Goal: Task Accomplishment & Management: Manage account settings

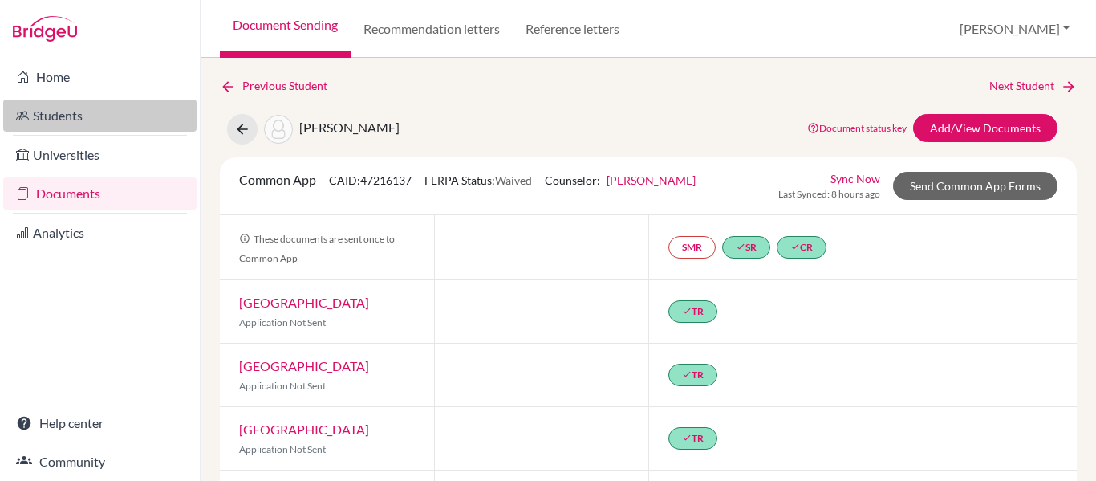
click at [61, 122] on link "Students" at bounding box center [99, 115] width 193 height 32
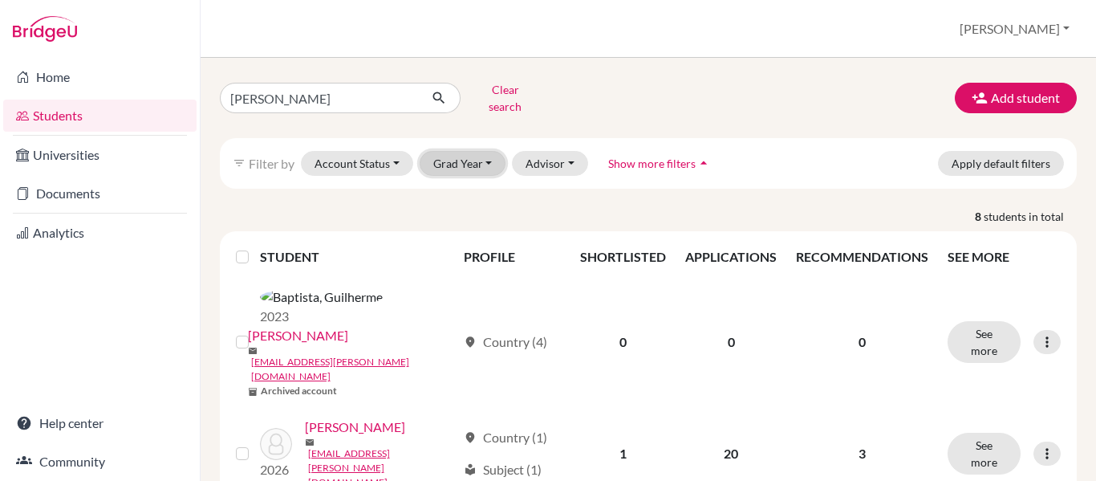
click at [490, 155] on button "Grad Year" at bounding box center [463, 163] width 87 height 25
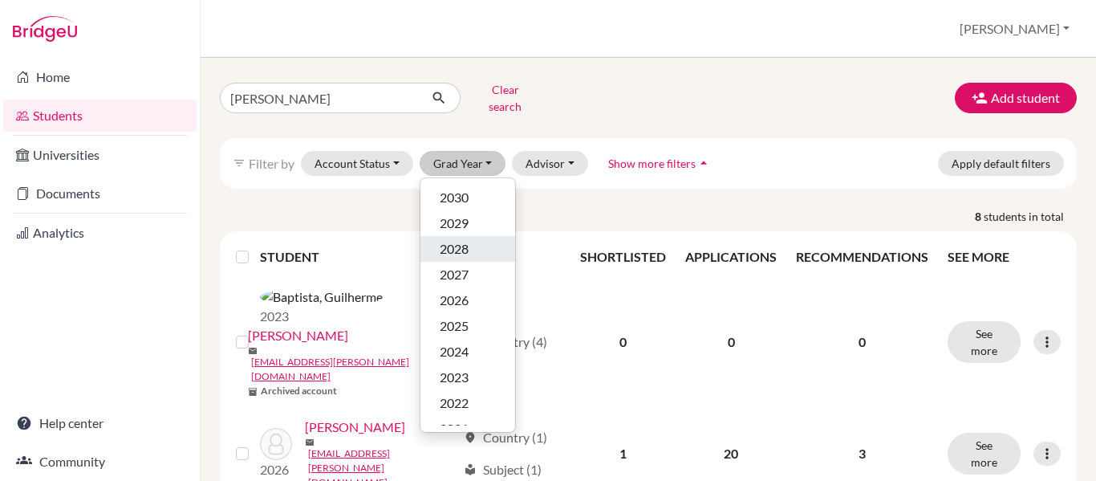
click at [465, 239] on span "2028" at bounding box center [454, 248] width 29 height 19
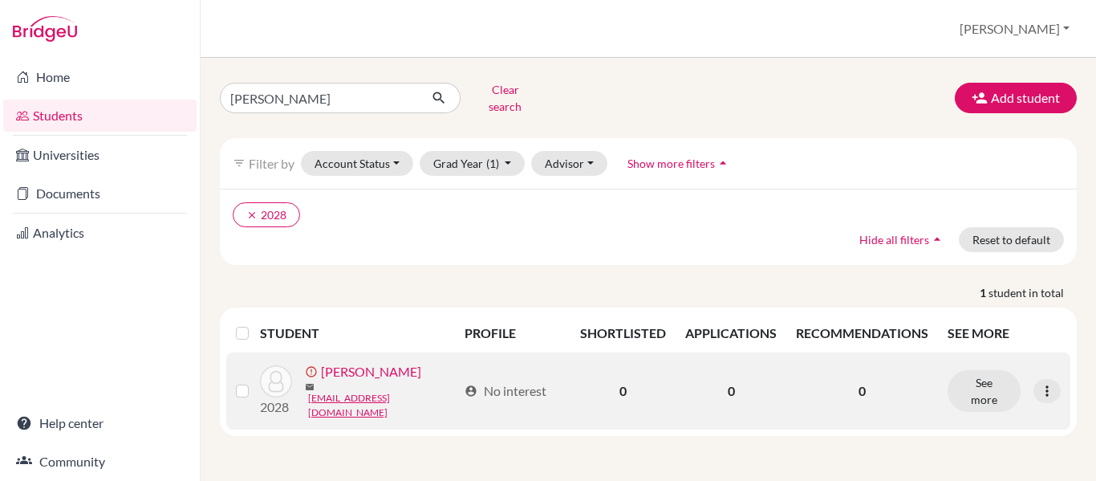
scroll to position [10, 0]
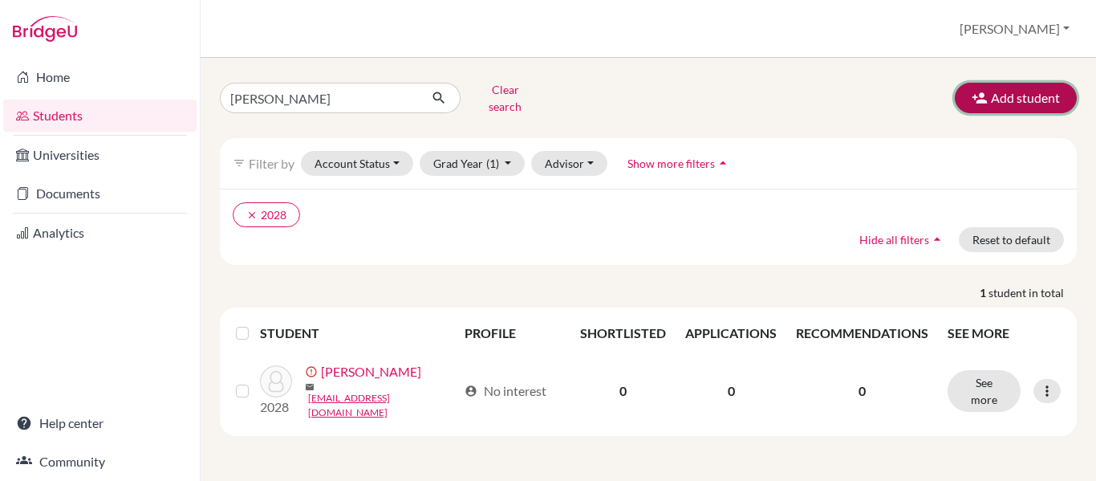
click at [996, 85] on button "Add student" at bounding box center [1016, 98] width 122 height 30
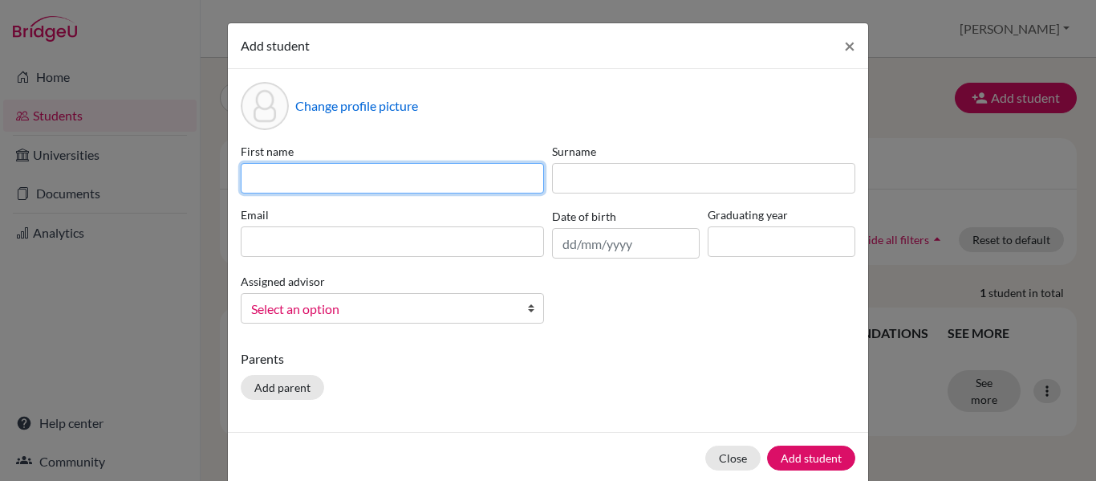
click at [246, 174] on input at bounding box center [392, 178] width 303 height 30
click at [317, 176] on input at bounding box center [392, 178] width 303 height 30
paste input "[PERSON_NAME][EMAIL_ADDRESS][PERSON_NAME][DOMAIN_NAME]"
type input "[PERSON_NAME][EMAIL_ADDRESS][PERSON_NAME][DOMAIN_NAME]"
drag, startPoint x: 497, startPoint y: 185, endPoint x: -122, endPoint y: 180, distance: 619.4
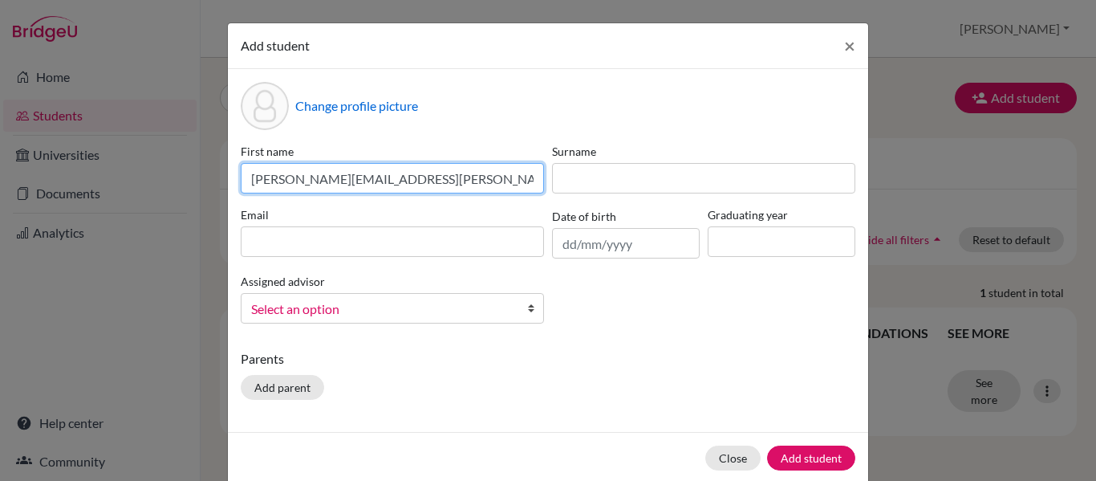
click at [0, 180] on html "Home Students Universities Documents Analytics Help center Community Students o…" at bounding box center [548, 240] width 1096 height 481
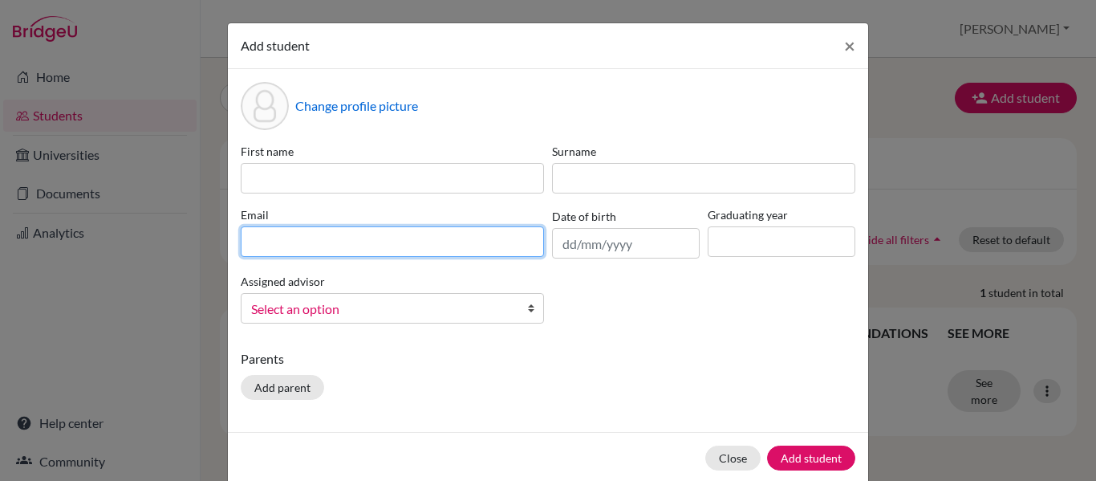
click at [336, 238] on div "Email" at bounding box center [392, 232] width 311 height 52
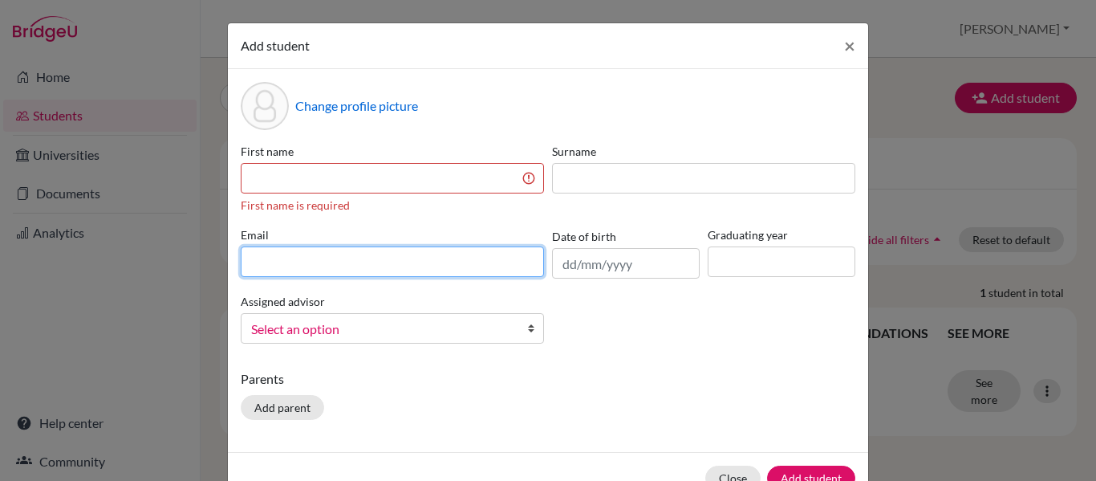
paste input "[PERSON_NAME][EMAIL_ADDRESS][PERSON_NAME][DOMAIN_NAME]"
type input "[PERSON_NAME][EMAIL_ADDRESS][PERSON_NAME][DOMAIN_NAME]"
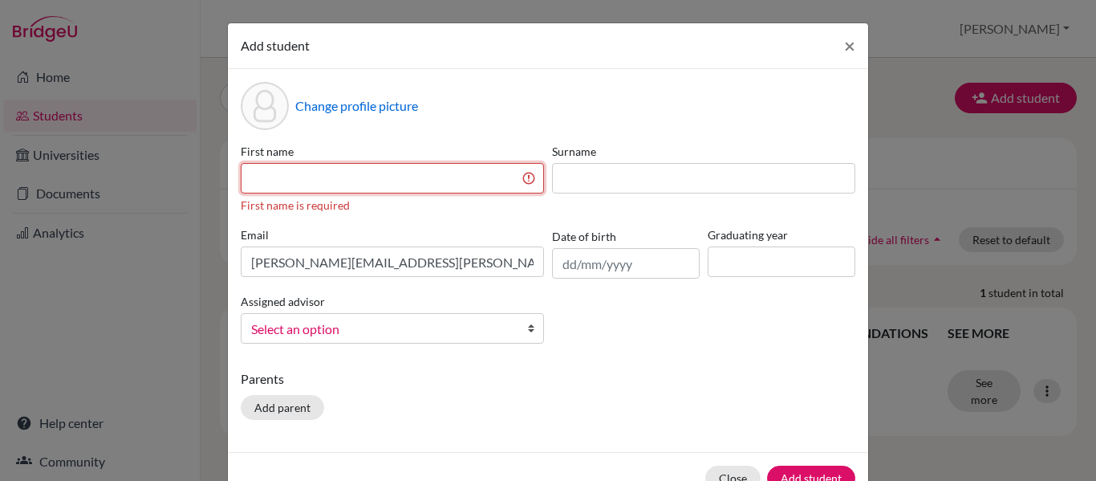
click at [264, 179] on input at bounding box center [392, 178] width 303 height 30
paste input "Ana Paula"
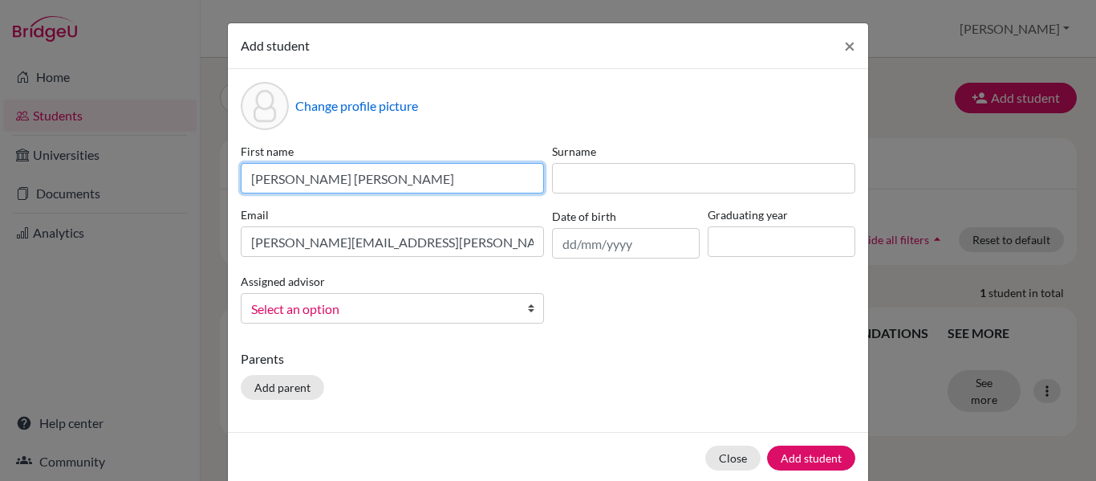
type input "Ana Paula"
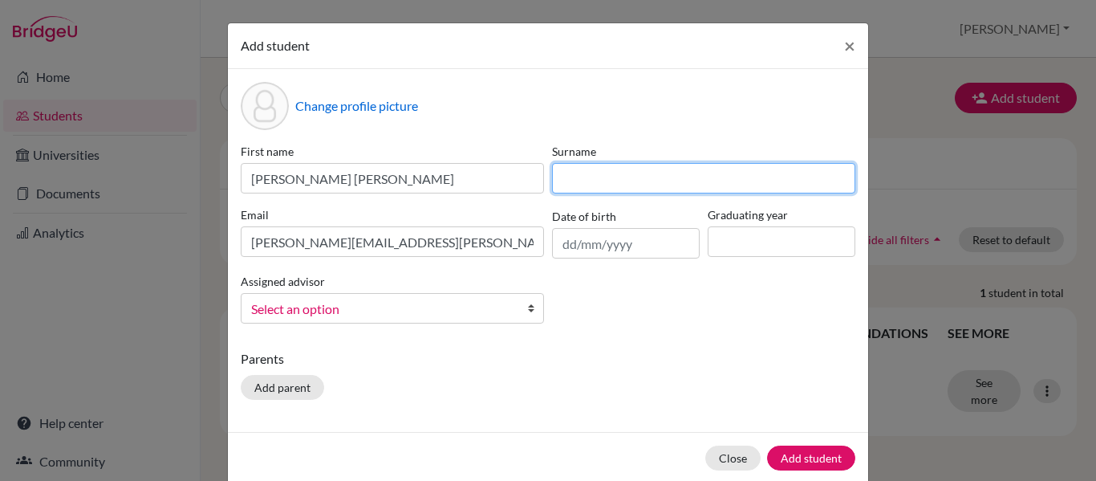
click at [652, 179] on input at bounding box center [703, 178] width 303 height 30
paste input "Nahas"
type input "Nahas"
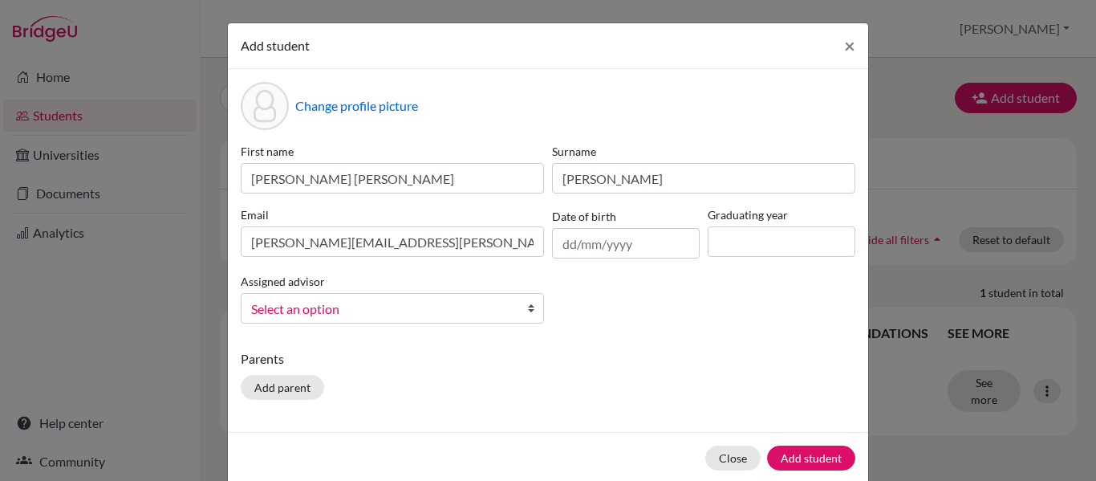
click at [634, 347] on div "Change profile picture First name Ana Paula Surname Nahas Email ana.nahas.2028@…" at bounding box center [548, 250] width 640 height 363
click at [761, 248] on input at bounding box center [782, 241] width 148 height 30
type input "2028"
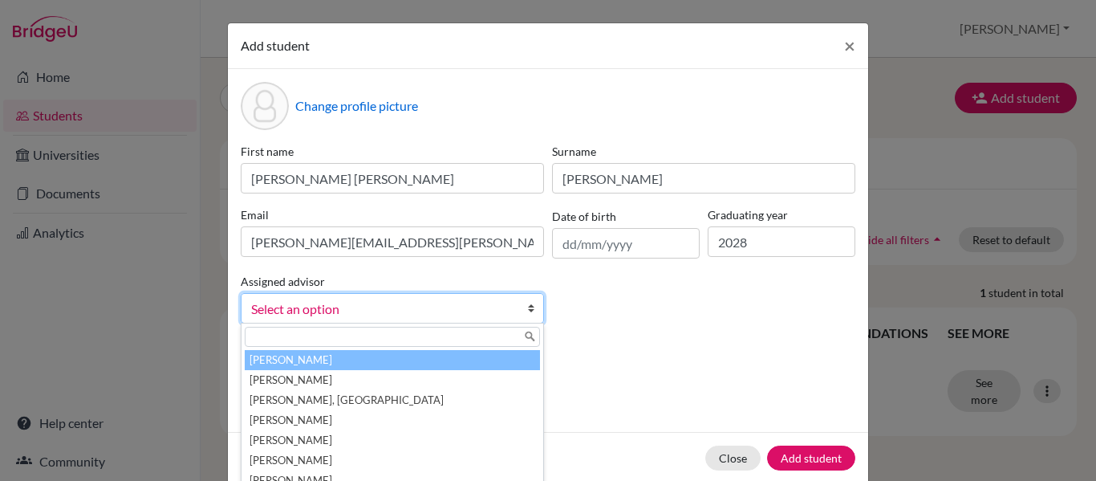
click at [355, 299] on span "Select an option" at bounding box center [382, 308] width 262 height 21
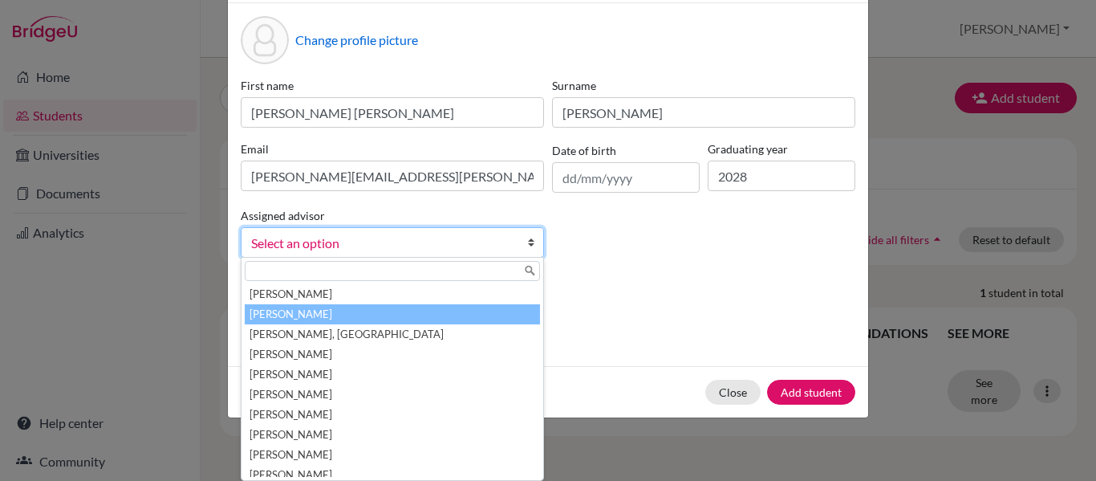
scroll to position [48, 0]
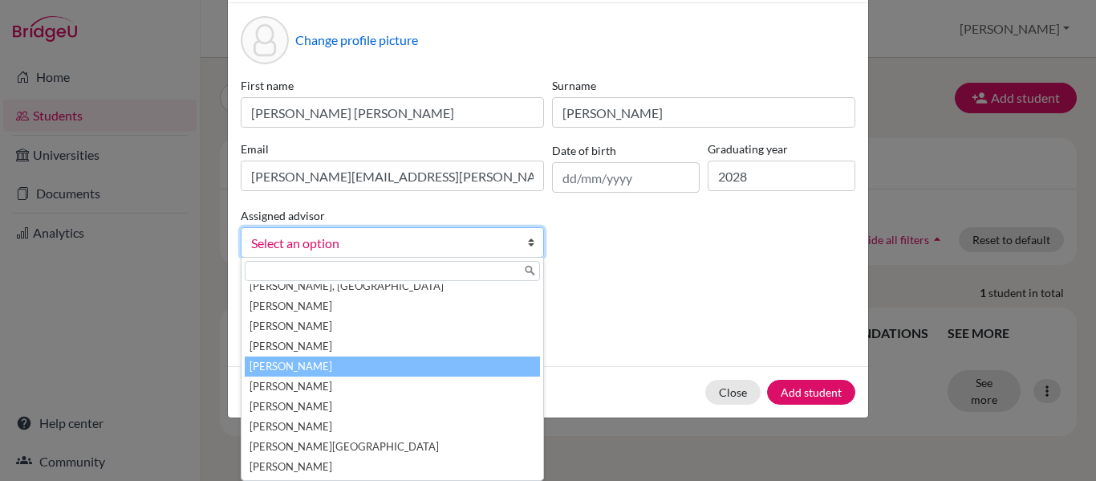
click at [346, 359] on li "Lameu, Paula" at bounding box center [392, 366] width 295 height 20
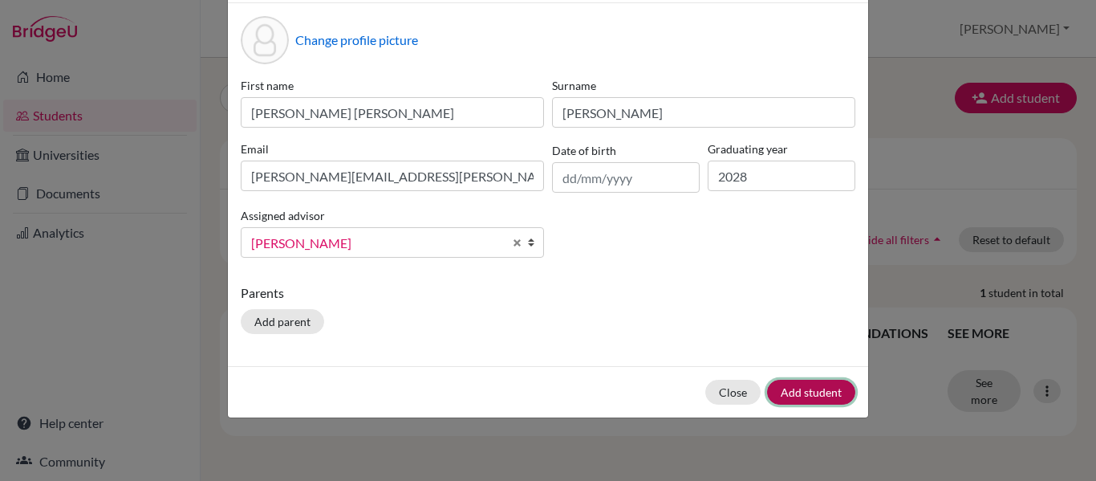
click at [784, 396] on button "Add student" at bounding box center [811, 391] width 88 height 25
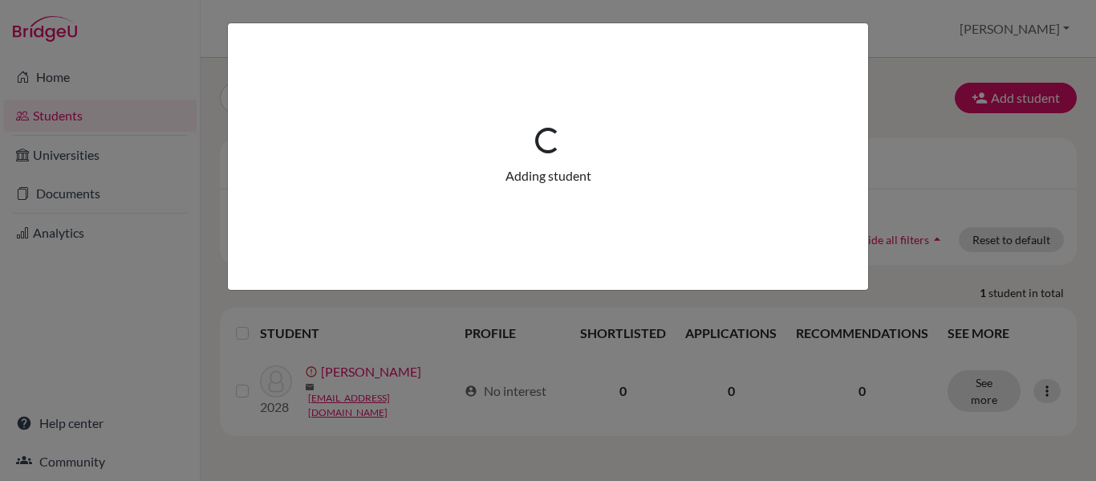
scroll to position [0, 0]
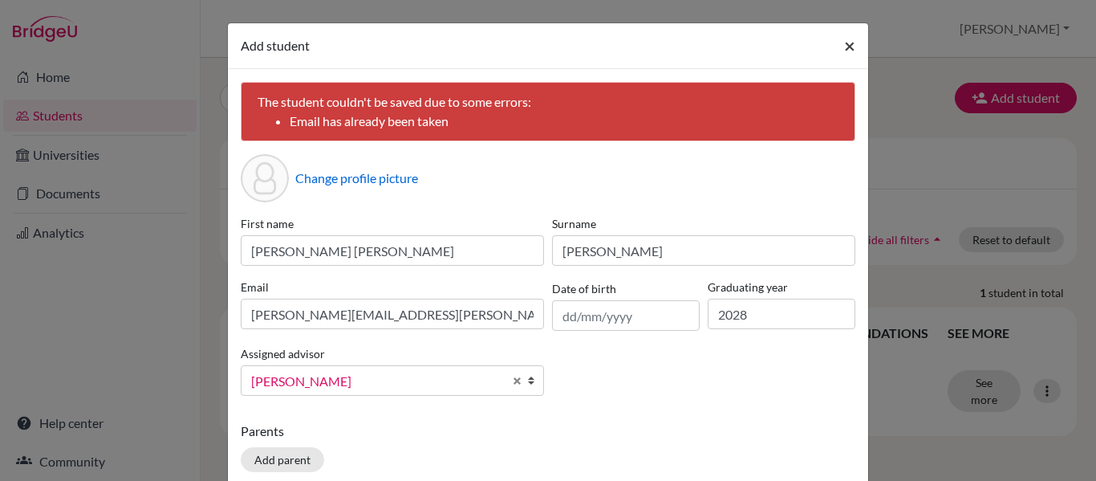
click at [845, 46] on span "×" at bounding box center [849, 45] width 11 height 23
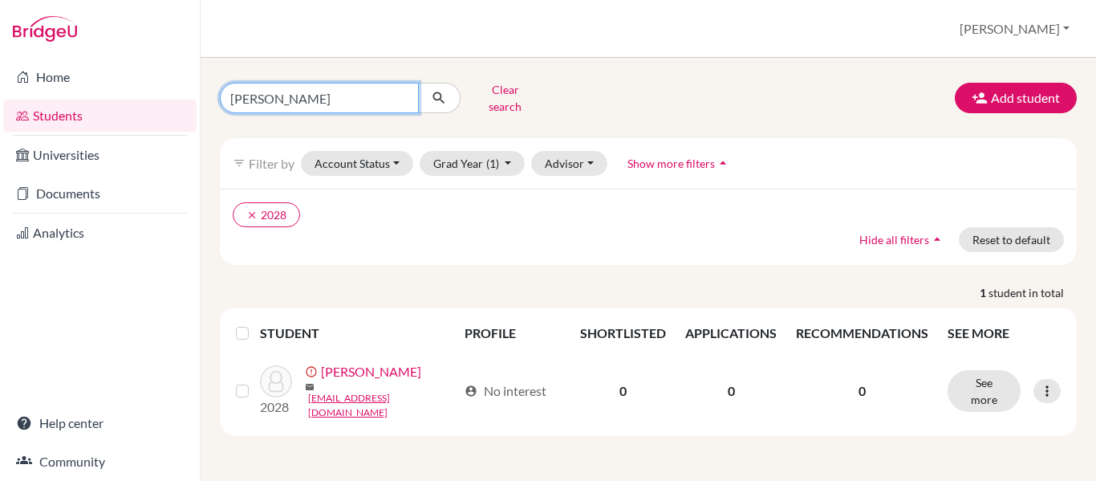
drag, startPoint x: 340, startPoint y: 82, endPoint x: -163, endPoint y: 82, distance: 503.1
click at [0, 82] on html "Home Students Universities Documents Analytics Help center Community Students o…" at bounding box center [548, 240] width 1096 height 481
click at [577, 218] on div "clear 2028 Hide all filters arrow_drop_up Reset to default" at bounding box center [648, 227] width 857 height 76
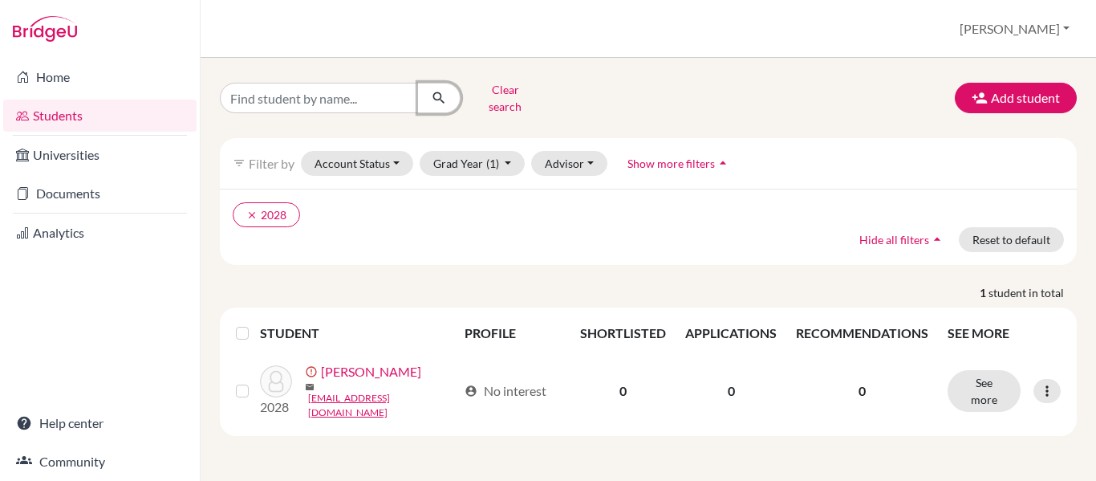
click at [442, 90] on icon "submit" at bounding box center [439, 98] width 16 height 16
click at [441, 90] on icon "submit" at bounding box center [439, 98] width 16 height 16
click at [254, 209] on icon "clear" at bounding box center [251, 214] width 11 height 11
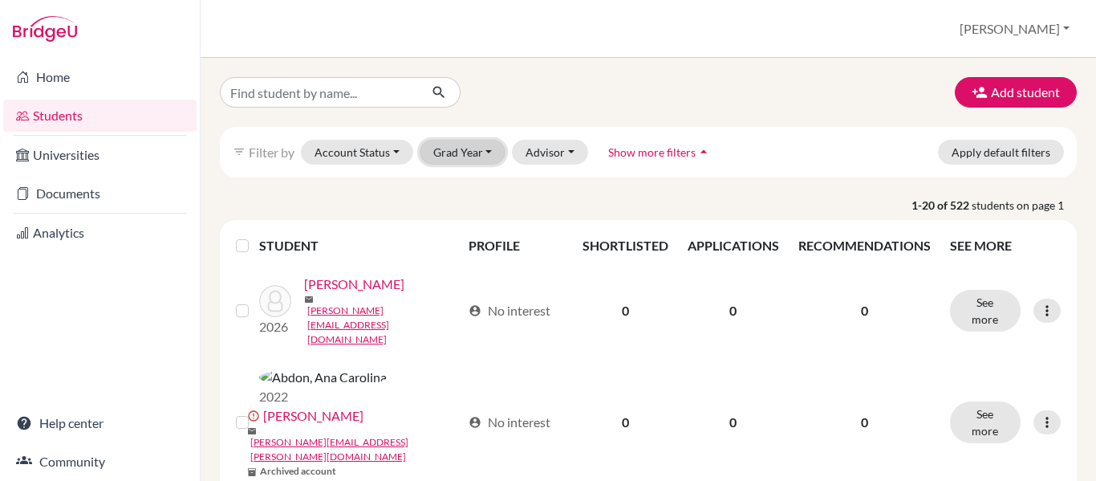
click at [461, 149] on button "Grad Year" at bounding box center [463, 152] width 87 height 25
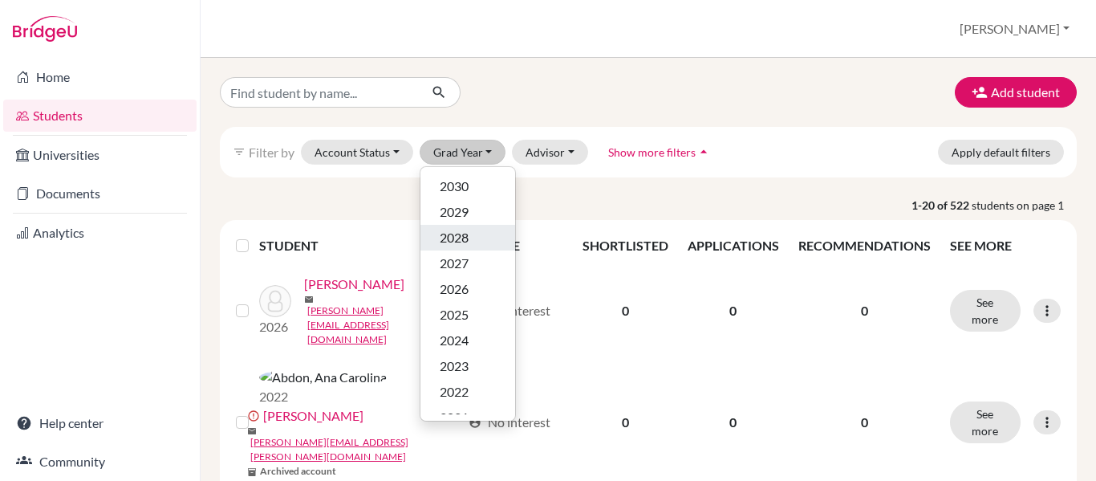
click at [468, 248] on button "2028" at bounding box center [467, 238] width 95 height 26
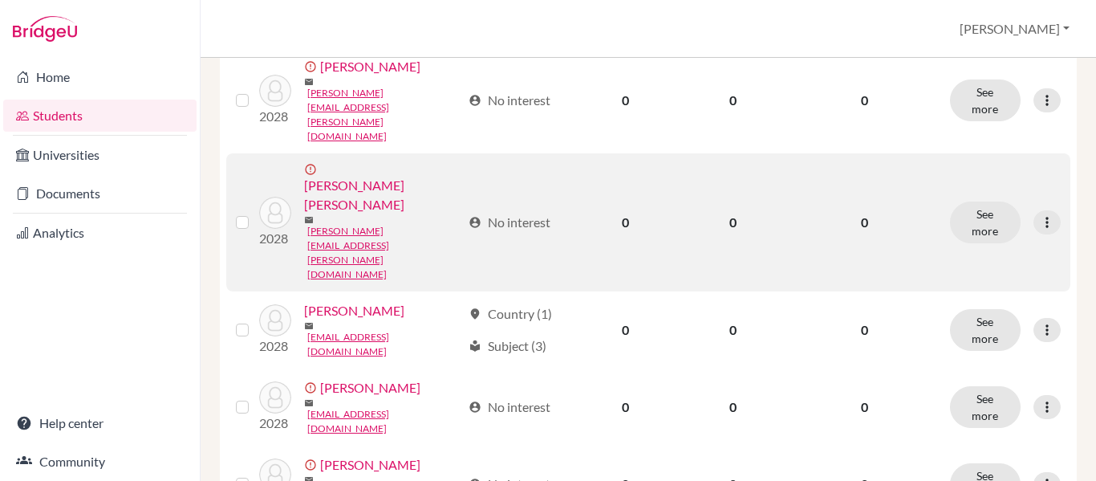
scroll to position [401, 0]
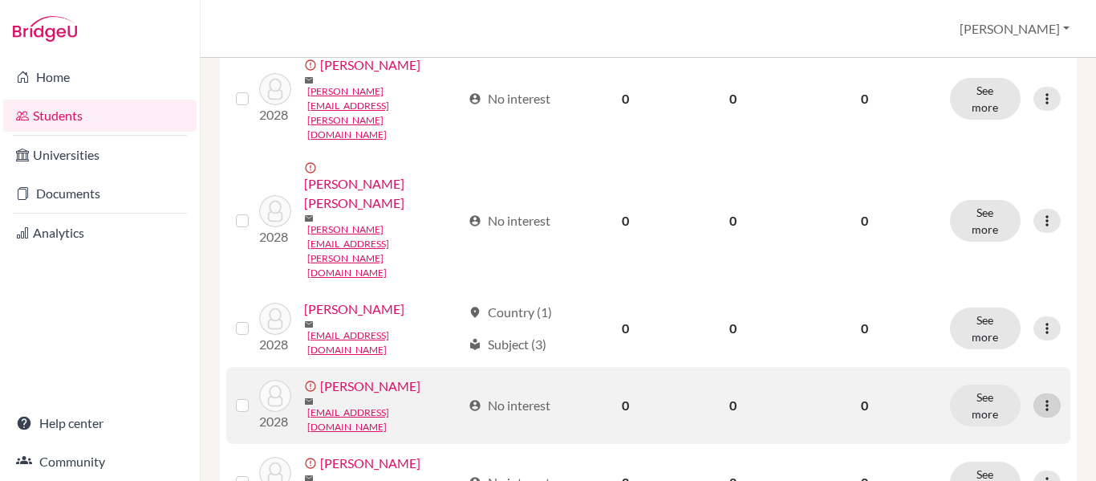
click at [1039, 397] on icon at bounding box center [1047, 405] width 16 height 16
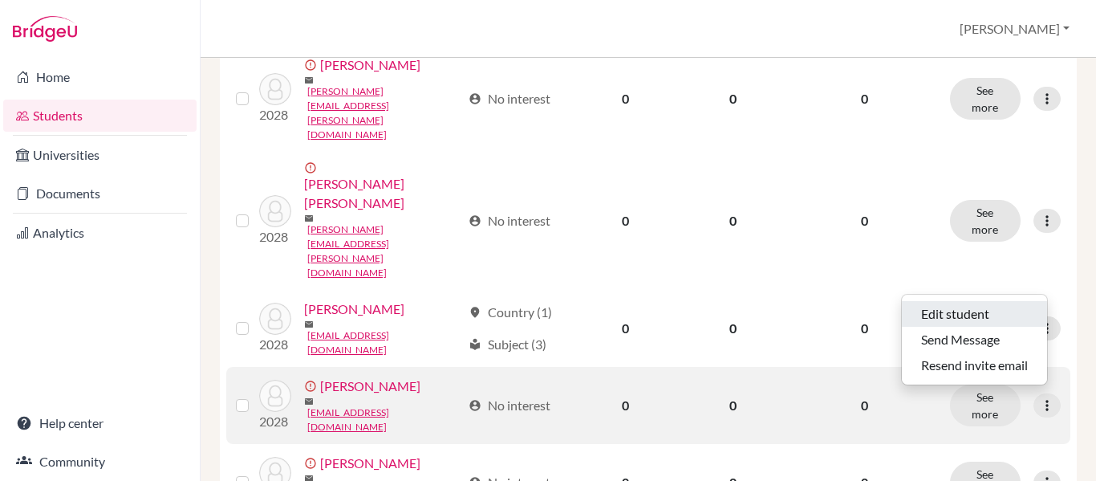
click at [1001, 308] on button "Edit student" at bounding box center [974, 314] width 145 height 26
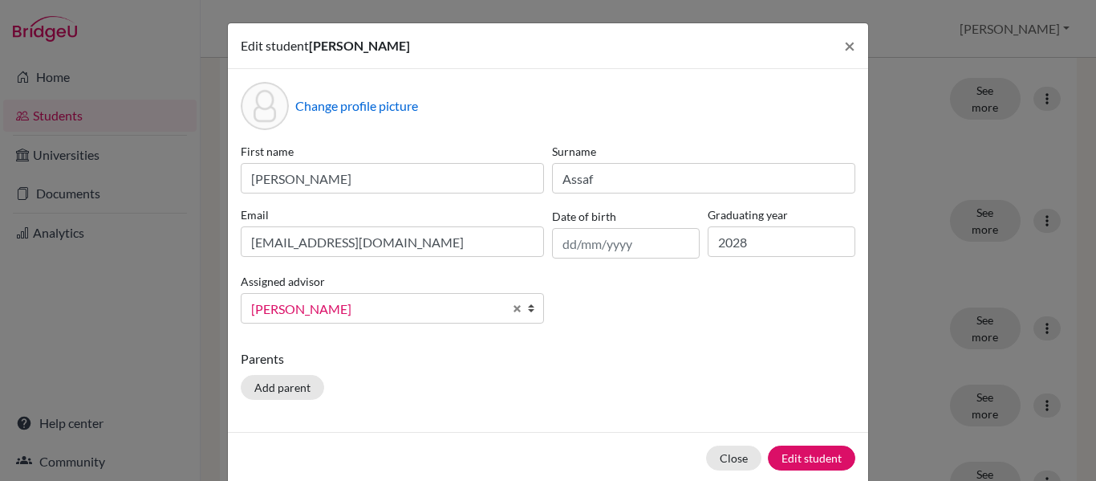
scroll to position [26, 0]
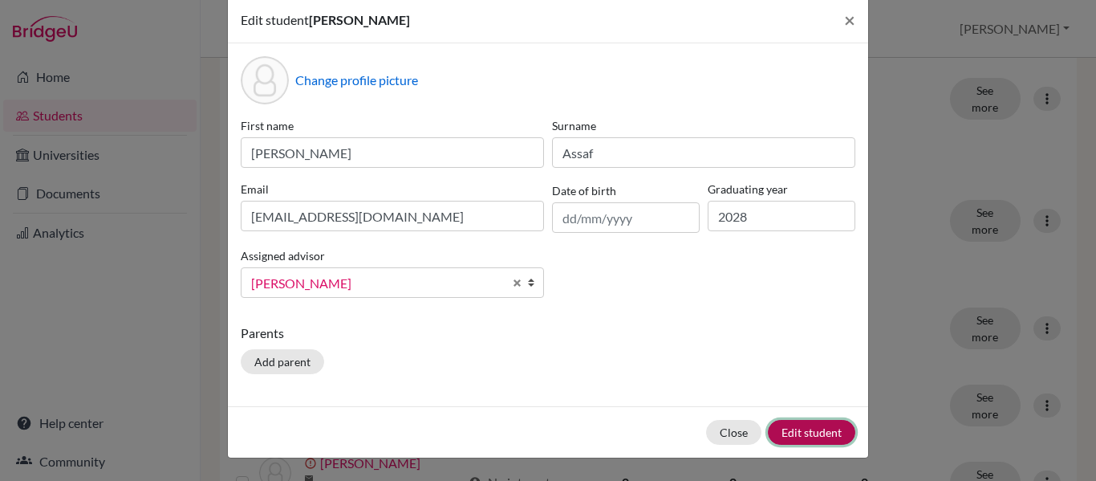
click at [768, 425] on button "Edit student" at bounding box center [811, 432] width 87 height 25
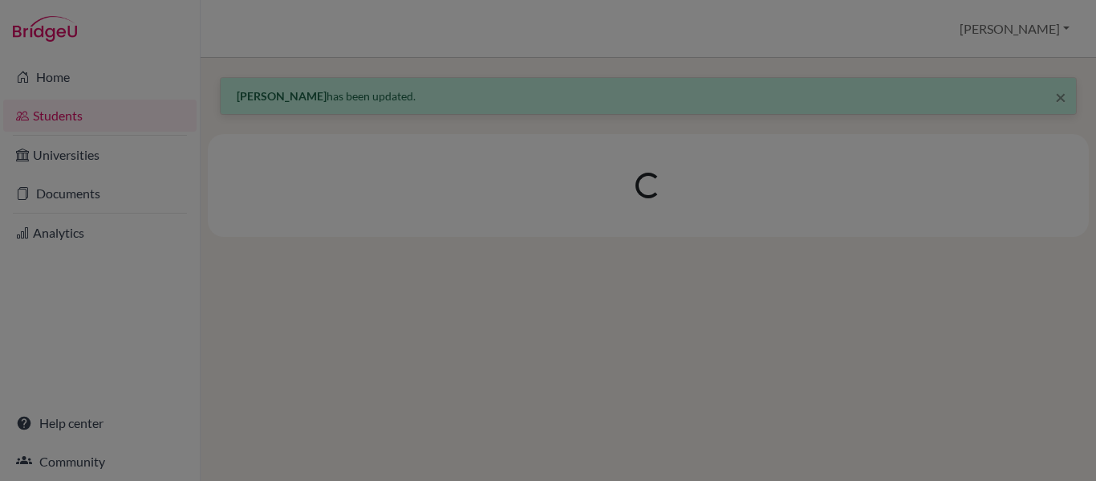
scroll to position [0, 0]
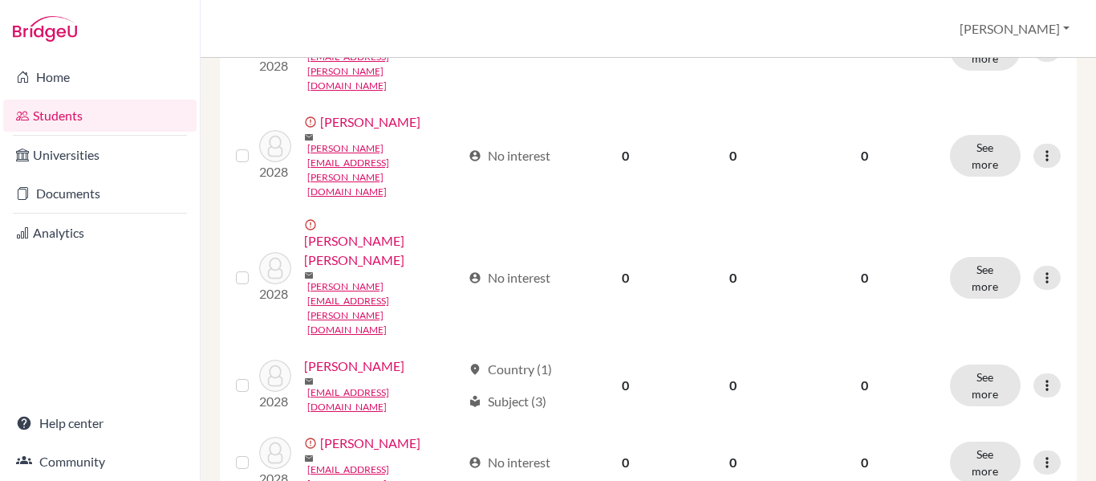
scroll to position [562, 0]
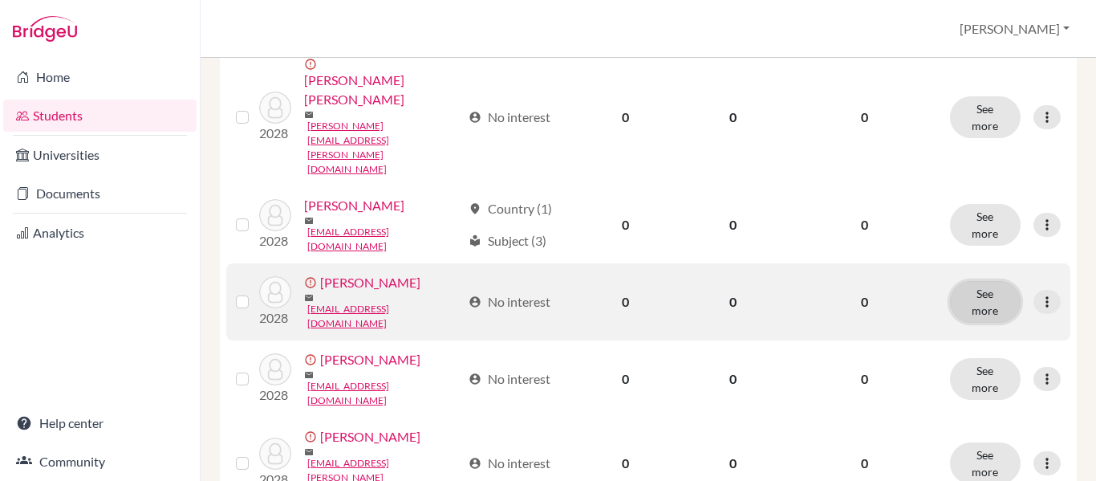
click at [985, 289] on button "See more" at bounding box center [985, 302] width 71 height 42
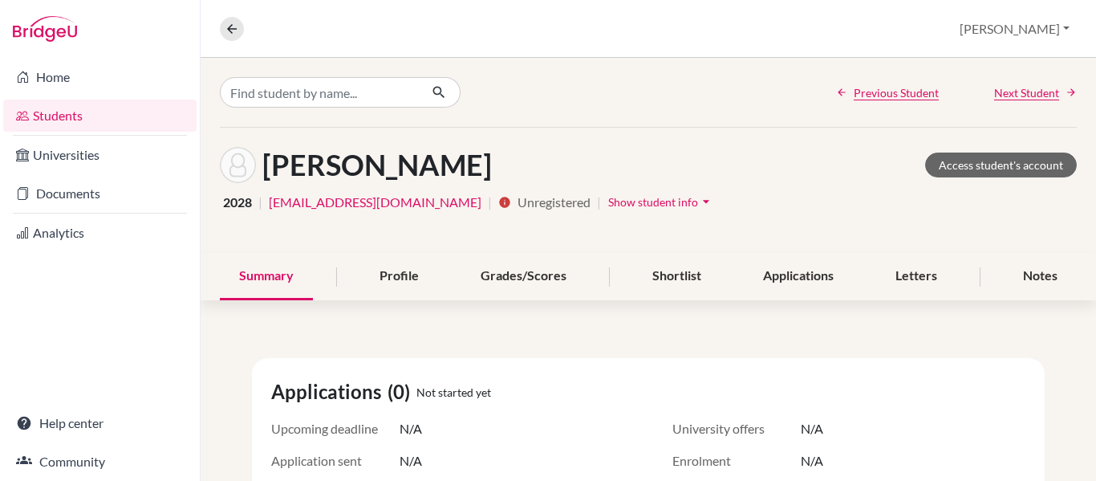
click at [698, 205] on span "Show student info" at bounding box center [653, 202] width 90 height 14
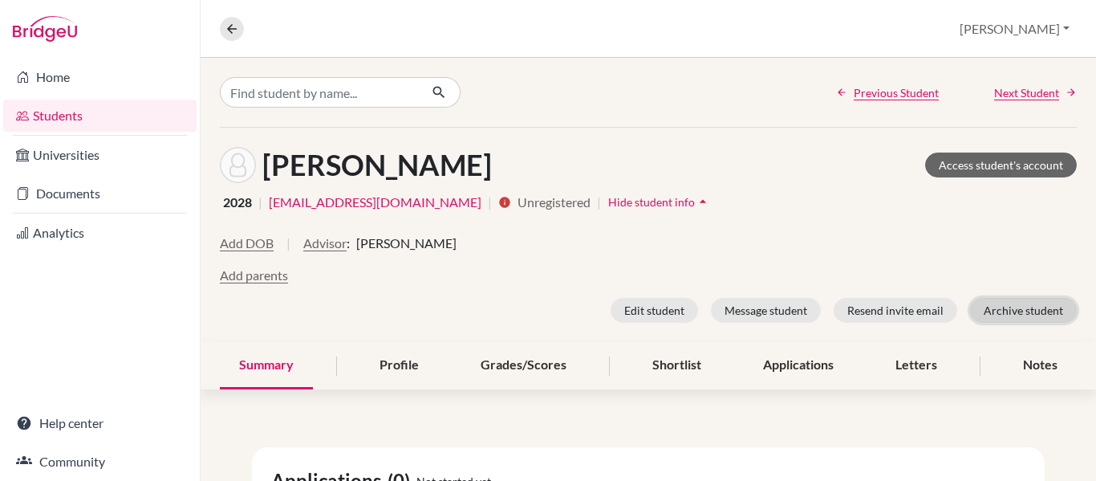
click at [987, 310] on button "Archive student" at bounding box center [1023, 310] width 107 height 25
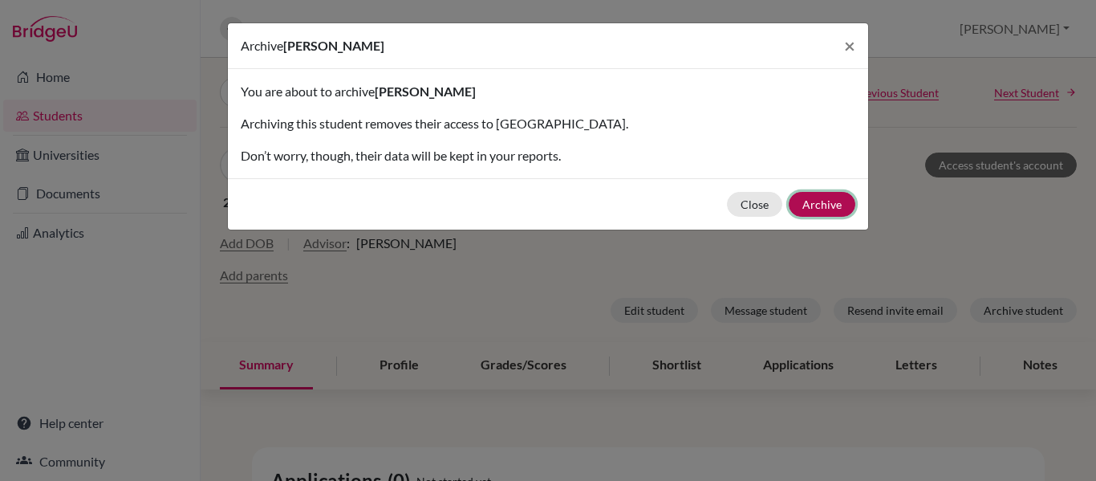
click at [807, 211] on button "Archive" at bounding box center [822, 204] width 67 height 25
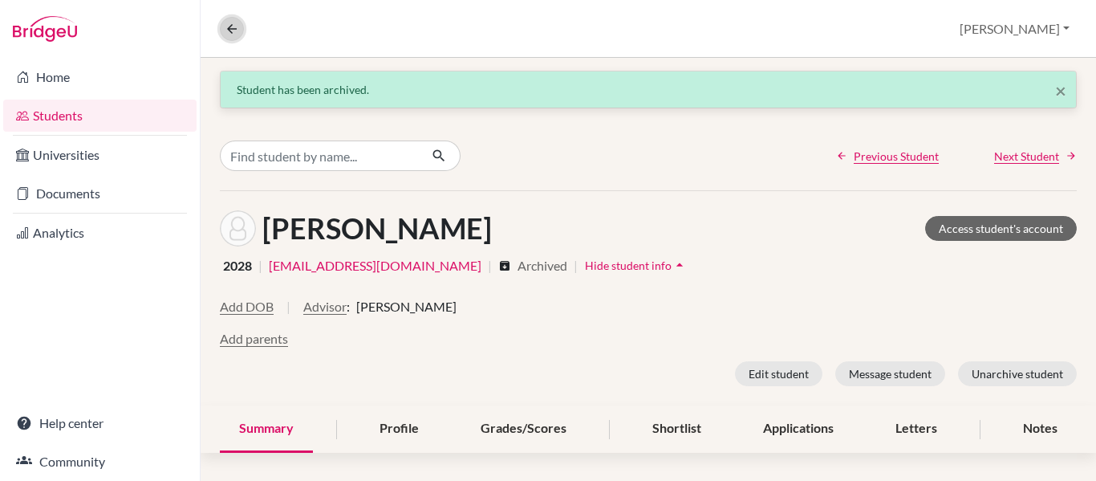
click at [237, 24] on icon at bounding box center [232, 29] width 14 height 14
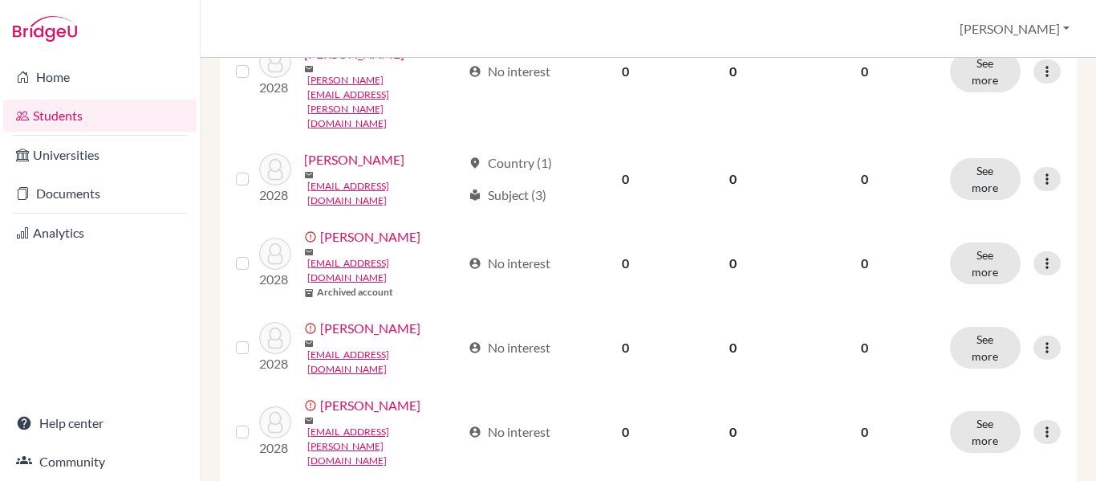
scroll to position [642, 0]
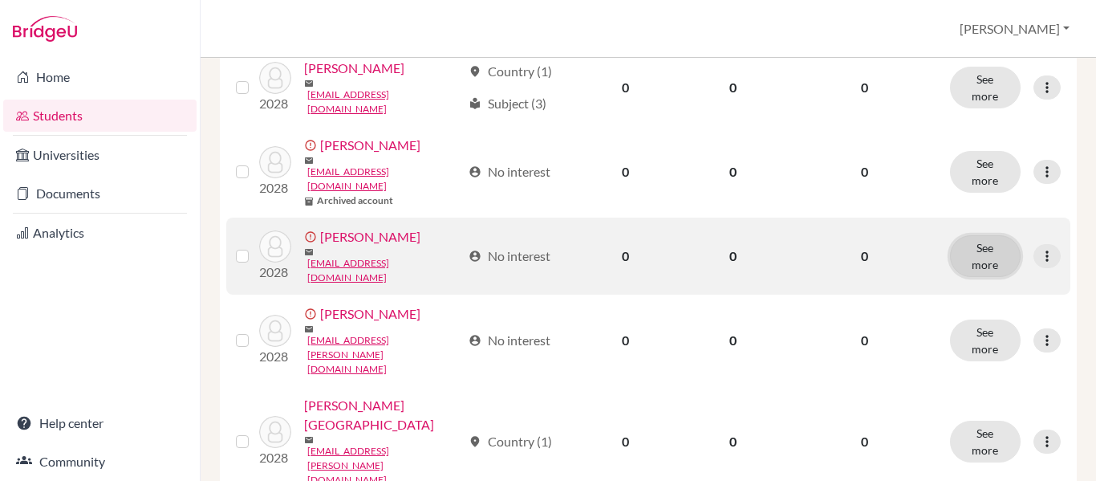
click at [978, 250] on button "See more" at bounding box center [985, 256] width 71 height 42
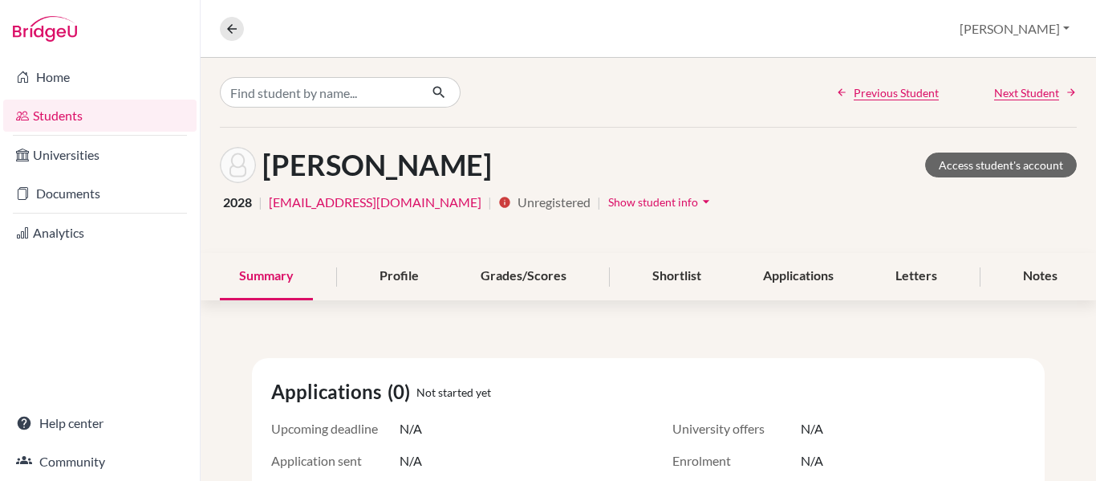
click at [714, 197] on icon "arrow_drop_down" at bounding box center [706, 201] width 16 height 16
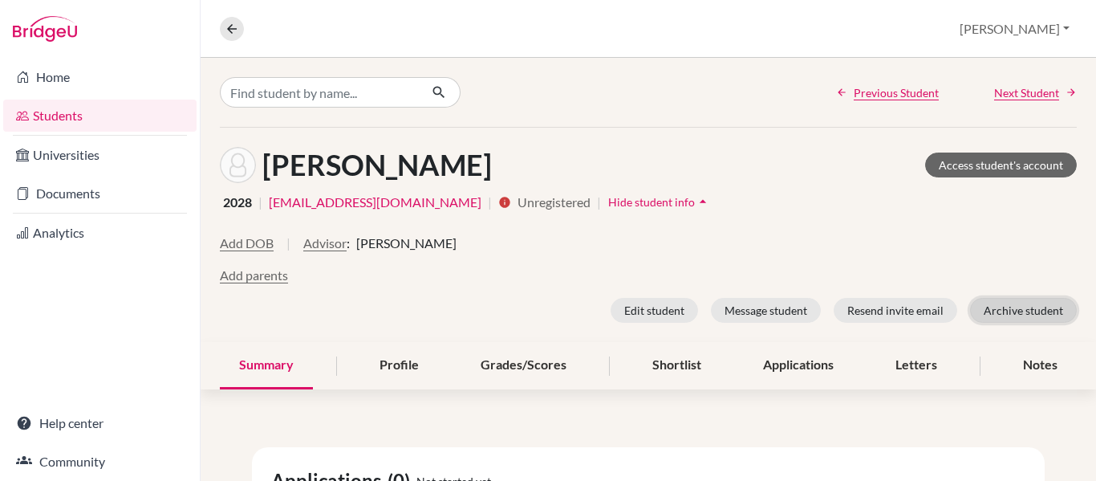
click at [1019, 309] on button "Archive student" at bounding box center [1023, 310] width 107 height 25
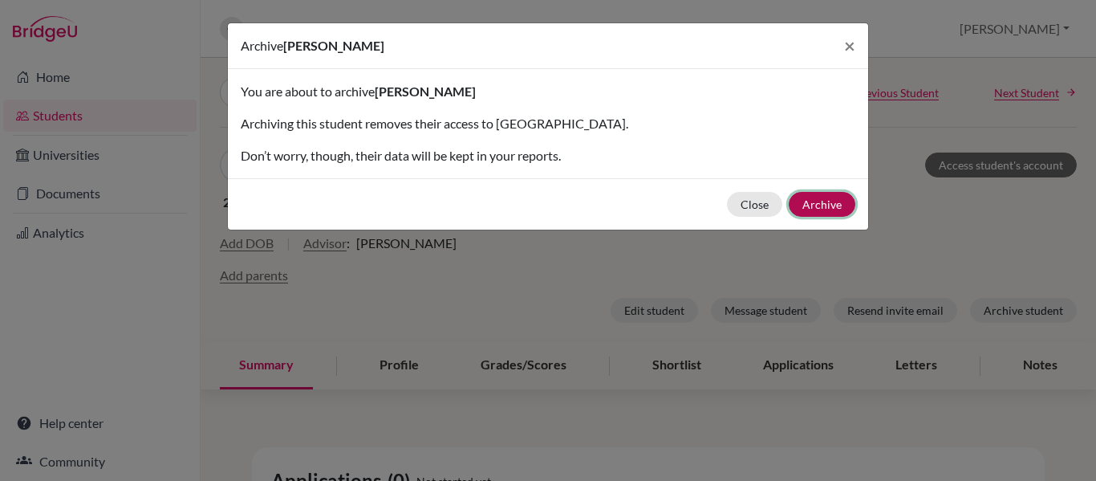
click at [818, 204] on button "Archive" at bounding box center [822, 204] width 67 height 25
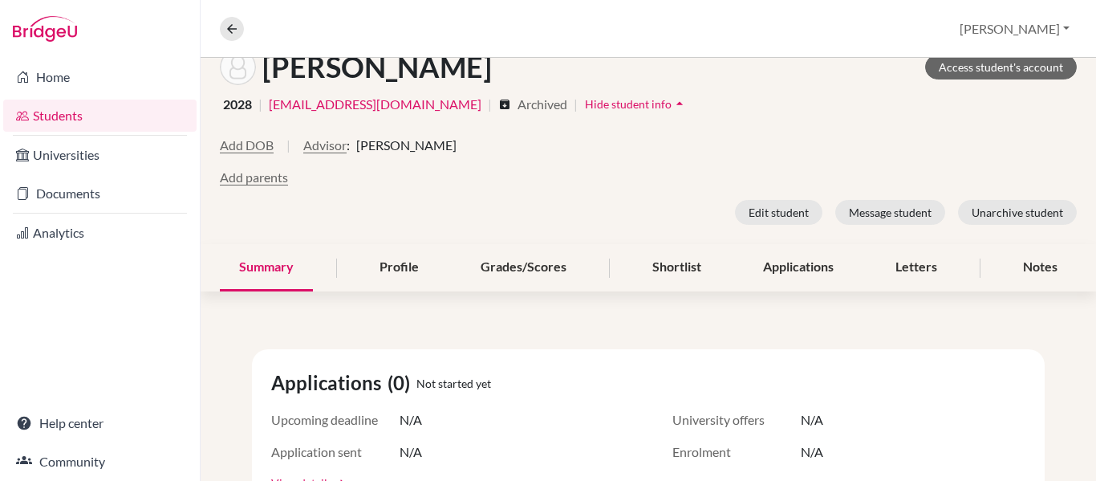
scroll to position [160, 0]
click at [224, 29] on button at bounding box center [232, 29] width 24 height 24
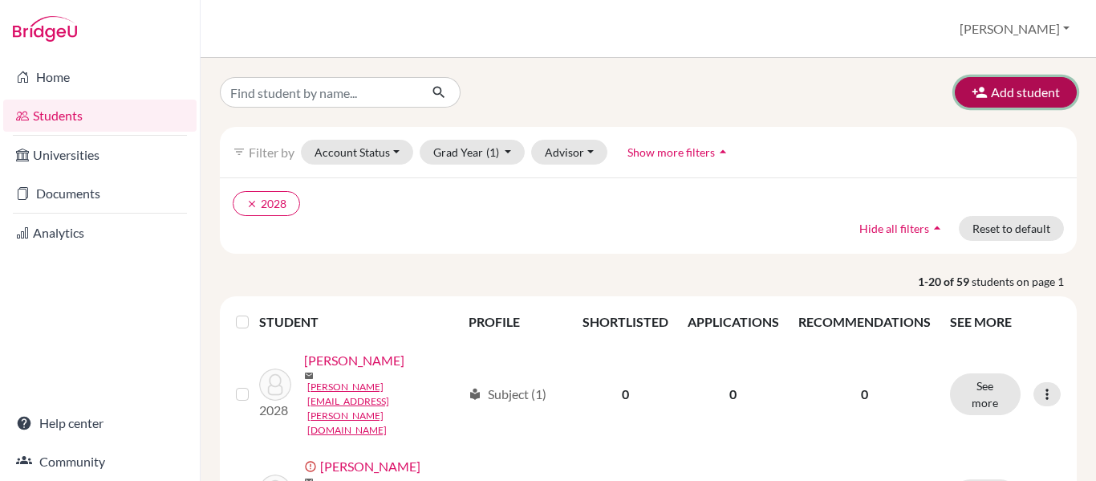
click at [1016, 91] on button "Add student" at bounding box center [1016, 92] width 122 height 30
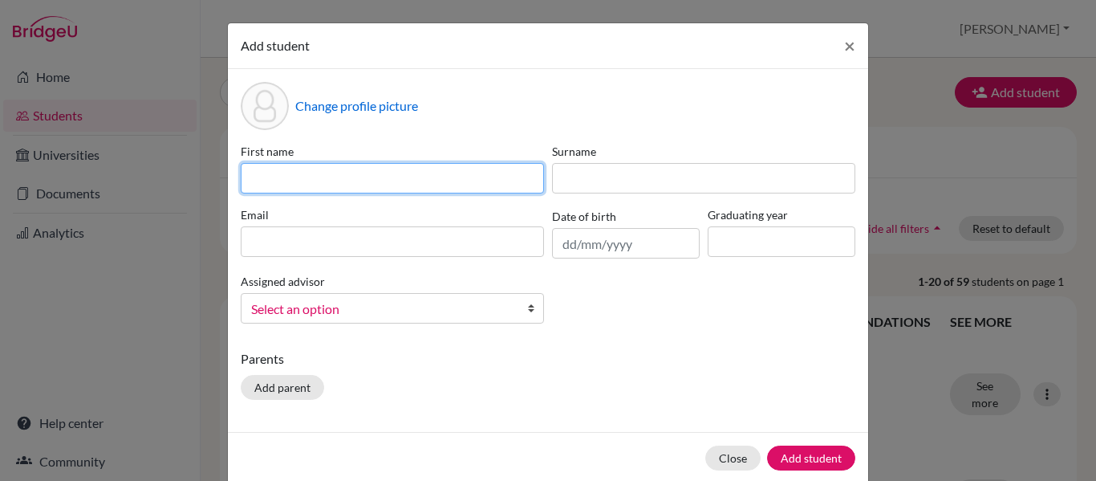
click at [276, 178] on input at bounding box center [392, 178] width 303 height 30
type input "Carolina"
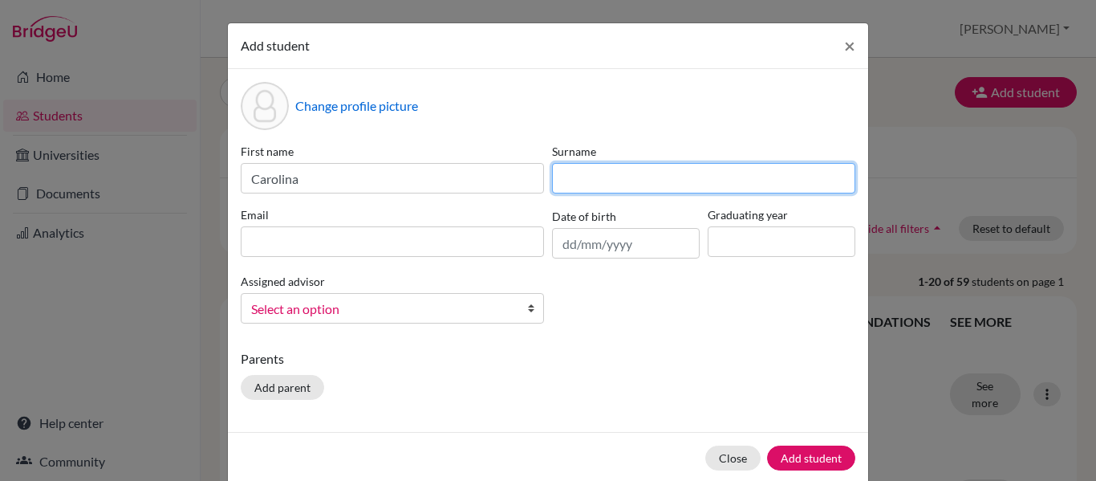
click at [676, 172] on input at bounding box center [703, 178] width 303 height 30
type input "Corigliano"
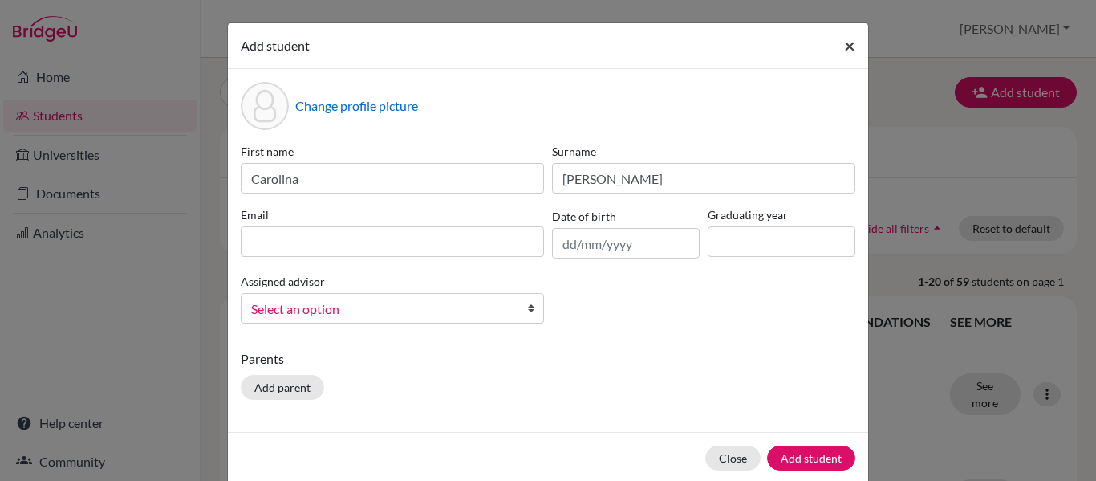
click at [848, 47] on span "×" at bounding box center [849, 45] width 11 height 23
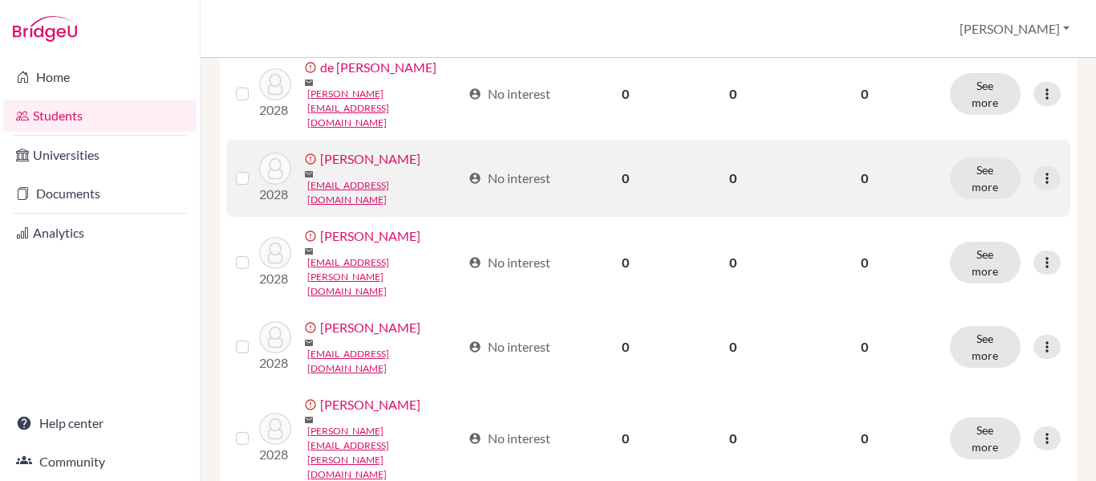
scroll to position [1524, 0]
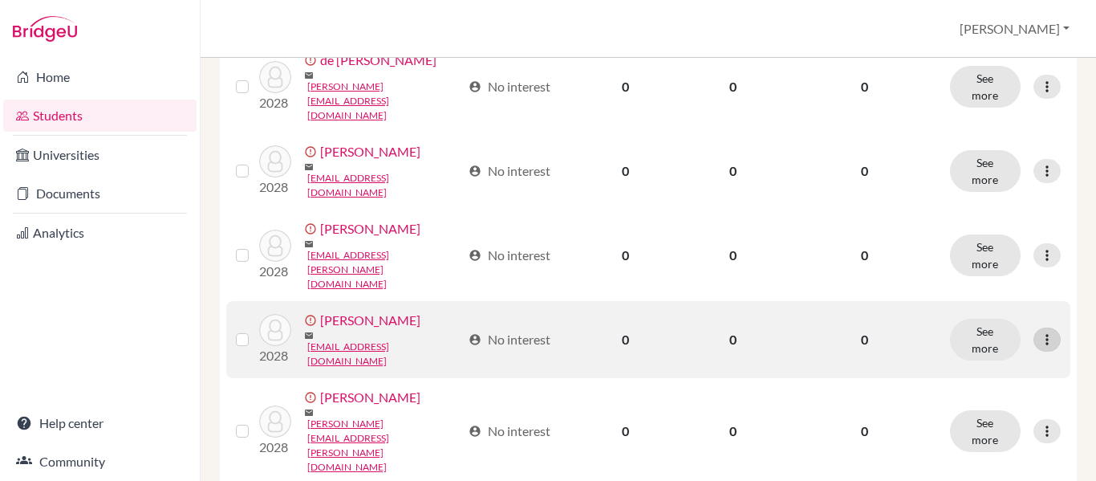
click at [1039, 347] on icon at bounding box center [1047, 339] width 16 height 16
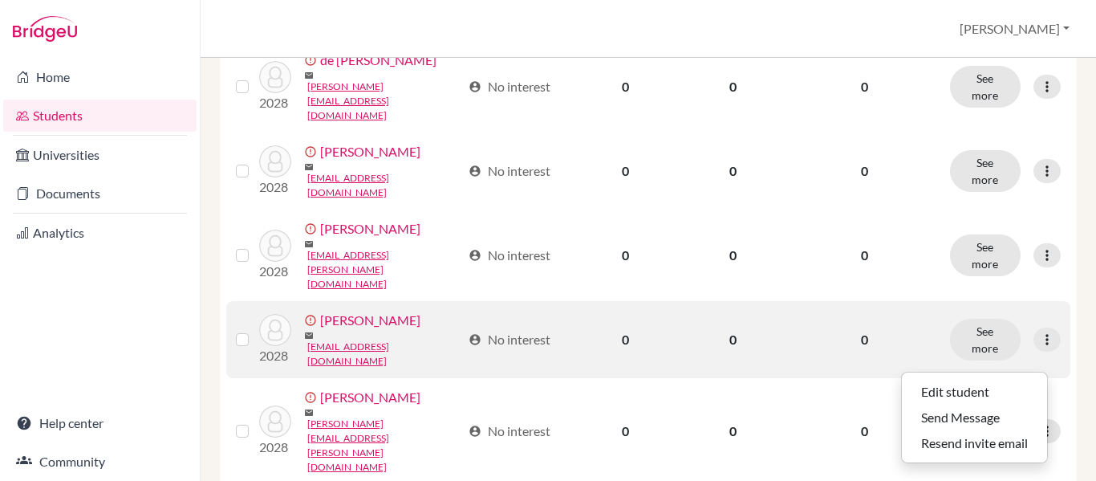
click at [320, 330] on link "[PERSON_NAME]" at bounding box center [370, 319] width 100 height 19
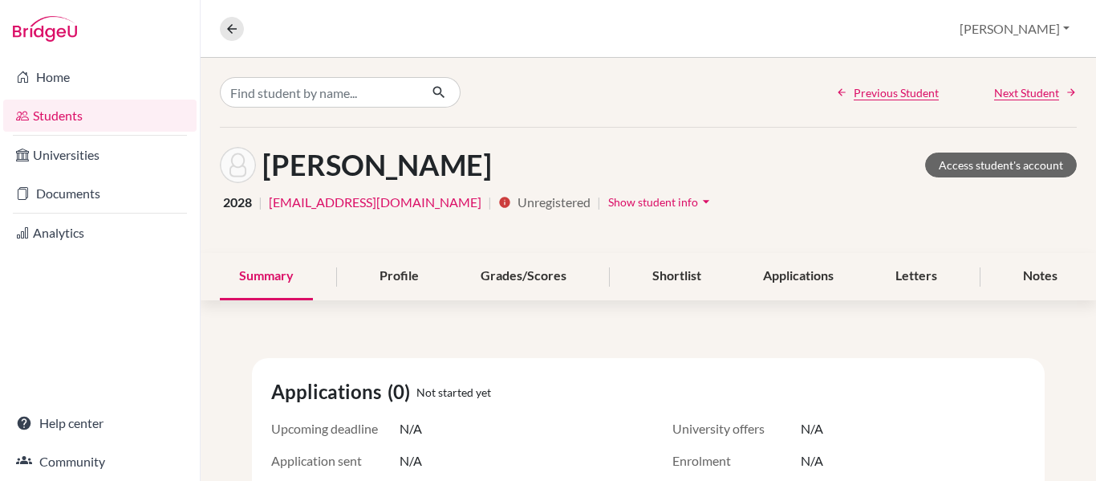
click at [698, 204] on span "Show student info" at bounding box center [653, 202] width 90 height 14
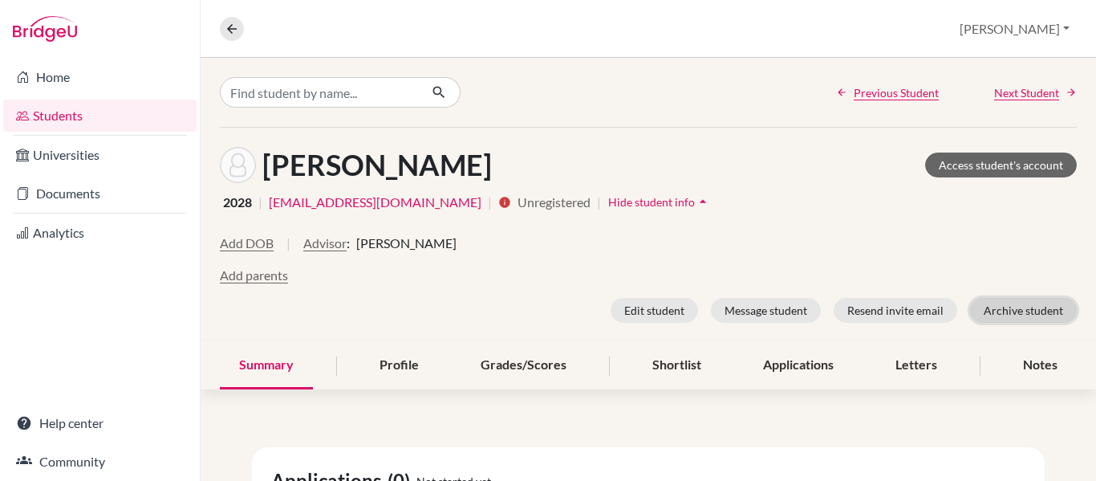
click at [1018, 310] on button "Archive student" at bounding box center [1023, 310] width 107 height 25
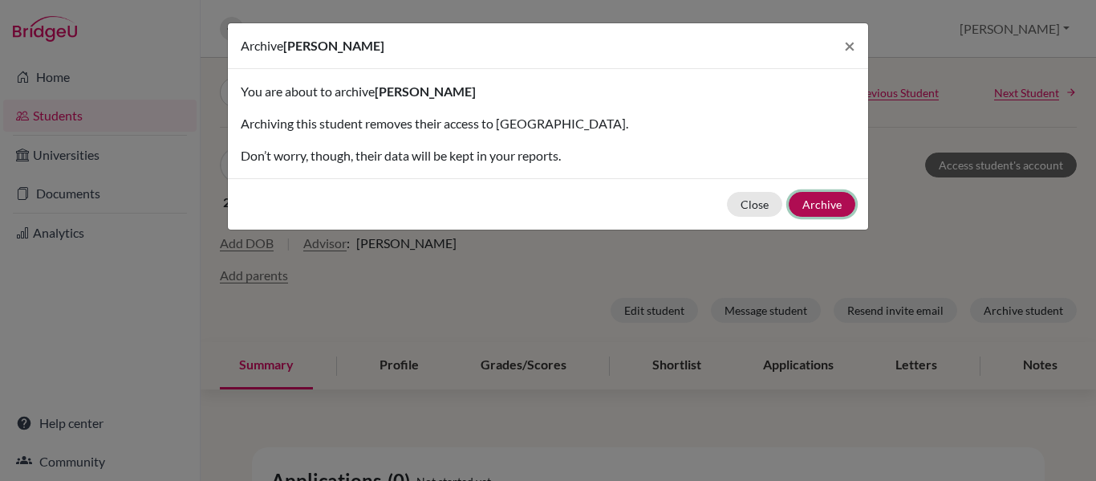
click at [822, 207] on button "Archive" at bounding box center [822, 204] width 67 height 25
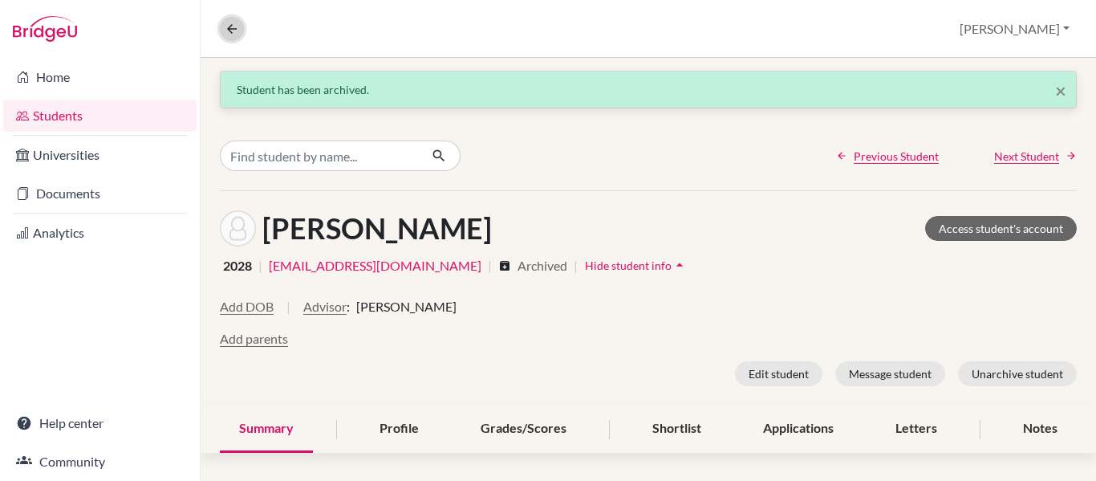
click at [229, 26] on icon at bounding box center [232, 29] width 14 height 14
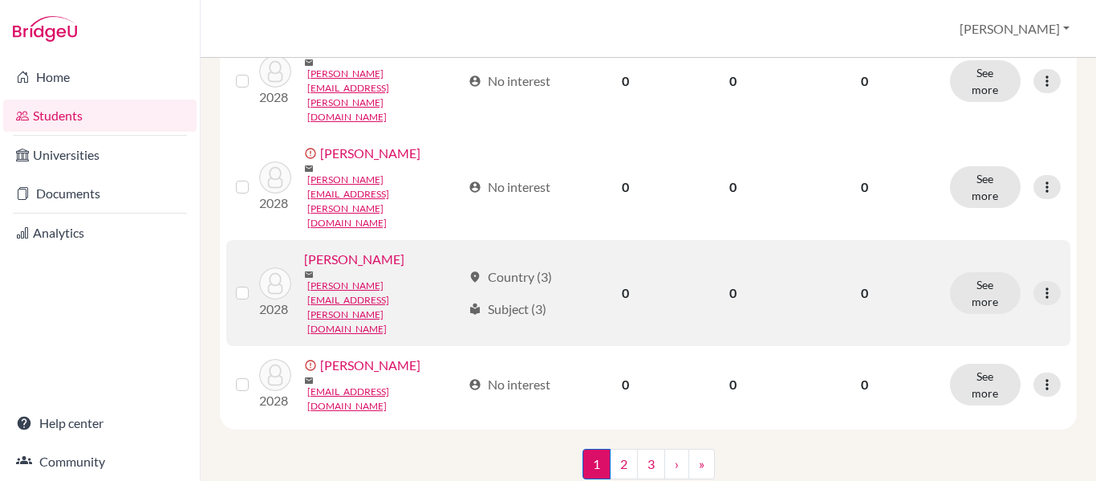
scroll to position [1930, 0]
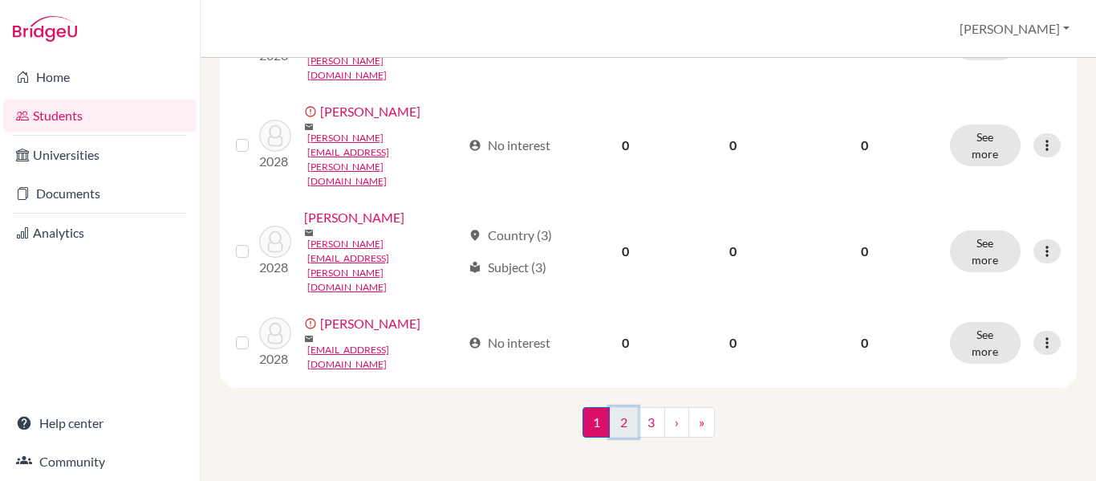
click at [620, 416] on link "2" at bounding box center [624, 422] width 28 height 30
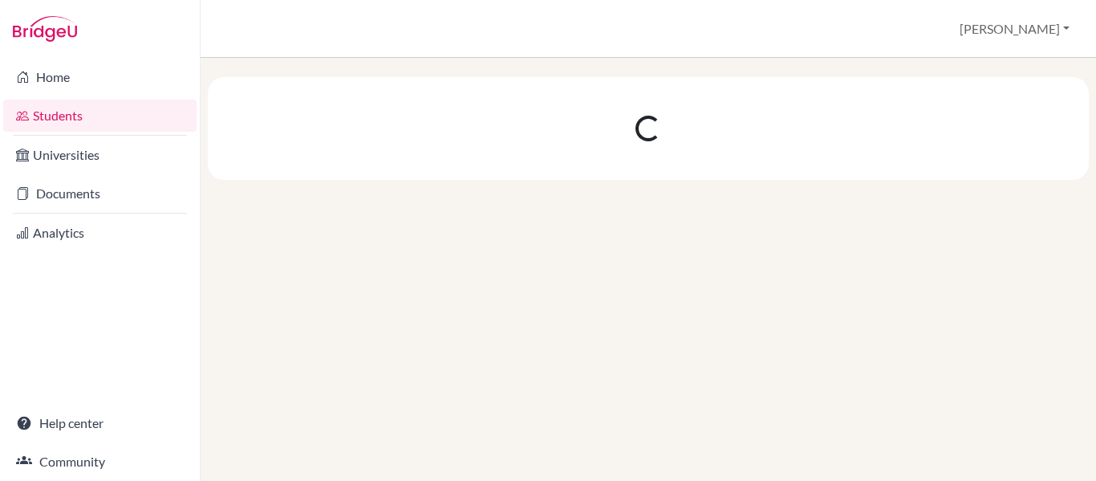
scroll to position [0, 0]
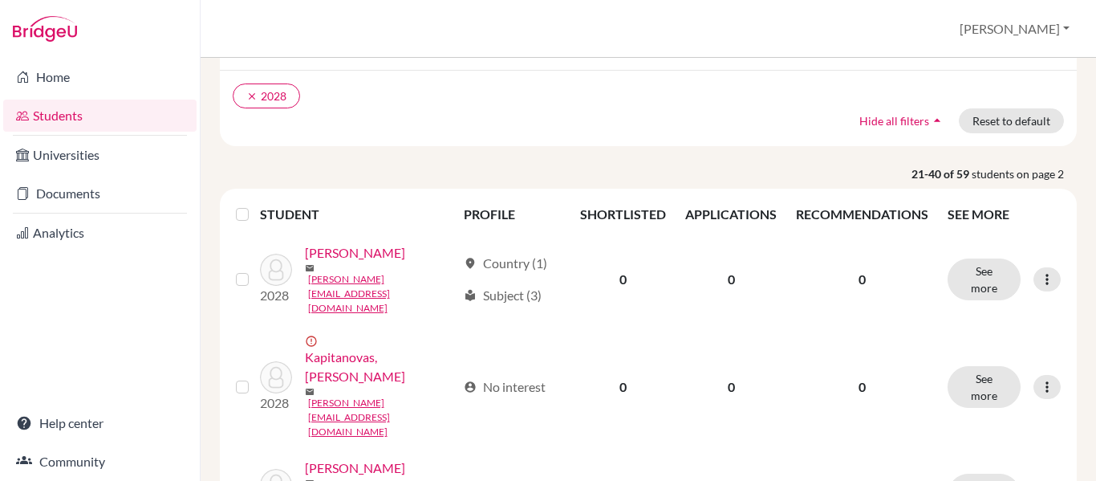
scroll to position [160, 0]
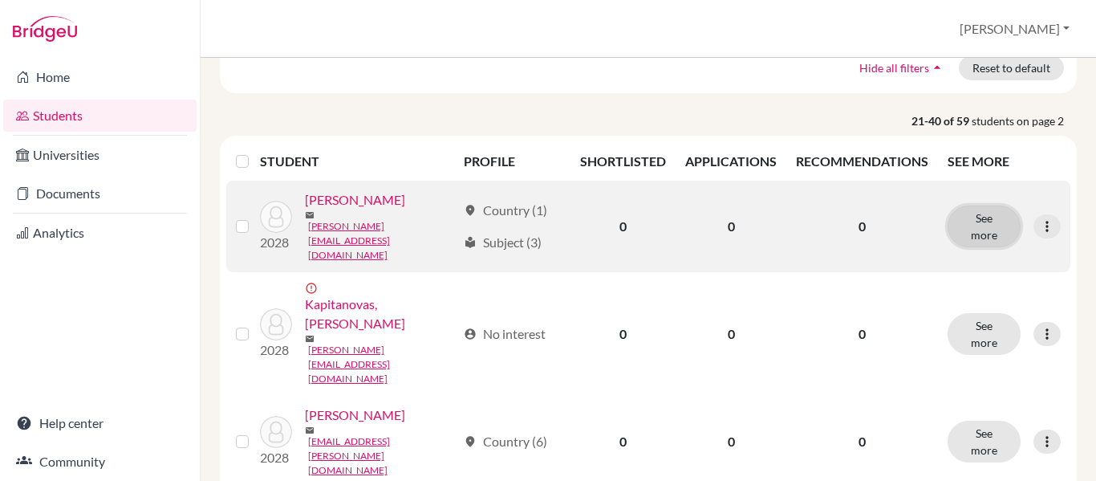
click at [976, 238] on button "See more" at bounding box center [984, 226] width 73 height 42
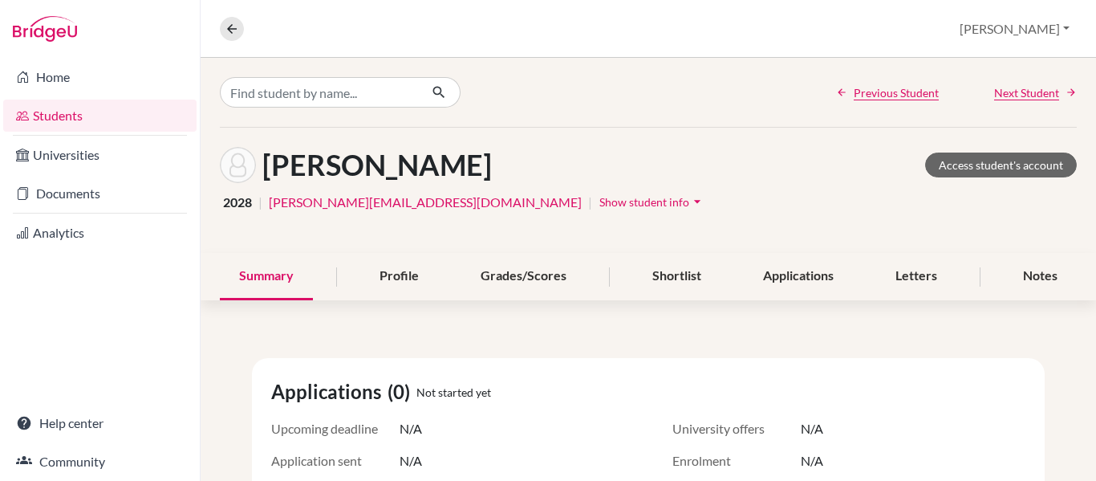
click at [689, 199] on icon "arrow_drop_down" at bounding box center [697, 201] width 16 height 16
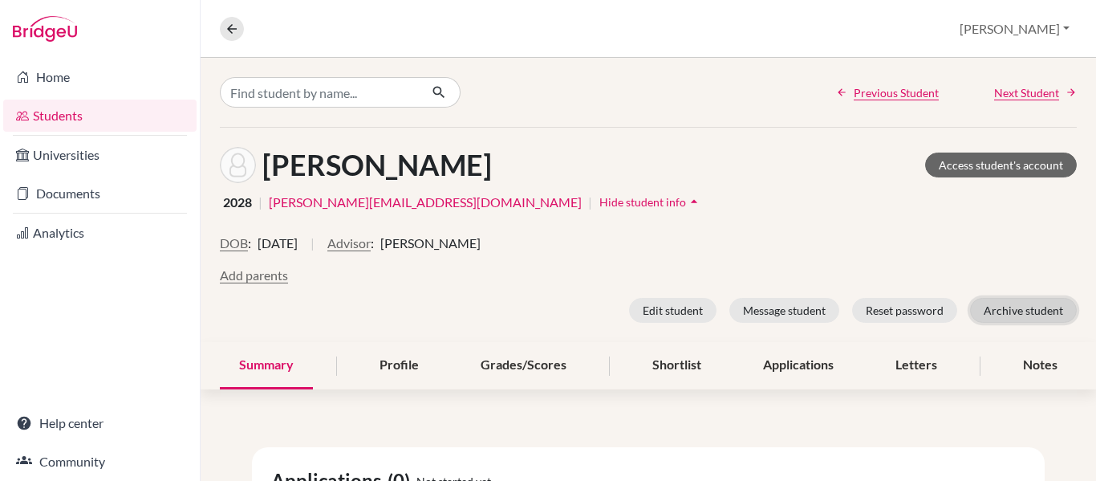
click at [1012, 309] on button "Archive student" at bounding box center [1023, 310] width 107 height 25
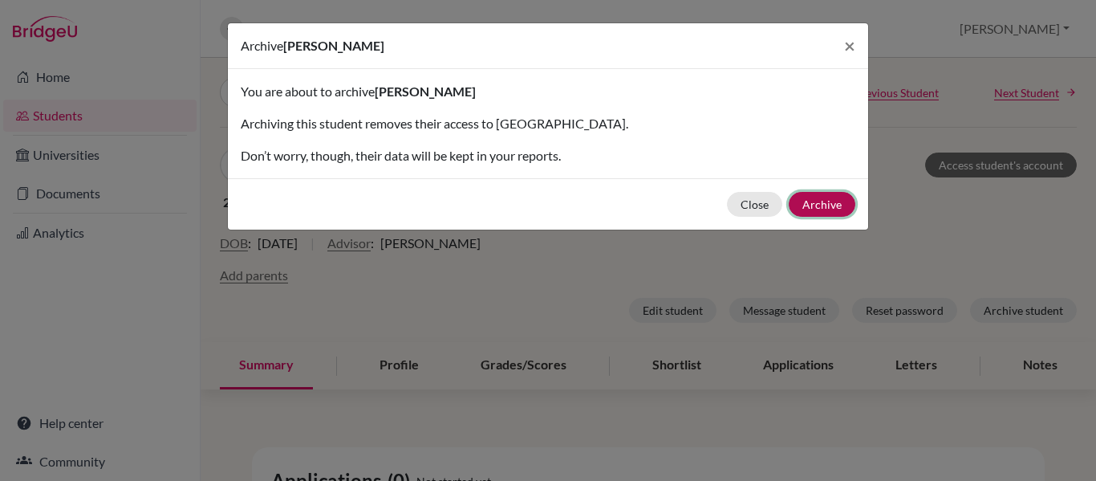
click at [806, 197] on button "Archive" at bounding box center [822, 204] width 67 height 25
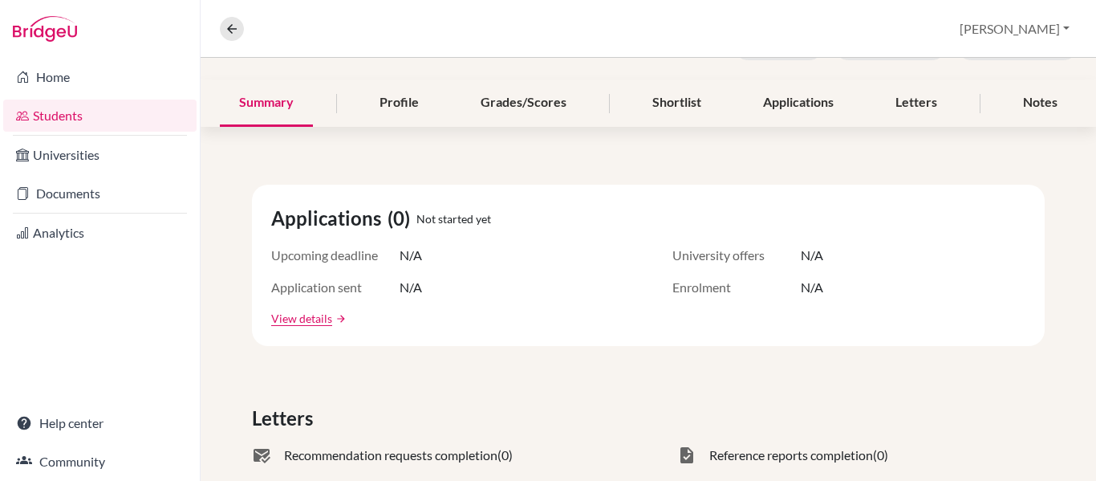
scroll to position [401, 0]
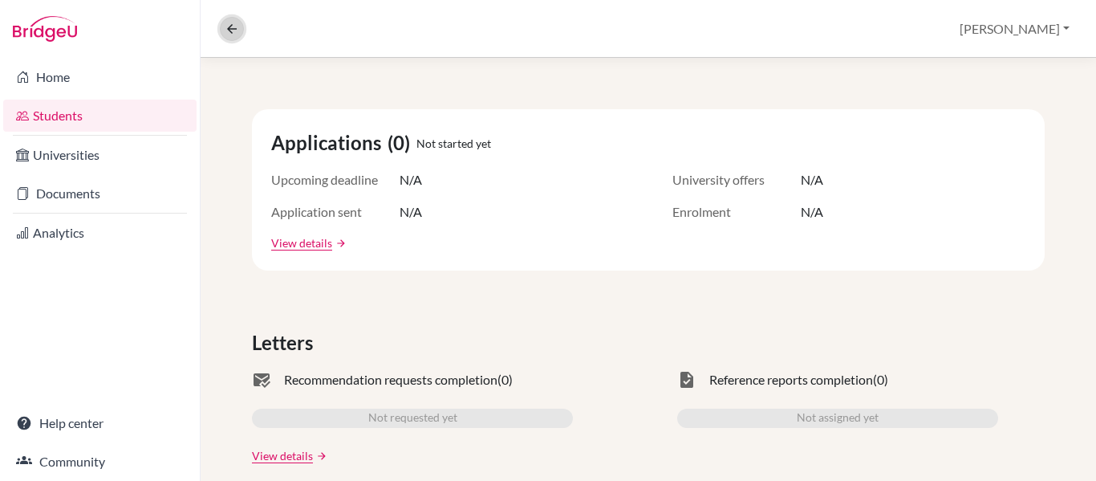
click at [242, 29] on button at bounding box center [232, 29] width 24 height 24
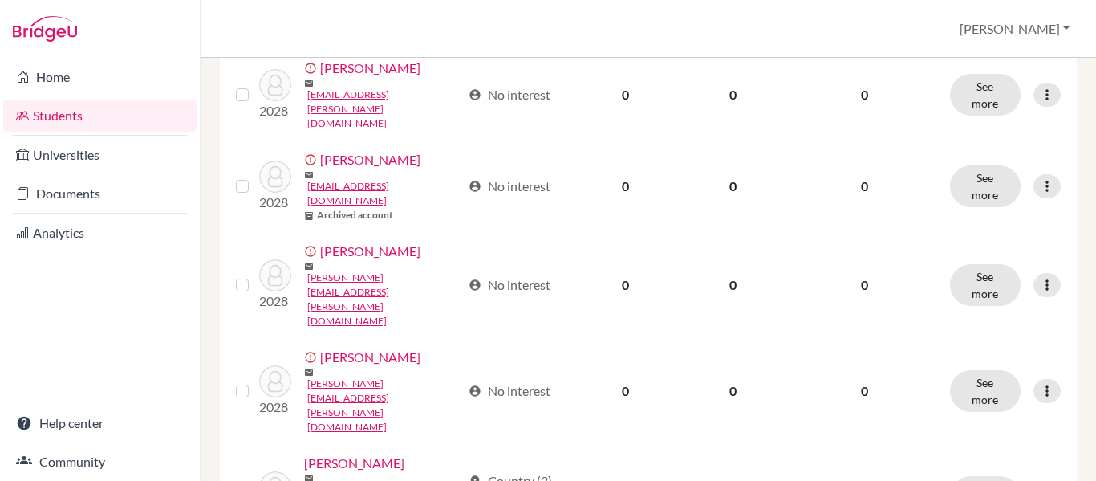
scroll to position [1930, 0]
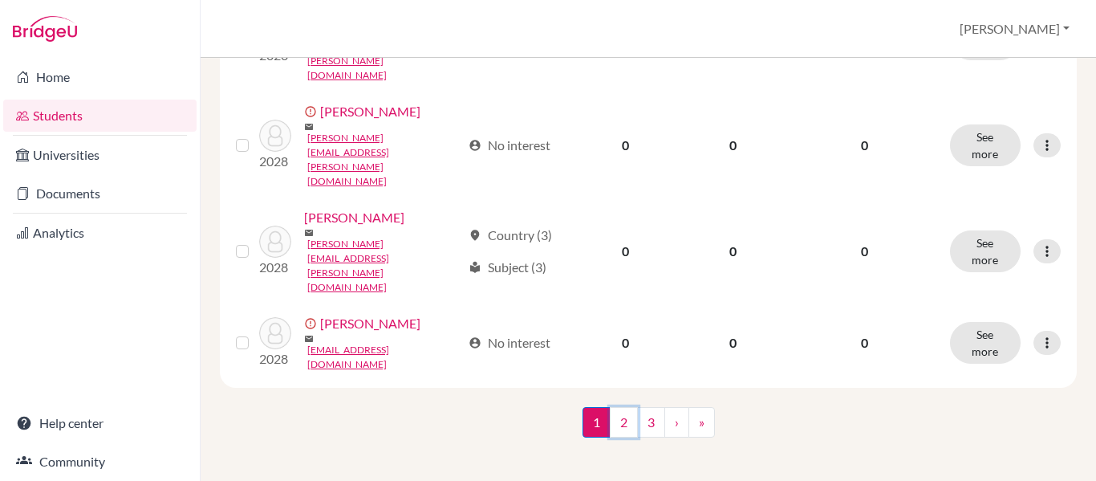
drag, startPoint x: 627, startPoint y: 408, endPoint x: 635, endPoint y: 384, distance: 25.4
click at [627, 408] on link "2" at bounding box center [624, 422] width 28 height 30
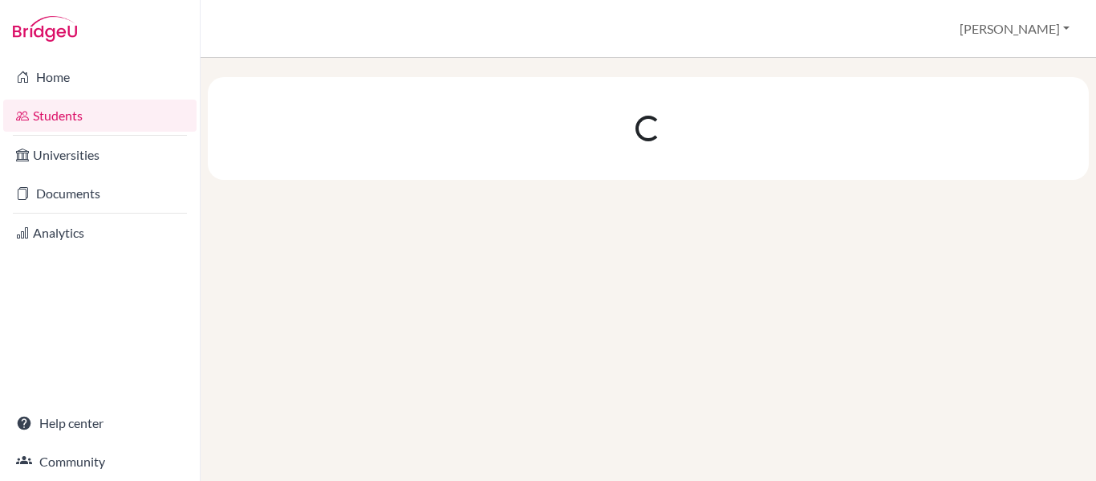
scroll to position [0, 0]
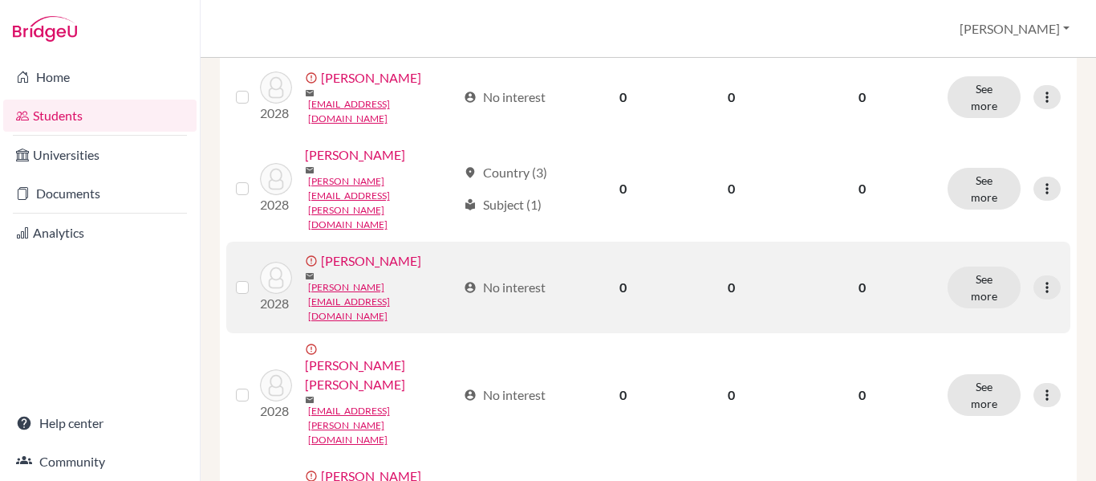
scroll to position [642, 0]
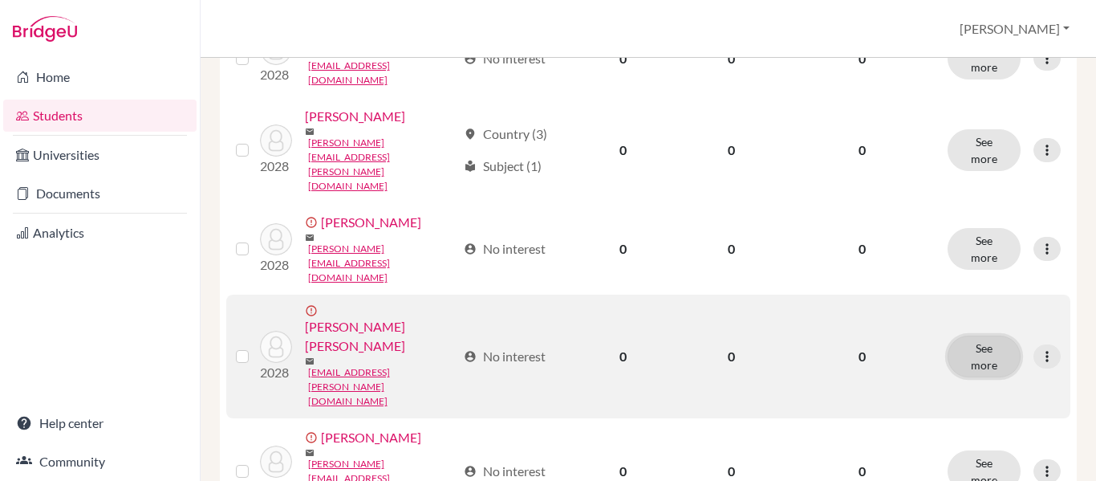
click at [987, 377] on button "See more" at bounding box center [984, 356] width 73 height 42
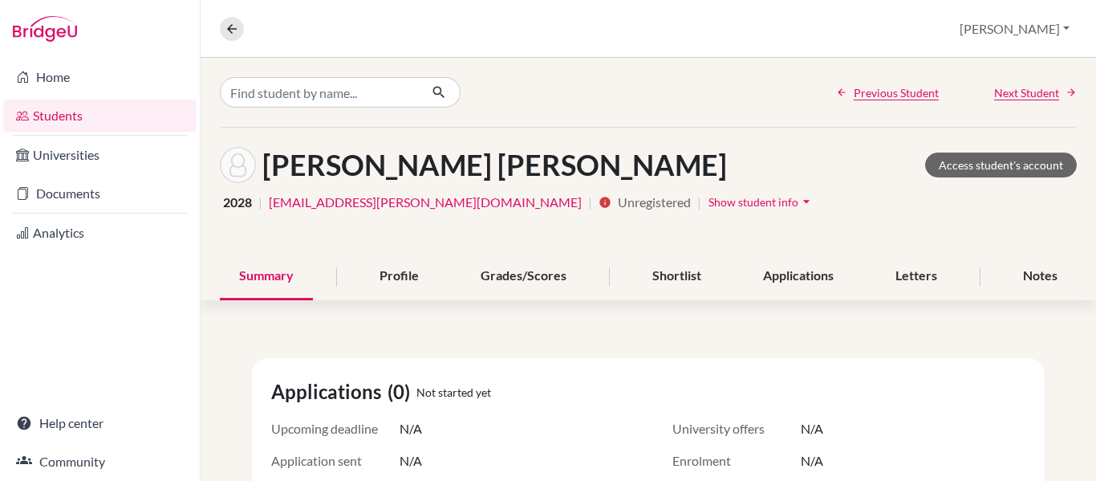
click at [659, 214] on div "Lopes Alves, Nuno Access student's account 2028 | nuno.alves.2028@pupil.stfranc…" at bounding box center [648, 190] width 895 height 125
click at [708, 201] on span "Show student info" at bounding box center [753, 202] width 90 height 14
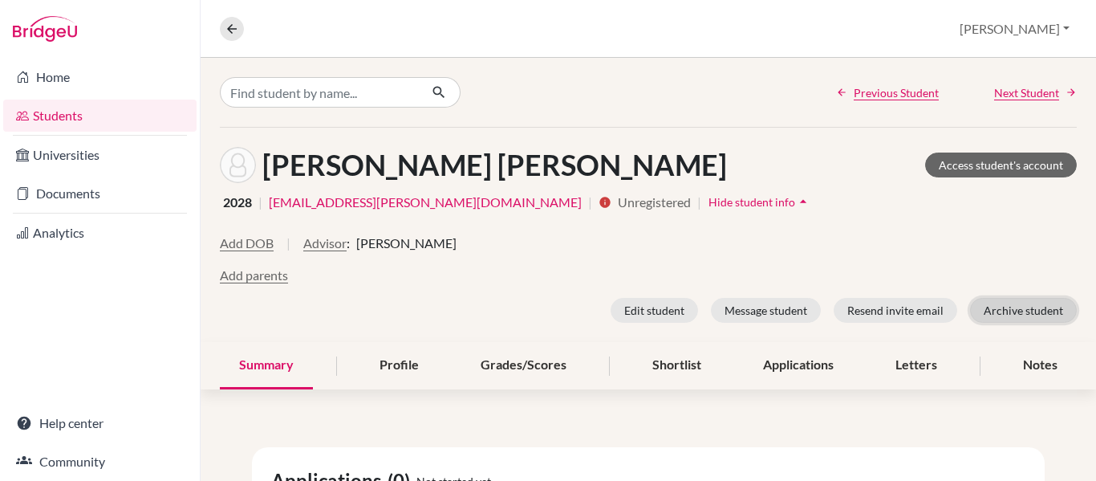
click at [1025, 314] on button "Archive student" at bounding box center [1023, 310] width 107 height 25
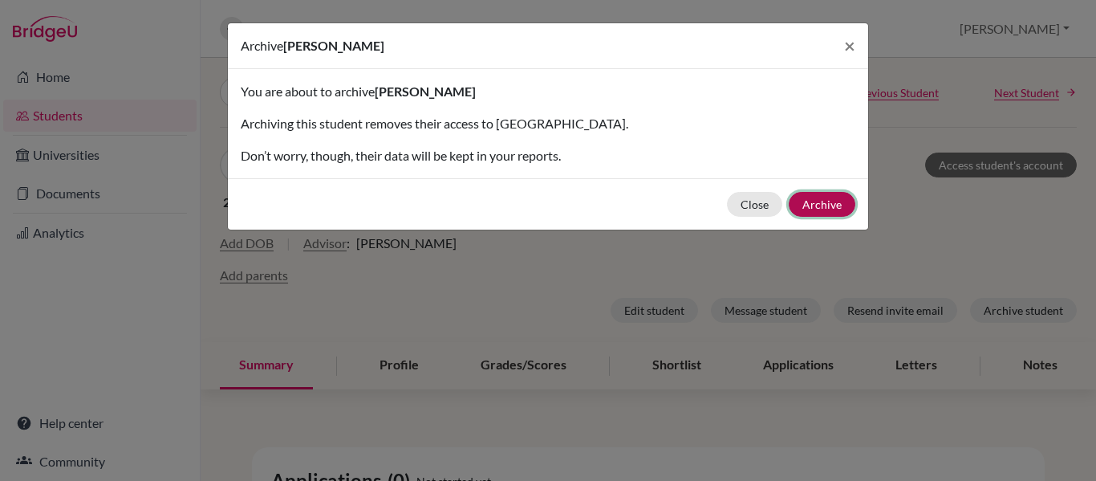
click at [835, 209] on button "Archive" at bounding box center [822, 204] width 67 height 25
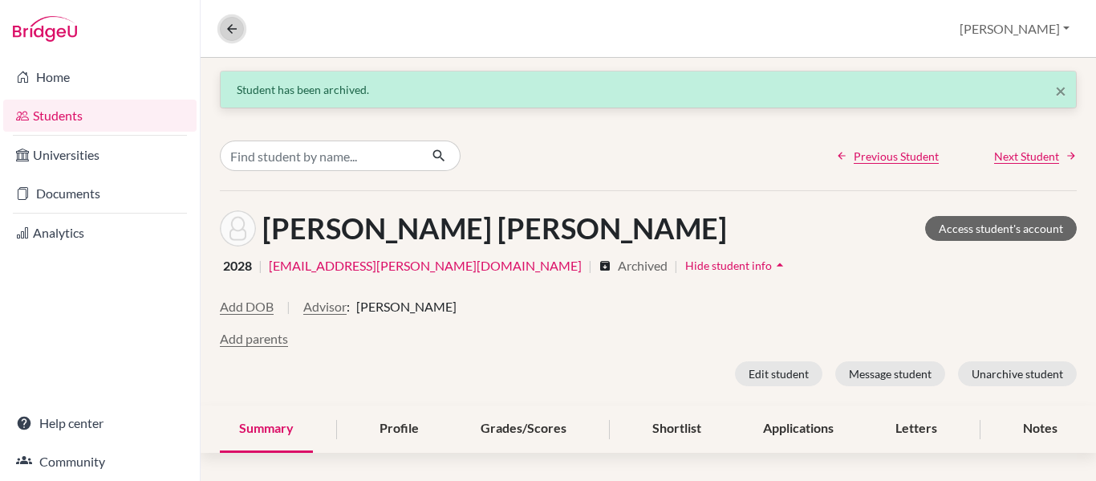
drag, startPoint x: 241, startPoint y: 26, endPoint x: 248, endPoint y: 39, distance: 14.7
click at [241, 26] on button at bounding box center [232, 29] width 24 height 24
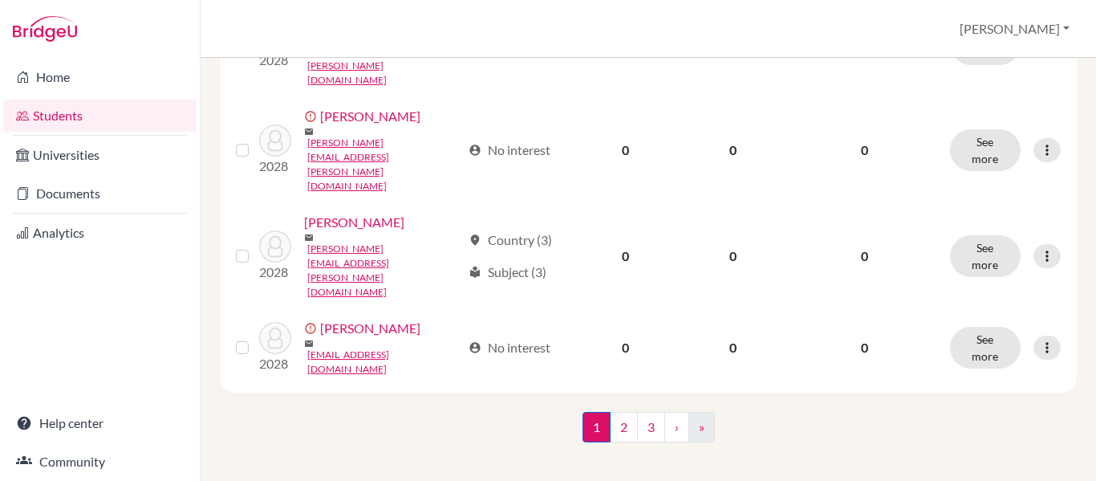
scroll to position [1930, 0]
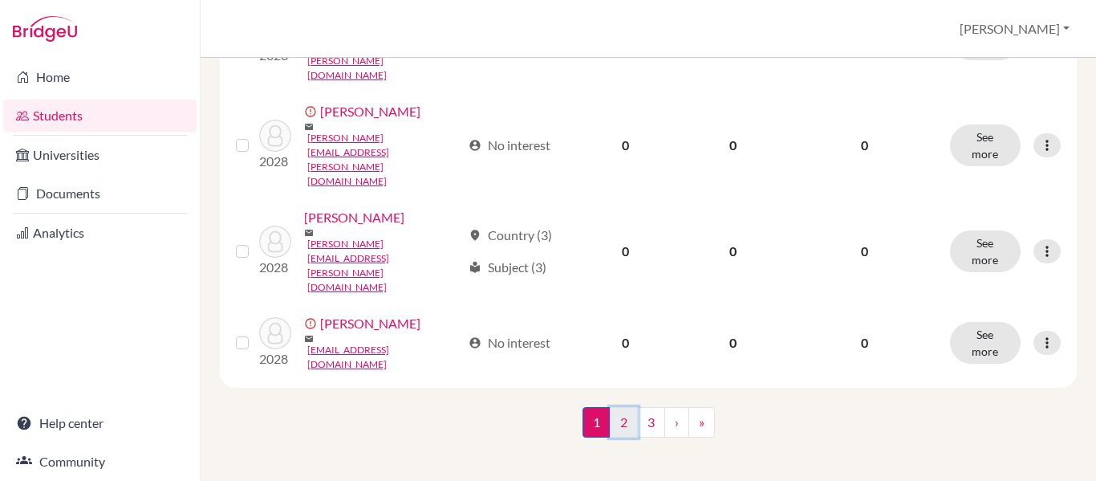
click at [617, 412] on link "2" at bounding box center [624, 422] width 28 height 30
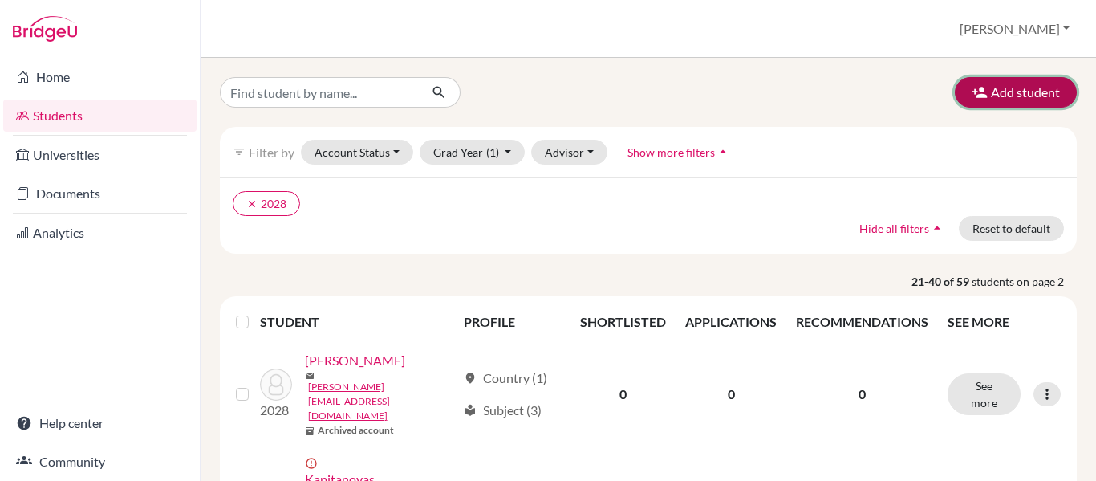
click at [1006, 87] on button "Add student" at bounding box center [1016, 92] width 122 height 30
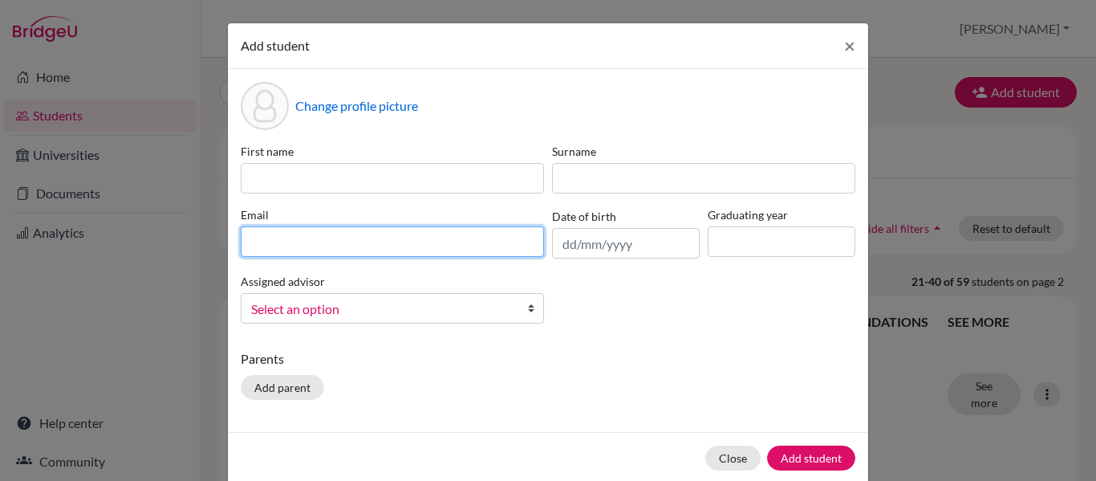
click at [335, 238] on input at bounding box center [392, 241] width 303 height 30
paste input "[PERSON_NAME][EMAIL_ADDRESS][PERSON_NAME][DOMAIN_NAME]"
type input "[PERSON_NAME][EMAIL_ADDRESS][PERSON_NAME][DOMAIN_NAME]"
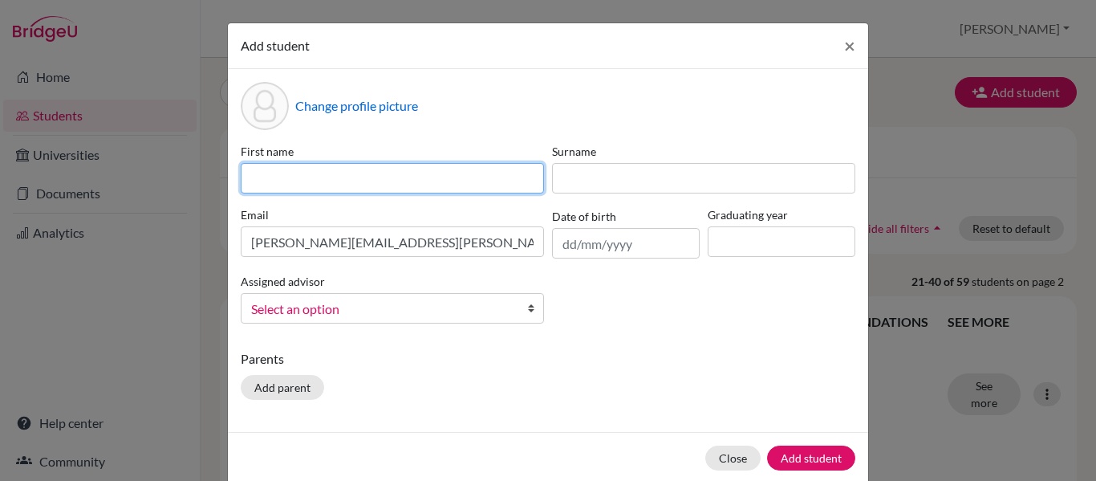
click at [329, 179] on input at bounding box center [392, 178] width 303 height 30
type input "Julia"
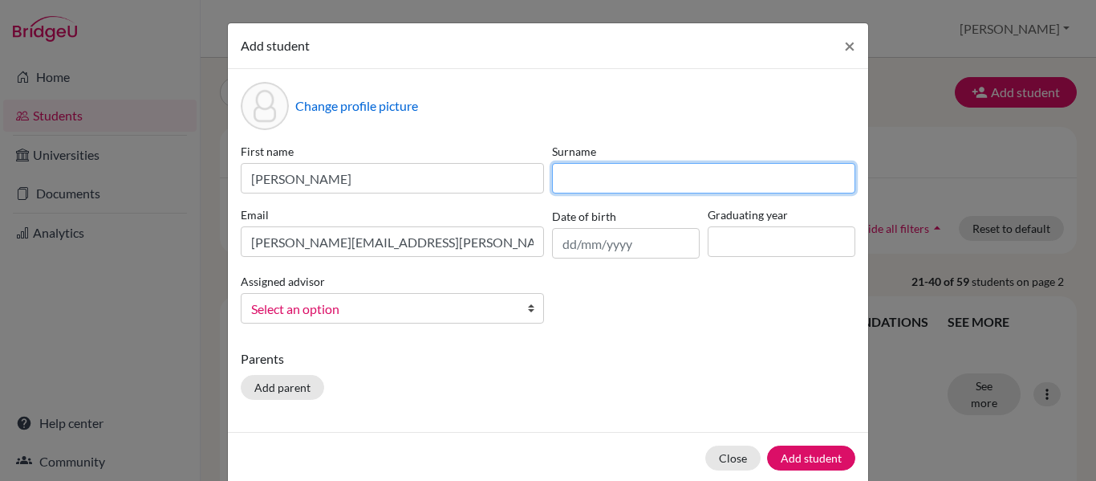
click at [646, 171] on input at bounding box center [703, 178] width 303 height 30
type input "Marañon"
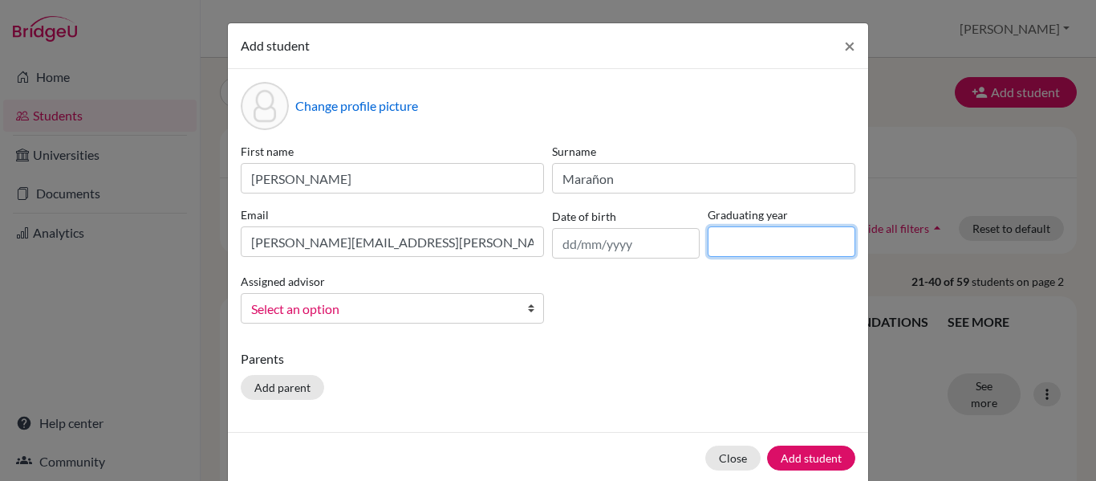
click at [795, 247] on input at bounding box center [782, 241] width 148 height 30
type input "2028"
click at [444, 308] on span "Select an option" at bounding box center [382, 308] width 262 height 21
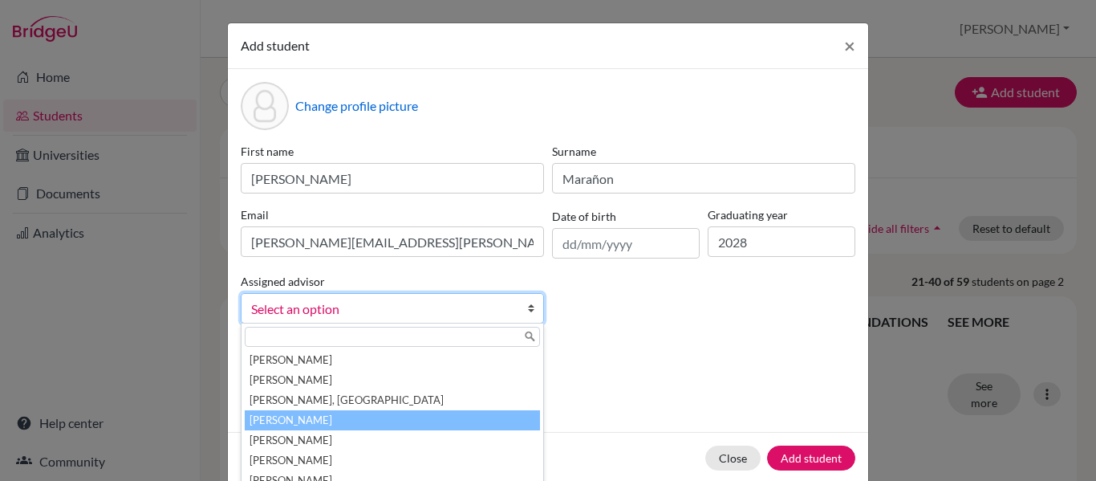
scroll to position [48, 0]
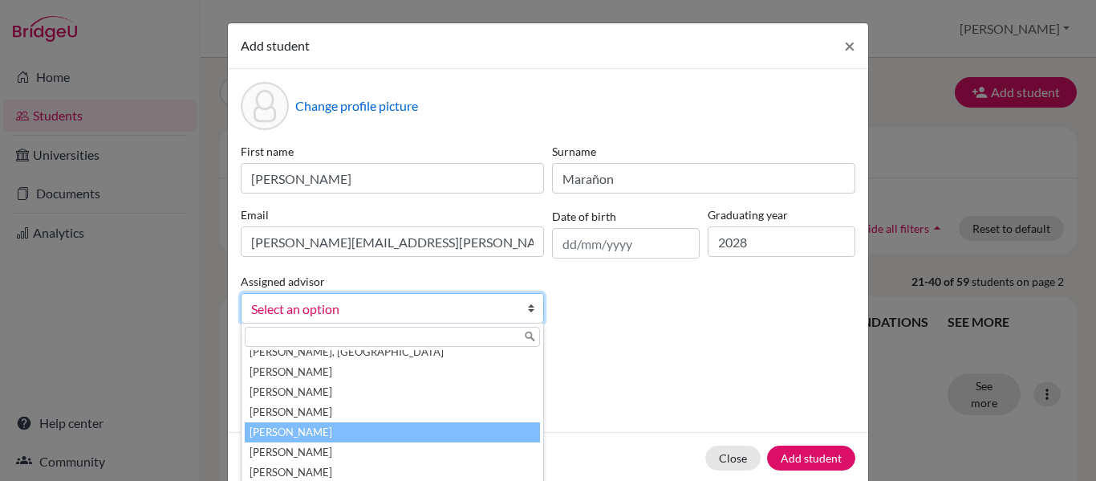
click at [408, 428] on li "Lameu, Paula" at bounding box center [392, 432] width 295 height 20
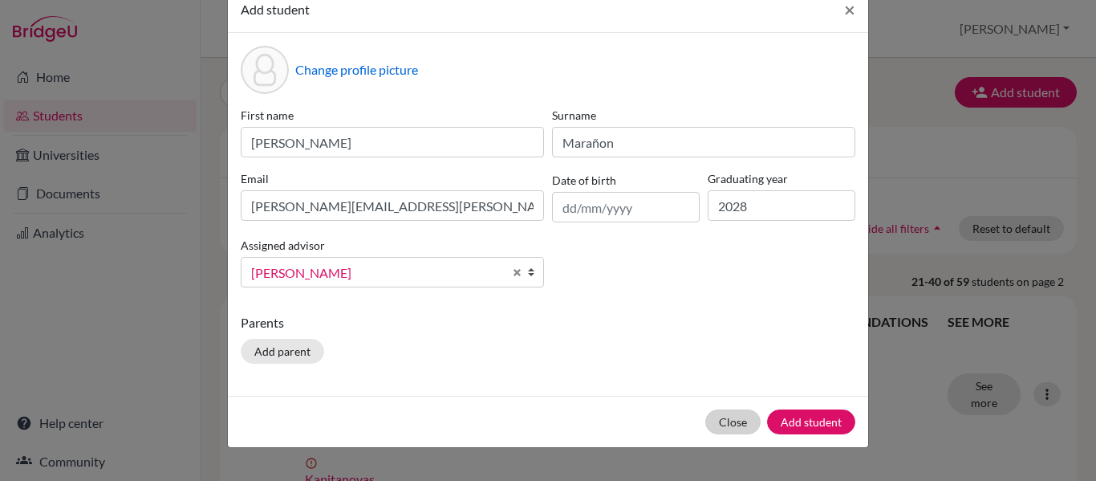
scroll to position [66, 0]
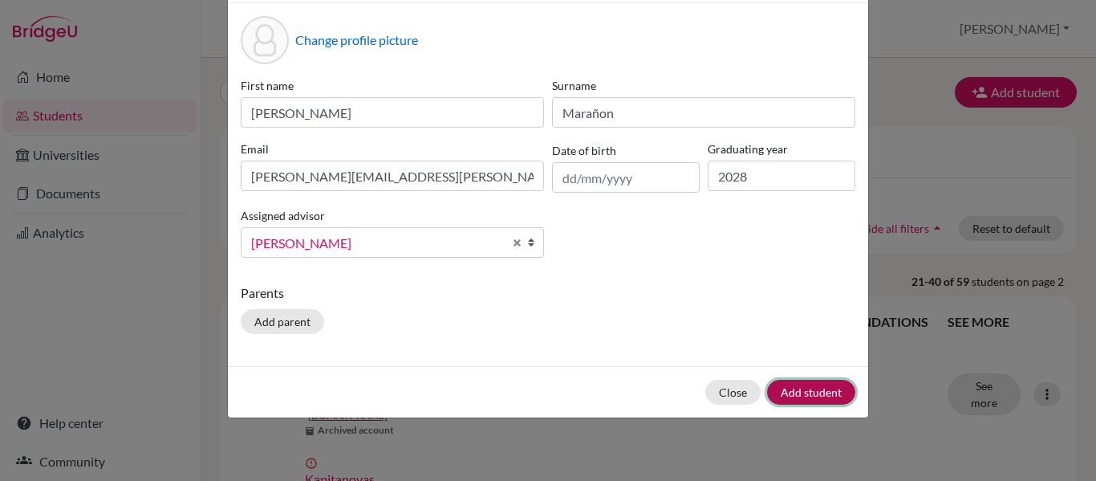
click at [787, 395] on button "Add student" at bounding box center [811, 391] width 88 height 25
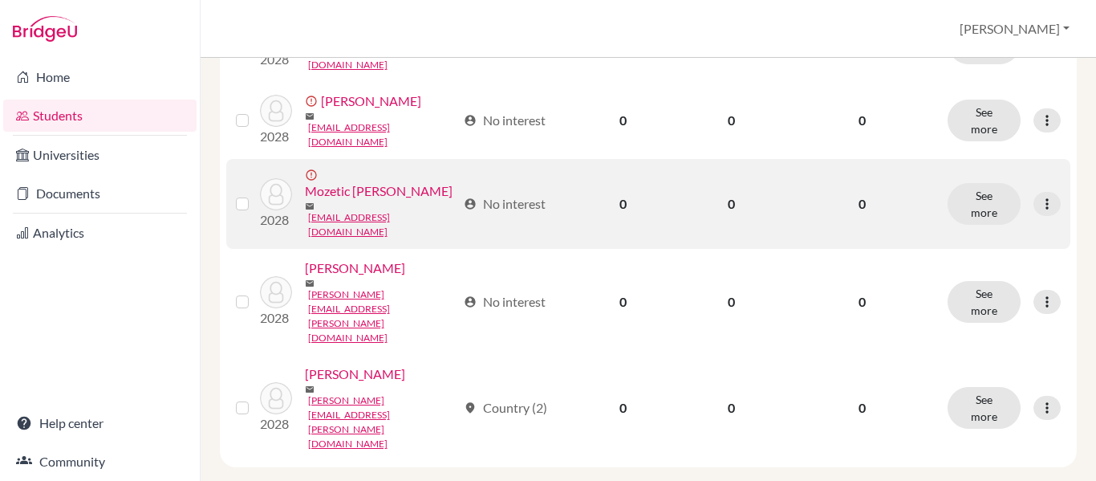
scroll to position [2006, 0]
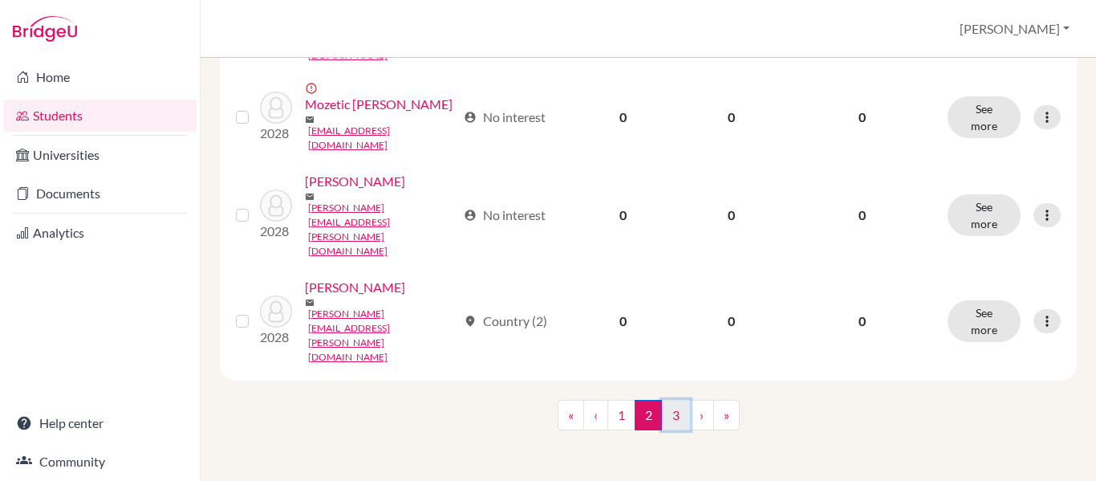
click at [668, 430] on link "3" at bounding box center [676, 415] width 28 height 30
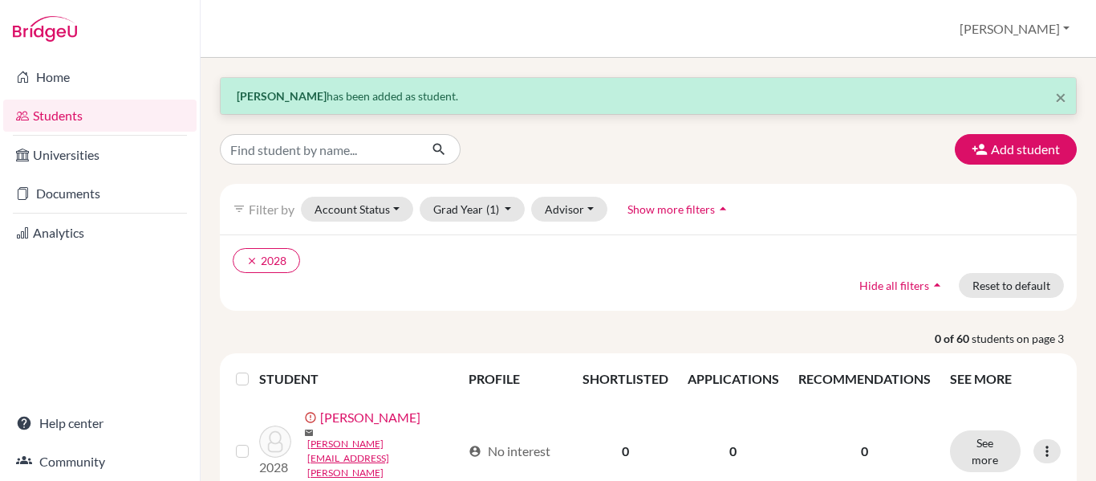
click at [997, 157] on button "Add student" at bounding box center [1016, 149] width 122 height 30
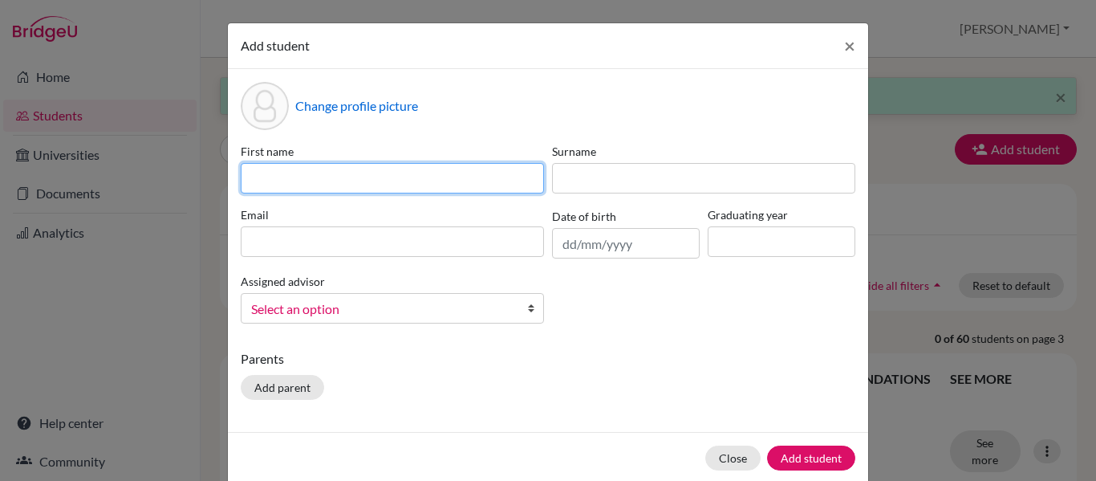
click at [315, 168] on input at bounding box center [392, 178] width 303 height 30
paste input "Leticia Queiroz"
drag, startPoint x: 366, startPoint y: 187, endPoint x: 290, endPoint y: 189, distance: 76.2
click at [290, 189] on input "Leticia Queiroz" at bounding box center [392, 178] width 303 height 30
type input "Leticia"
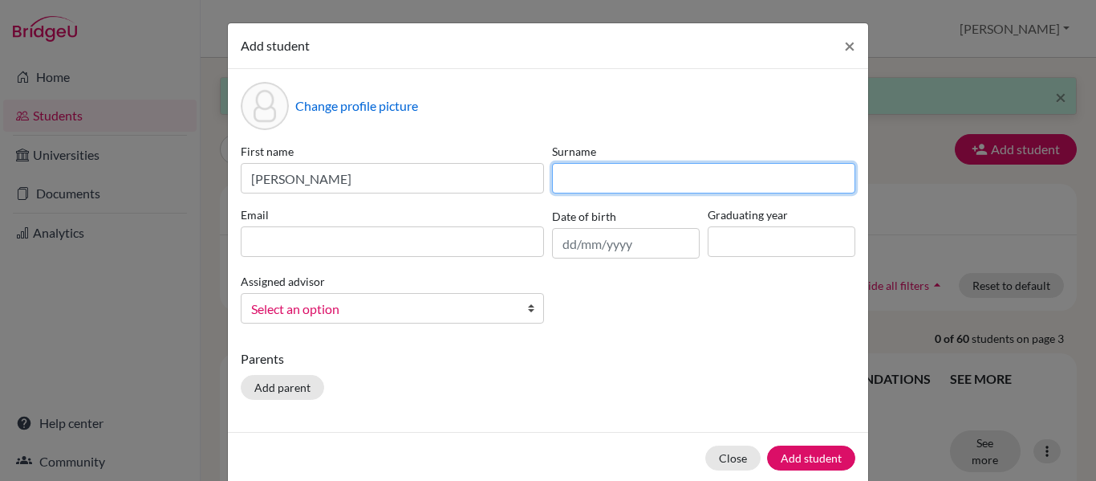
click at [582, 175] on input at bounding box center [703, 178] width 303 height 30
paste input "Queiroz"
type input "Queiroz"
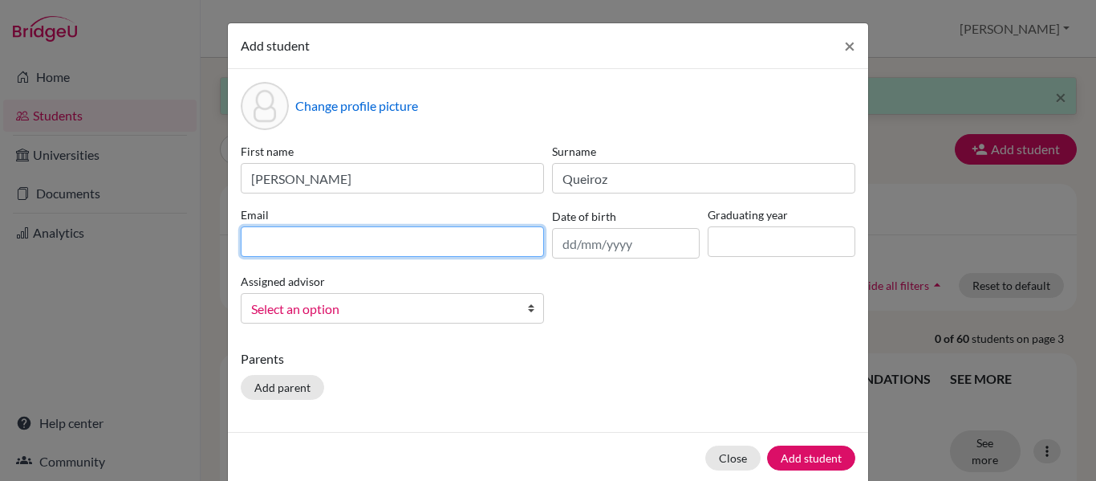
click at [314, 243] on input at bounding box center [392, 241] width 303 height 30
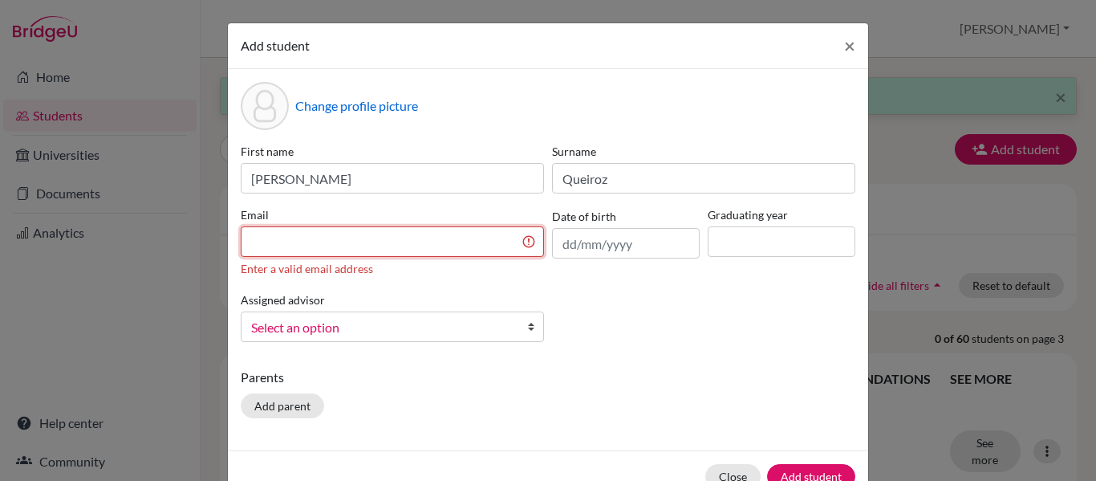
click at [318, 246] on input at bounding box center [392, 241] width 303 height 30
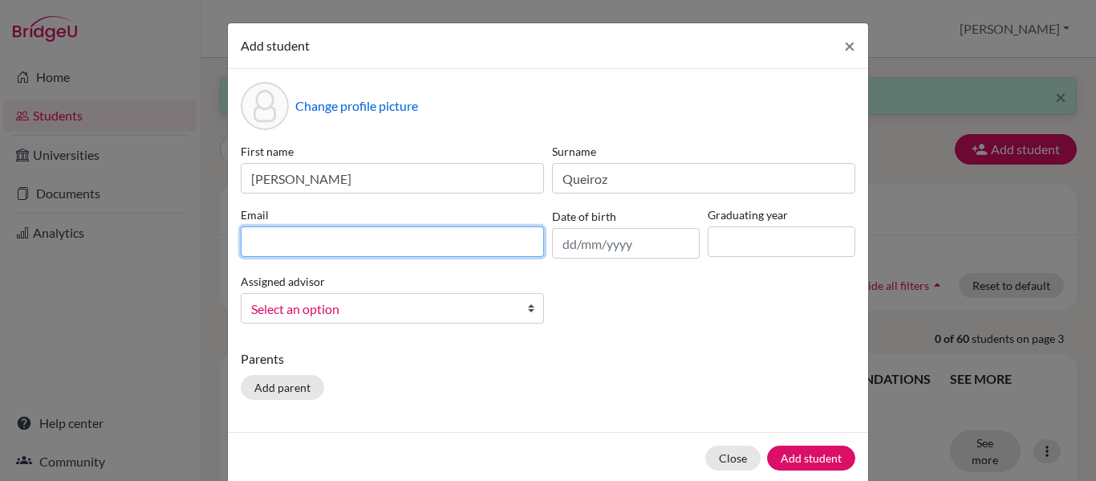
paste input "[PERSON_NAME][EMAIL_ADDRESS][PERSON_NAME][DOMAIN_NAME]"
type input "[PERSON_NAME][EMAIL_ADDRESS][PERSON_NAME][DOMAIN_NAME]"
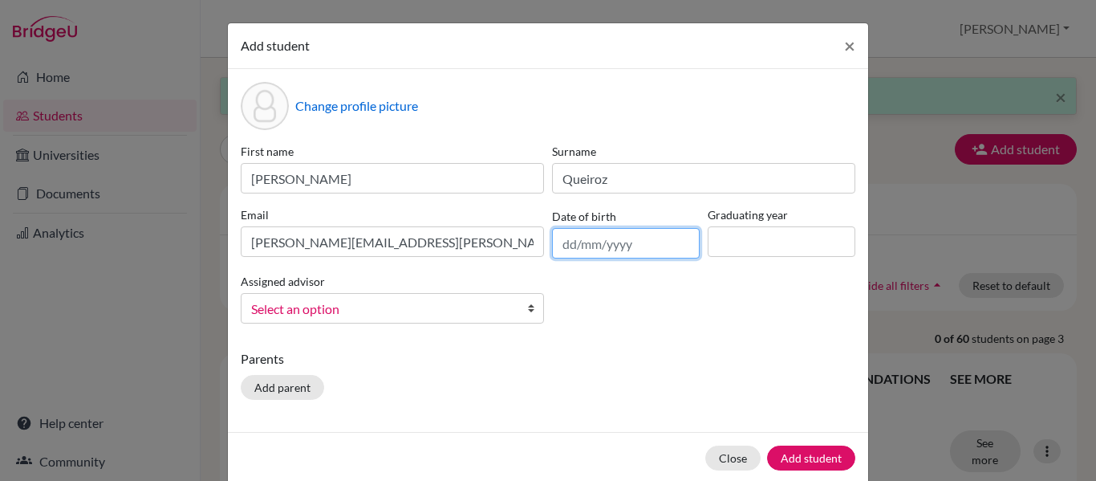
click at [593, 246] on input "text" at bounding box center [626, 243] width 148 height 30
drag, startPoint x: 660, startPoint y: 336, endPoint x: 747, endPoint y: 245, distance: 126.5
click at [660, 336] on div "Change profile picture First name Leticia Surname Queiroz Email leticia.queiroz…" at bounding box center [548, 250] width 640 height 363
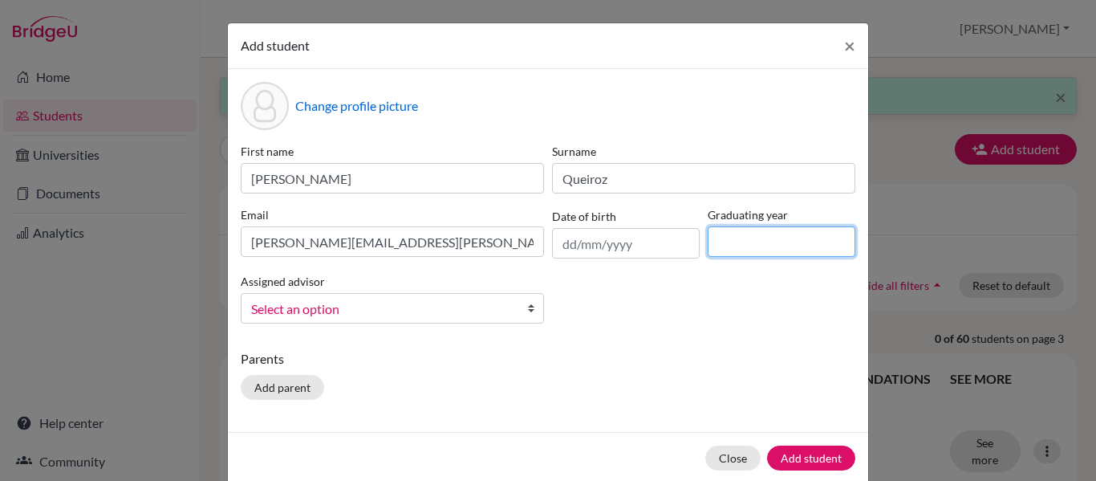
click at [757, 235] on input at bounding box center [782, 241] width 148 height 30
type input "2028"
click at [343, 311] on span "Select an option" at bounding box center [382, 308] width 262 height 21
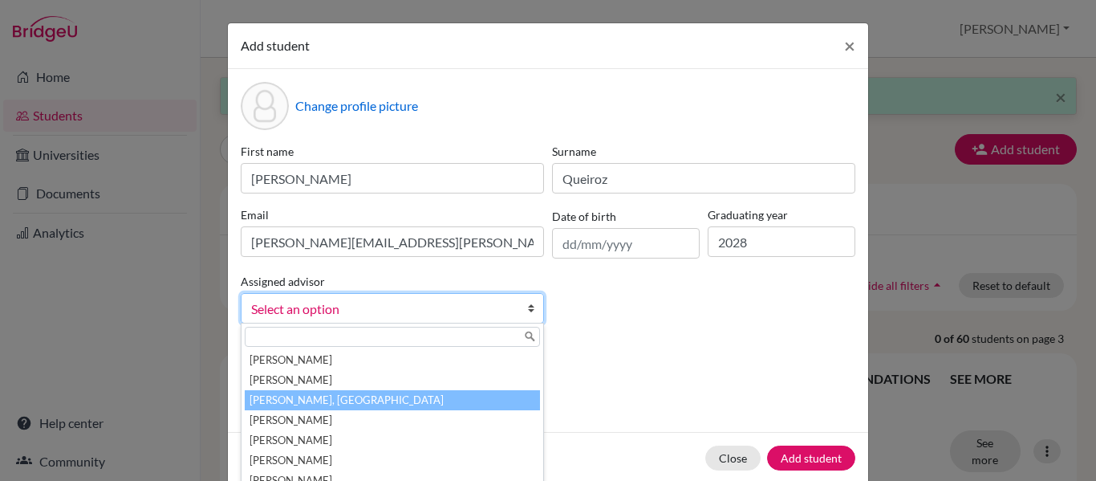
scroll to position [48, 0]
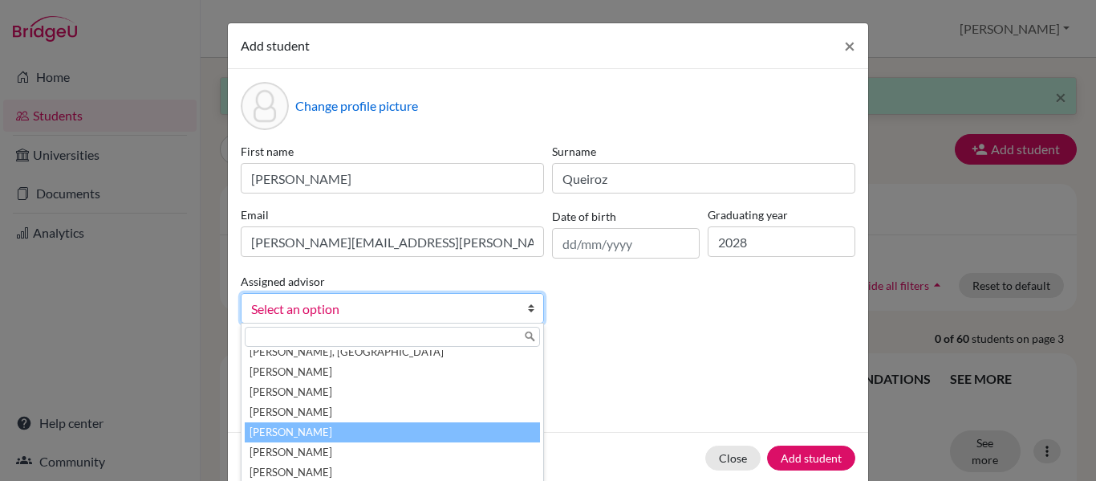
click at [327, 435] on li "Lameu, Paula" at bounding box center [392, 432] width 295 height 20
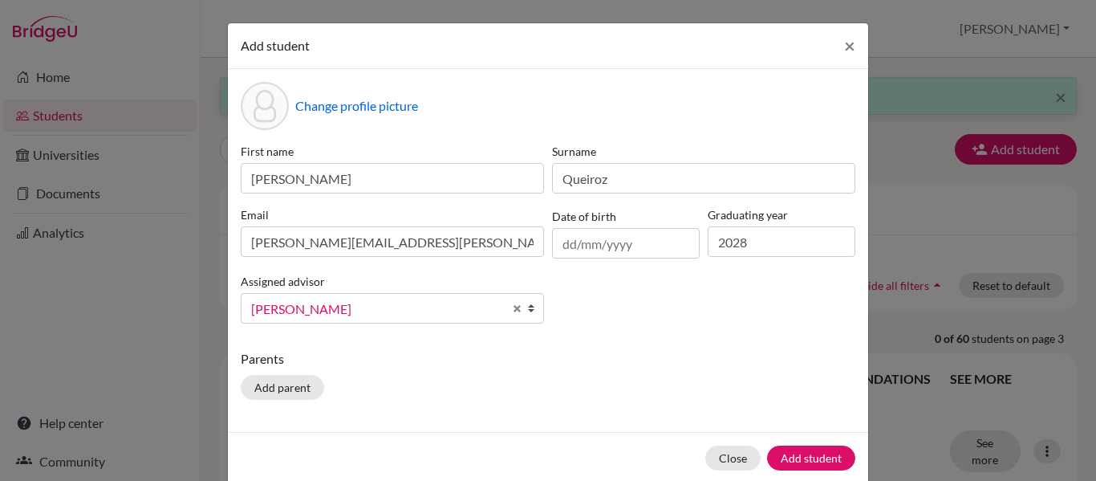
click at [630, 334] on div "First name Leticia Surname Queiroz Email leticia.queiroz.2028@pupil.stfrancis.c…" at bounding box center [548, 239] width 623 height 193
click at [792, 455] on button "Add student" at bounding box center [811, 457] width 88 height 25
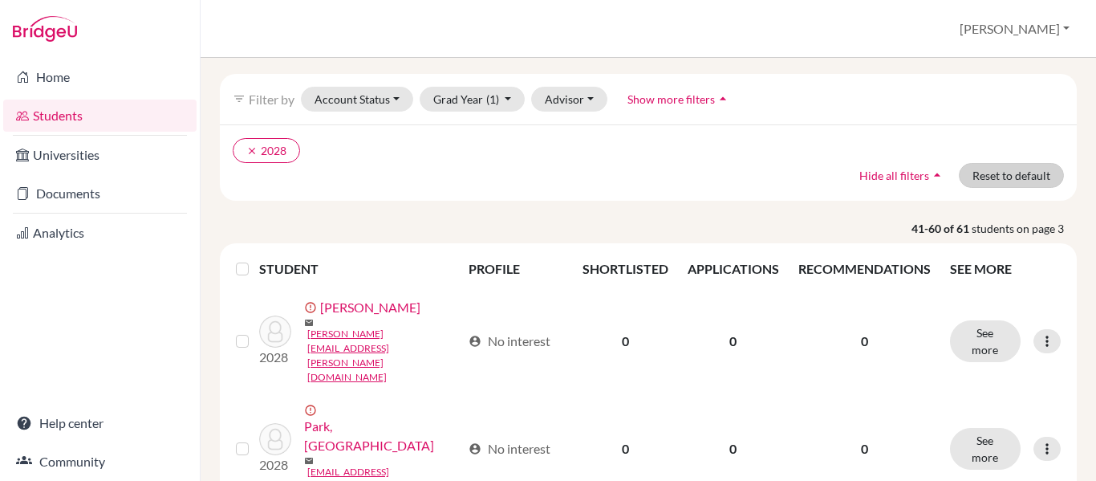
scroll to position [0, 0]
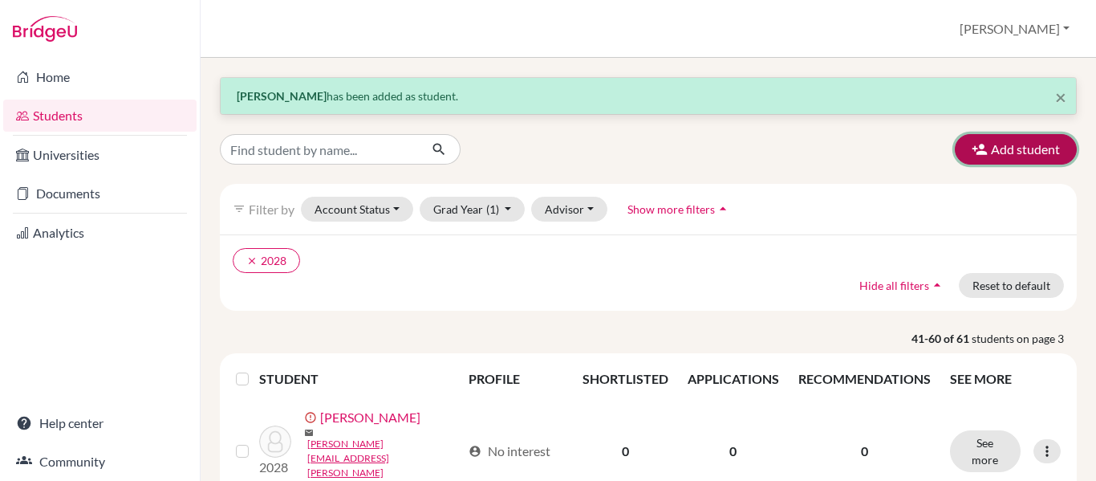
click at [1000, 156] on button "Add student" at bounding box center [1016, 149] width 122 height 30
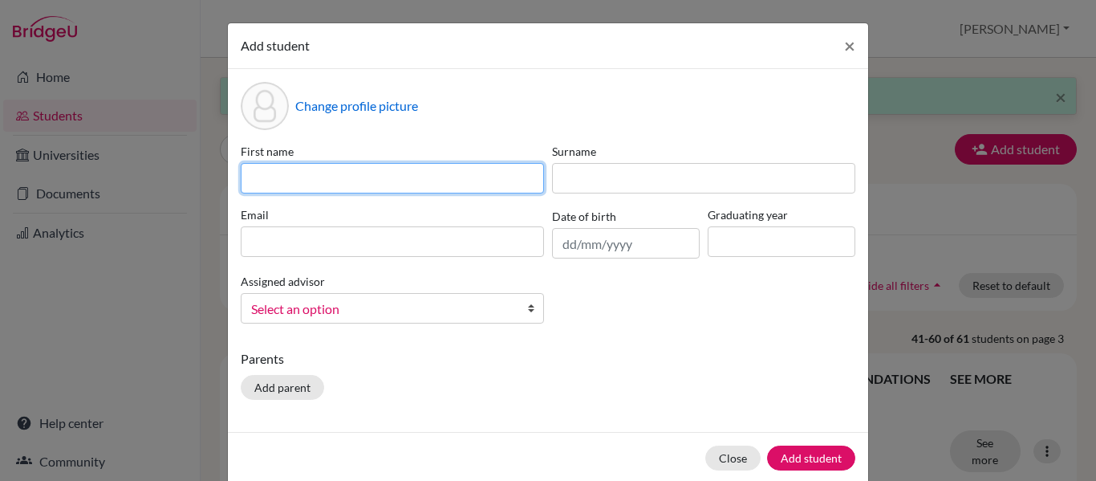
click at [375, 180] on input at bounding box center [392, 178] width 303 height 30
paste input "Juan Diego Salazar"
drag, startPoint x: 392, startPoint y: 177, endPoint x: 306, endPoint y: 182, distance: 86.0
click at [306, 182] on input "Juan Diego Salazar" at bounding box center [392, 178] width 303 height 30
type input "Juan Diego"
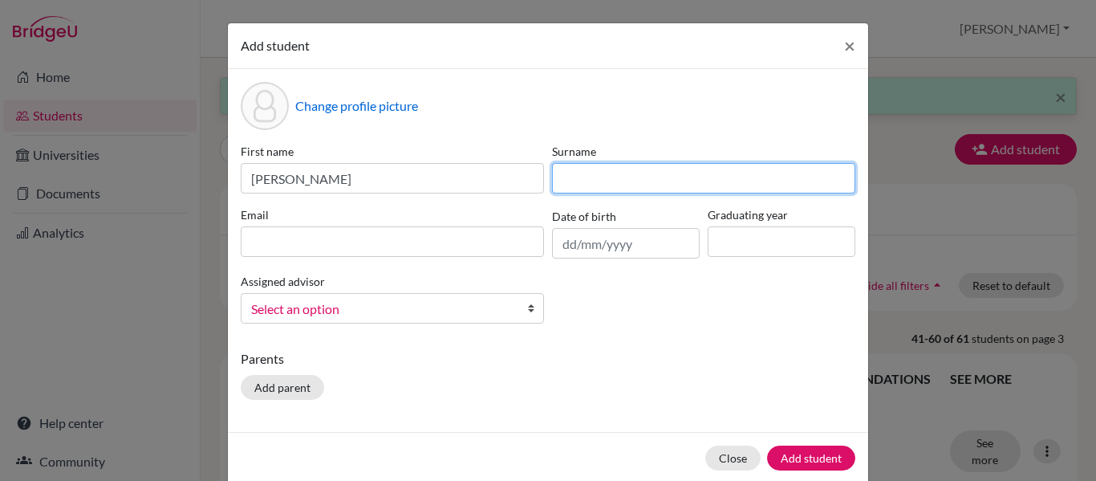
click at [643, 177] on input at bounding box center [703, 178] width 303 height 30
paste input "Salazar"
type input "Salazar"
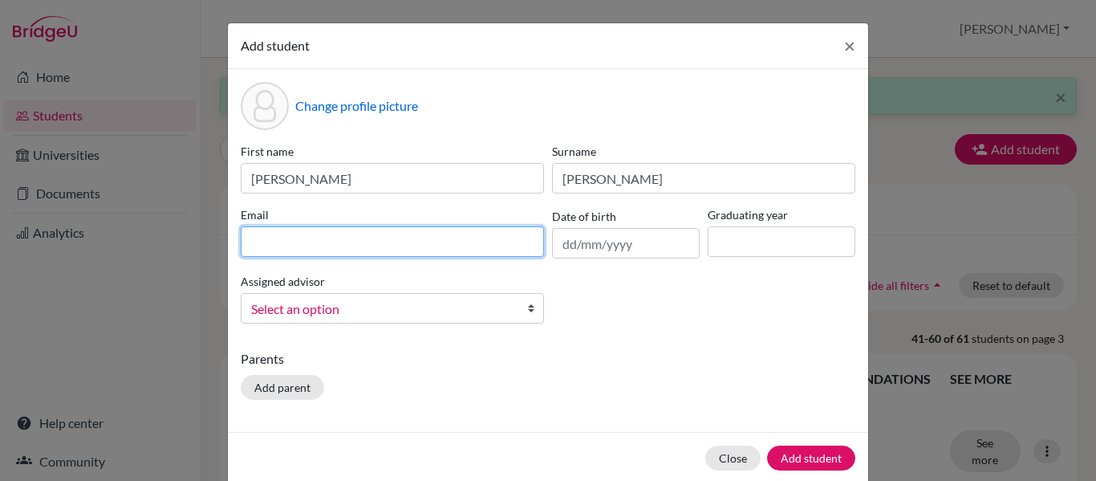
click at [286, 239] on input at bounding box center [392, 241] width 303 height 30
click at [339, 229] on input at bounding box center [392, 241] width 303 height 30
paste input "[PERSON_NAME][EMAIL_ADDRESS][PERSON_NAME][DOMAIN_NAME]"
type input "[PERSON_NAME][EMAIL_ADDRESS][PERSON_NAME][DOMAIN_NAME]"
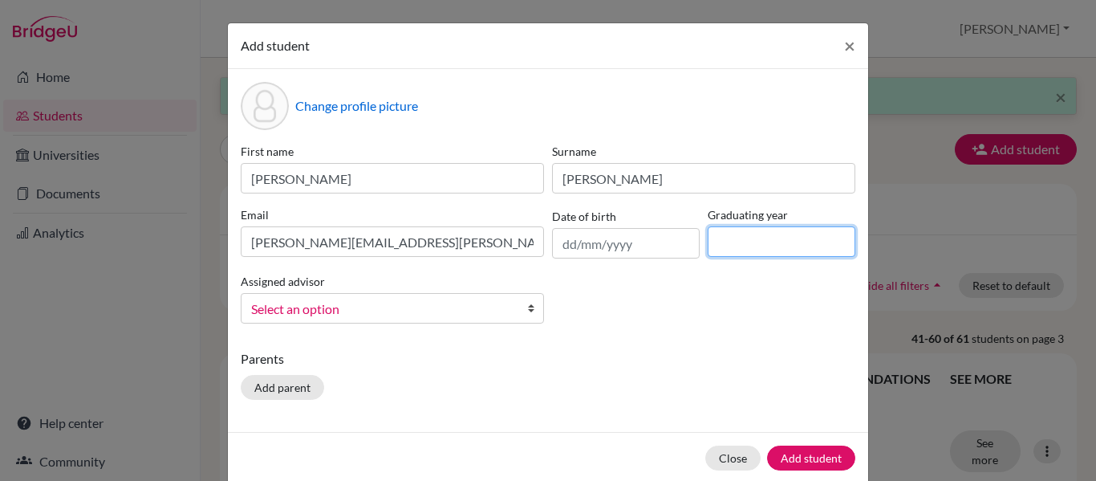
click at [741, 240] on input at bounding box center [782, 241] width 148 height 30
type input "2028"
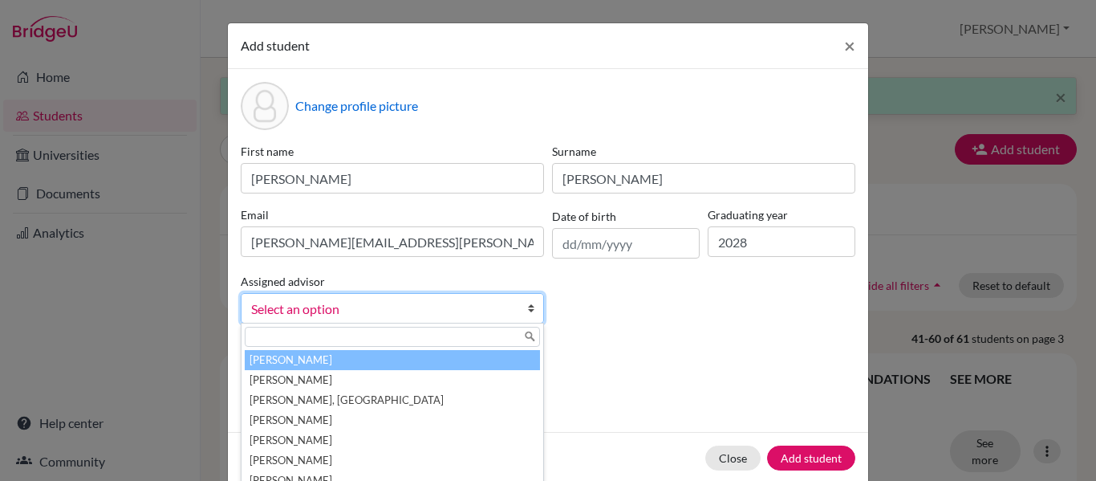
click at [384, 309] on span "Select an option" at bounding box center [382, 308] width 262 height 21
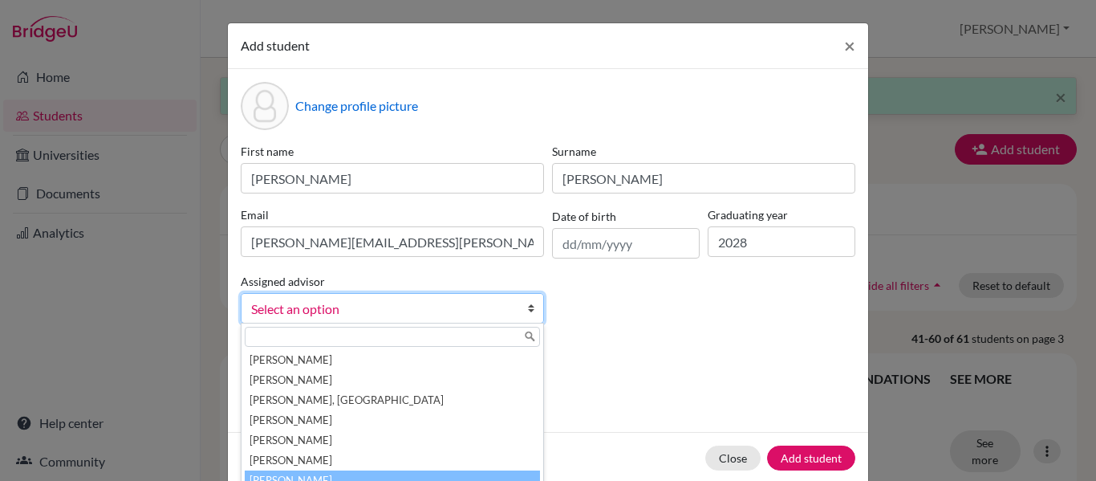
scroll to position [48, 0]
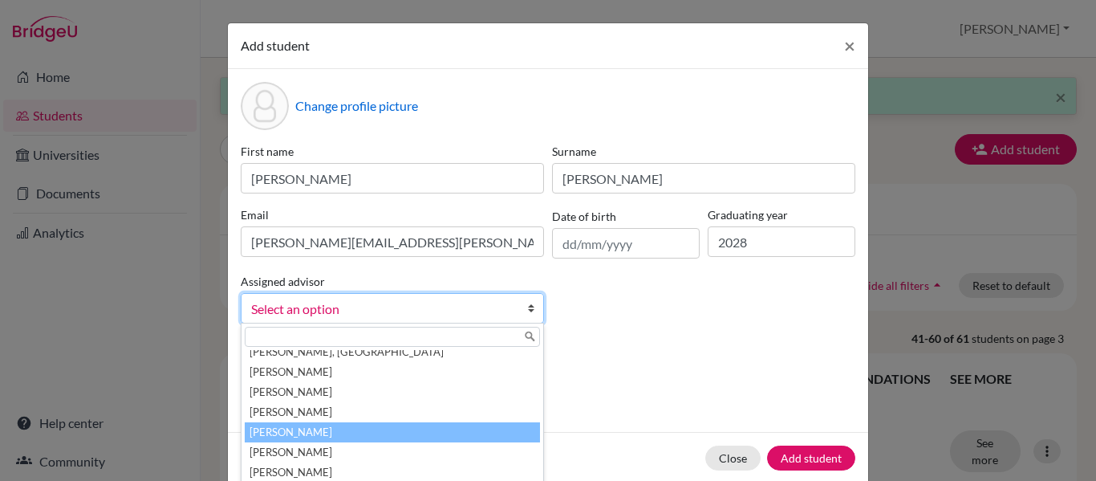
click at [374, 427] on li "Lameu, Paula" at bounding box center [392, 432] width 295 height 20
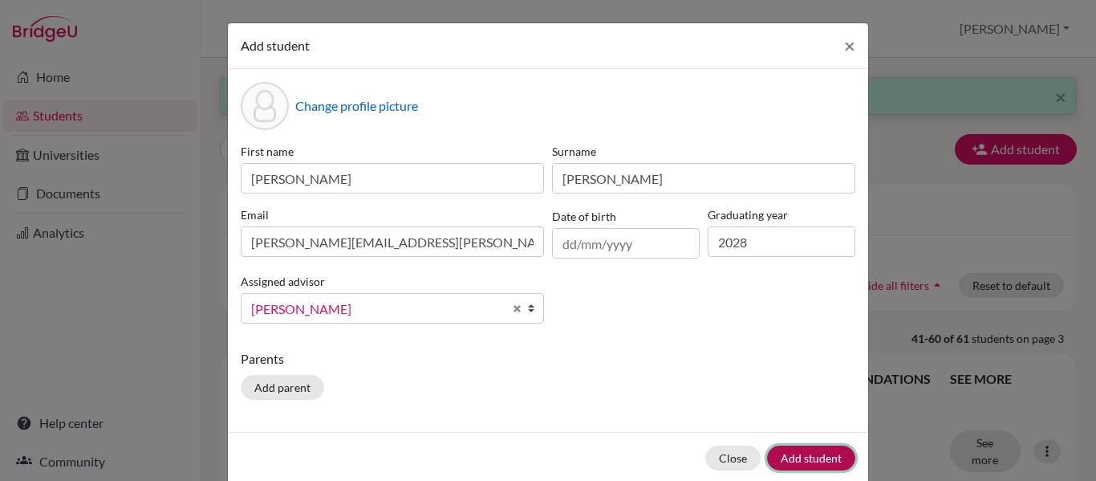
click at [793, 453] on button "Add student" at bounding box center [811, 457] width 88 height 25
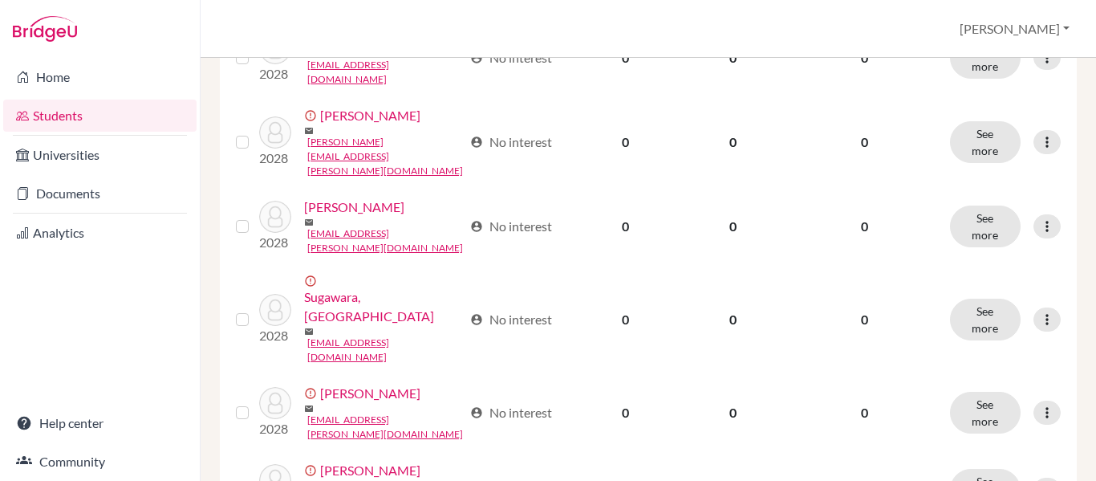
scroll to position [1284, 0]
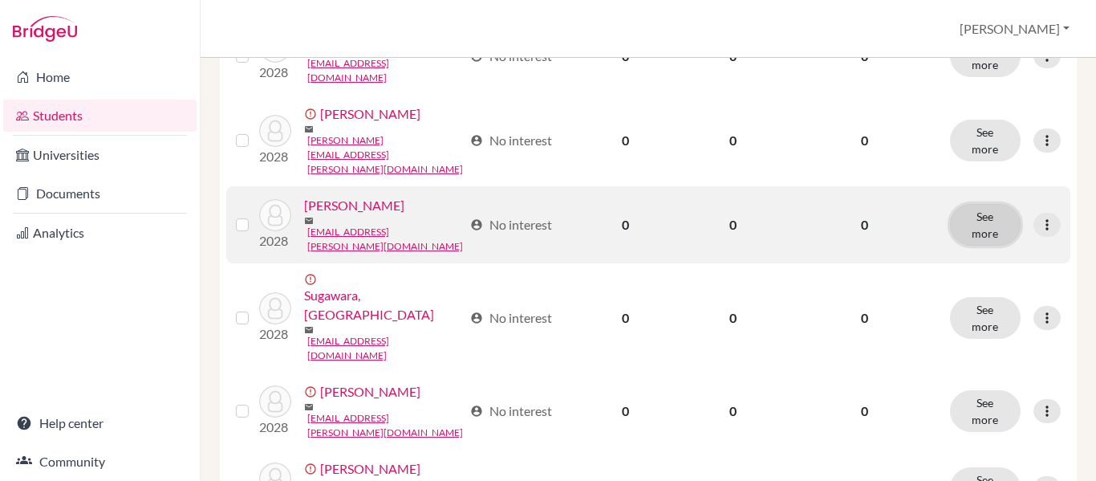
click at [982, 246] on button "See more" at bounding box center [985, 225] width 71 height 42
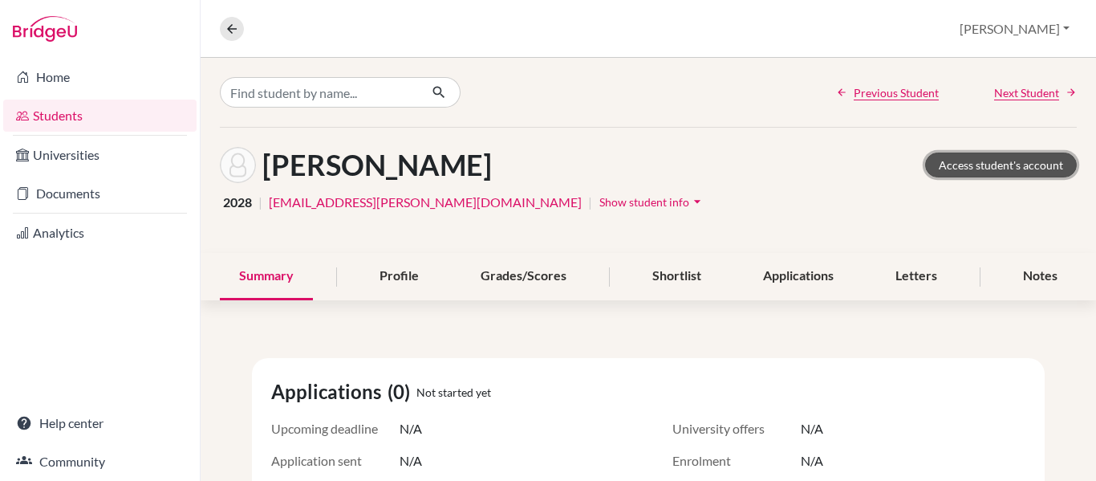
click at [1001, 160] on link "Access student's account" at bounding box center [1001, 164] width 152 height 25
click at [599, 204] on span "Show student info" at bounding box center [644, 202] width 90 height 14
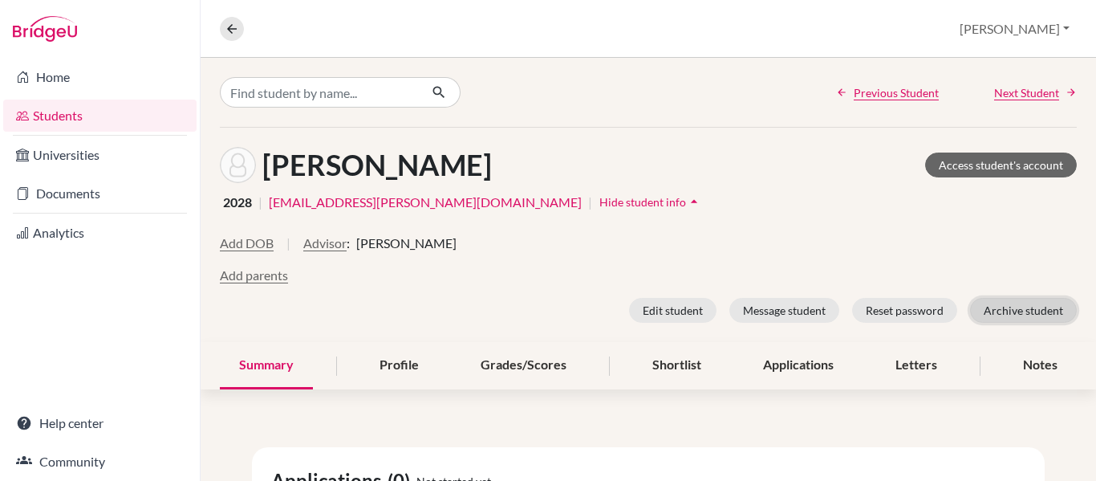
click at [1030, 313] on button "Archive student" at bounding box center [1023, 310] width 107 height 25
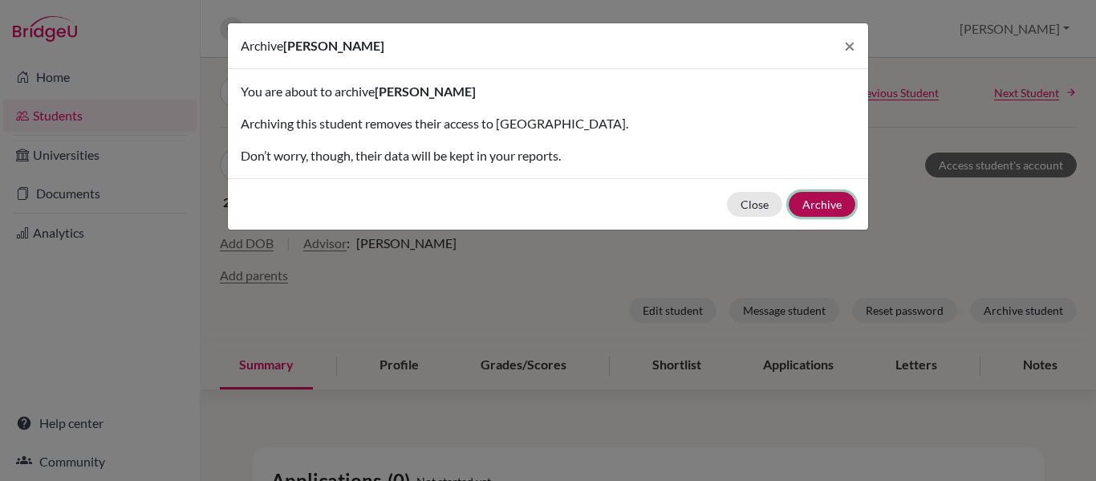
click at [830, 205] on button "Archive" at bounding box center [822, 204] width 67 height 25
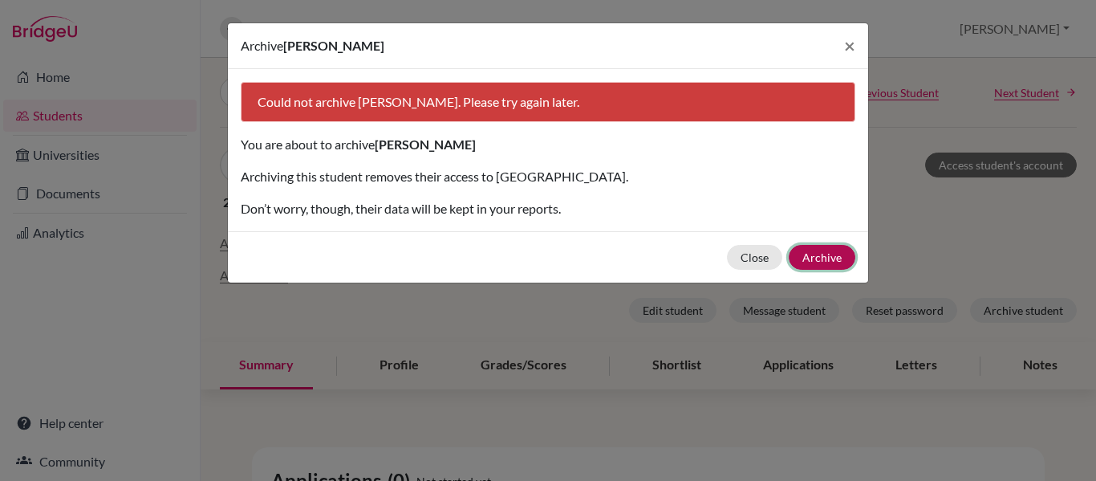
click at [822, 257] on button "Archive" at bounding box center [822, 257] width 67 height 25
click at [850, 43] on span "×" at bounding box center [849, 45] width 11 height 23
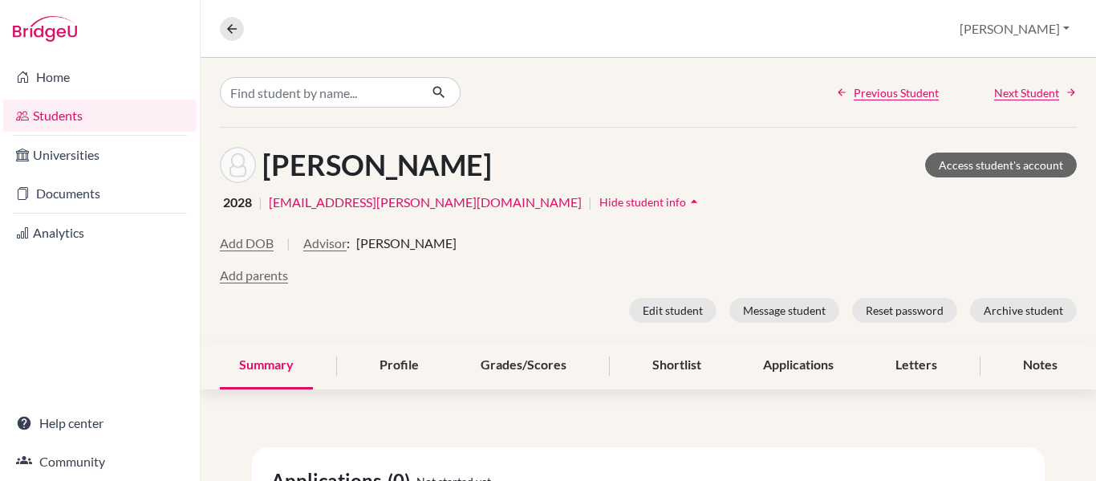
click at [223, 39] on nav "Overview Student details" at bounding box center [238, 29] width 37 height 24
click at [239, 28] on button at bounding box center [232, 29] width 24 height 24
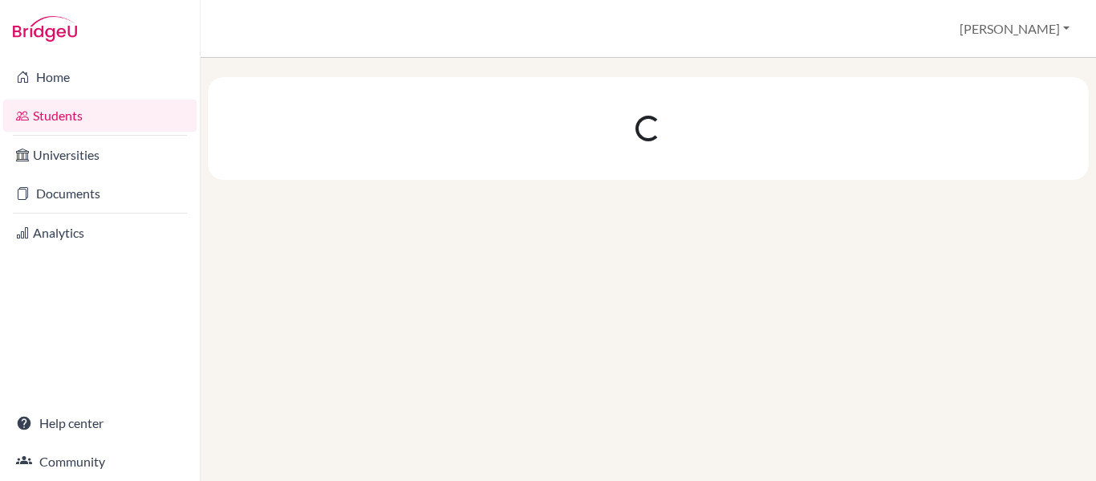
click at [66, 118] on link "Students" at bounding box center [99, 115] width 193 height 32
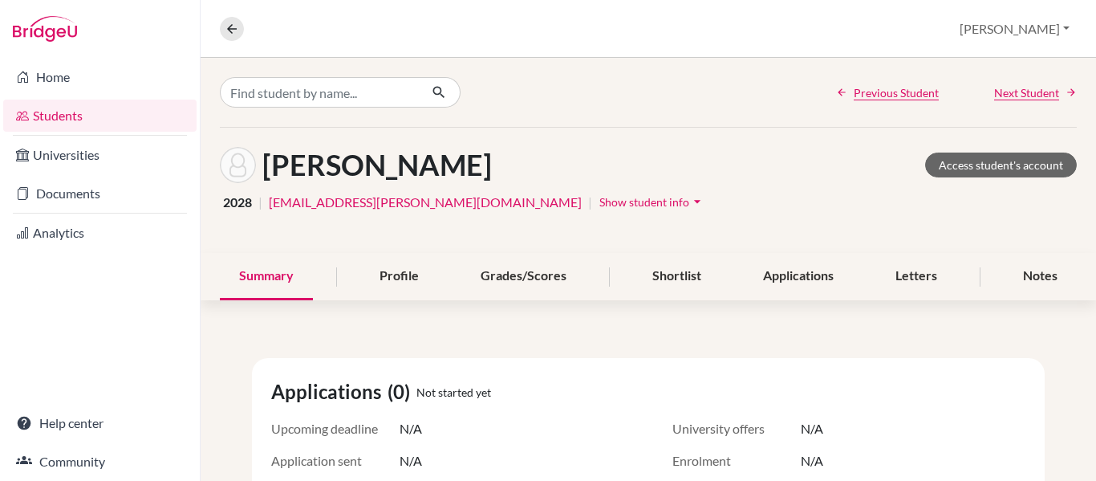
click at [47, 118] on link "Students" at bounding box center [99, 115] width 193 height 32
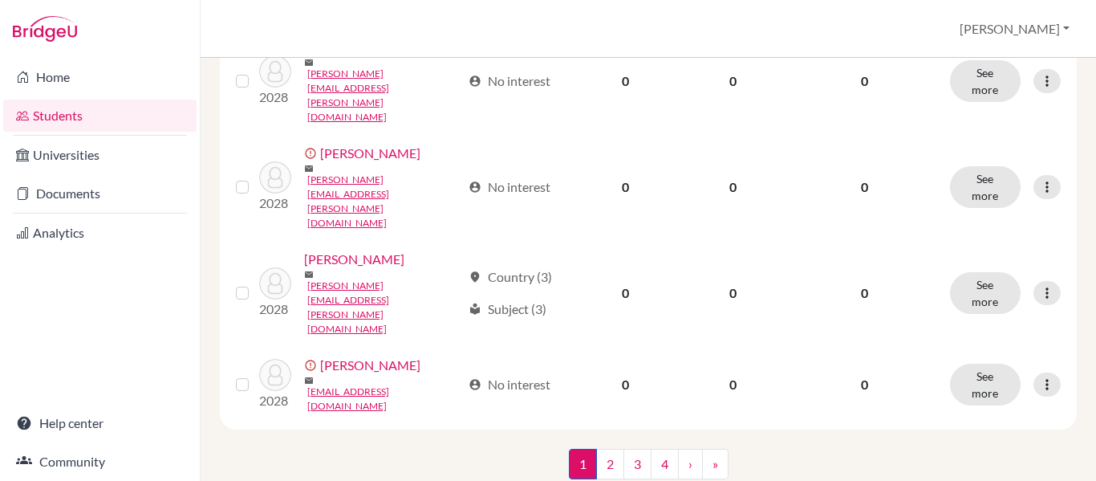
scroll to position [1930, 0]
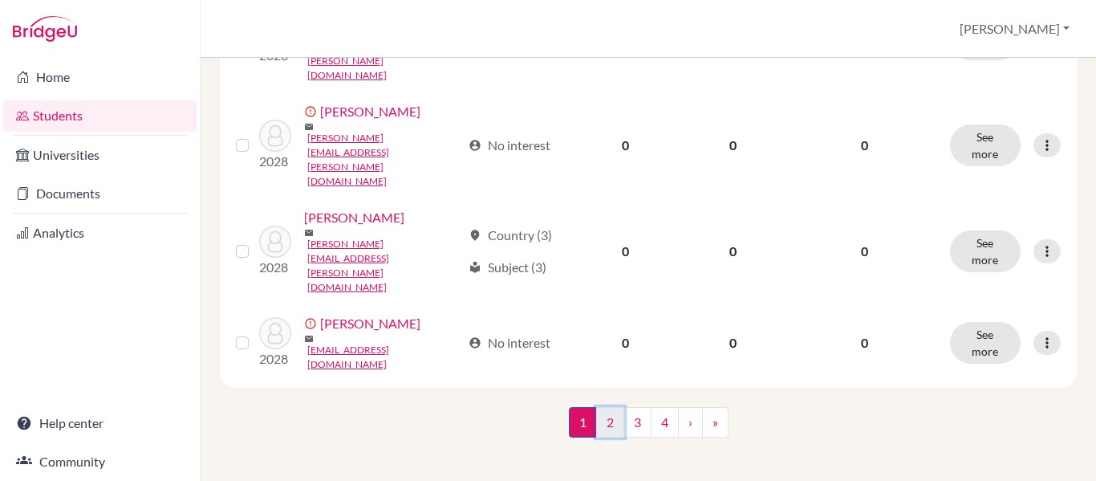
click at [612, 420] on link "2" at bounding box center [610, 422] width 28 height 30
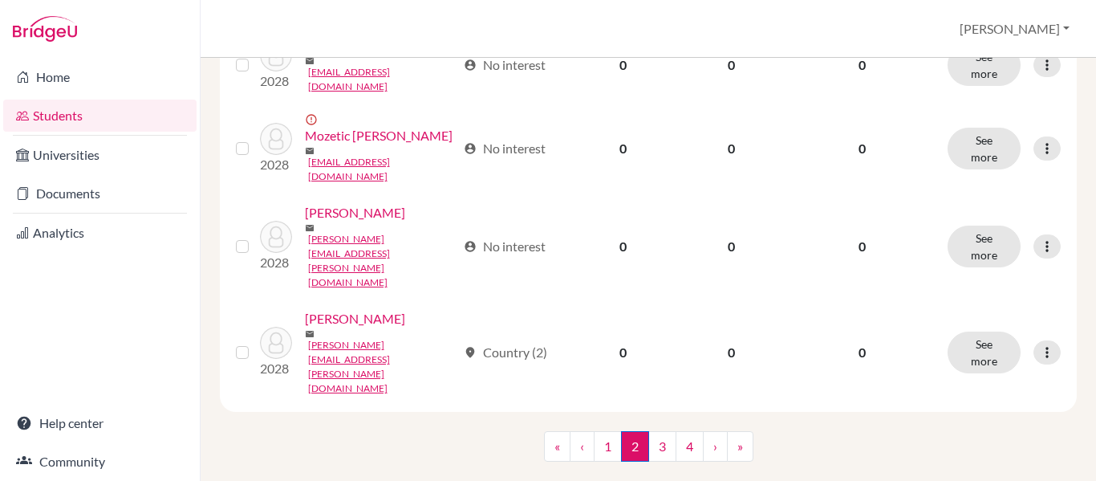
scroll to position [1974, 0]
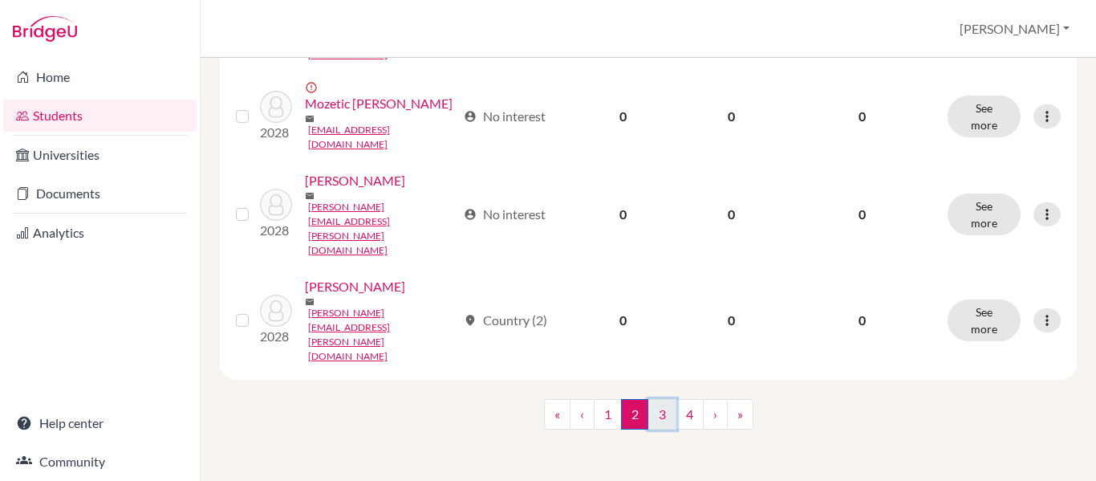
click at [659, 418] on link "3" at bounding box center [662, 414] width 28 height 30
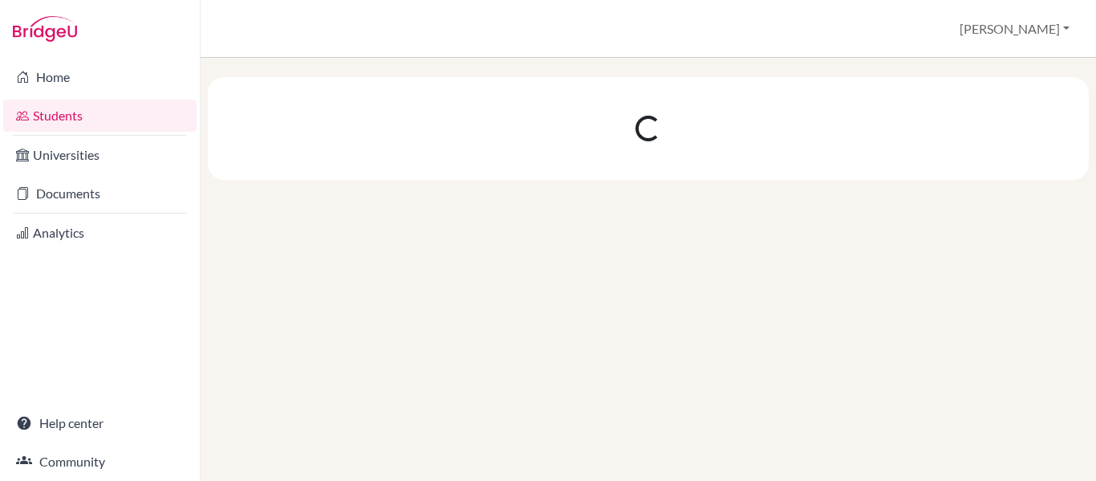
scroll to position [0, 0]
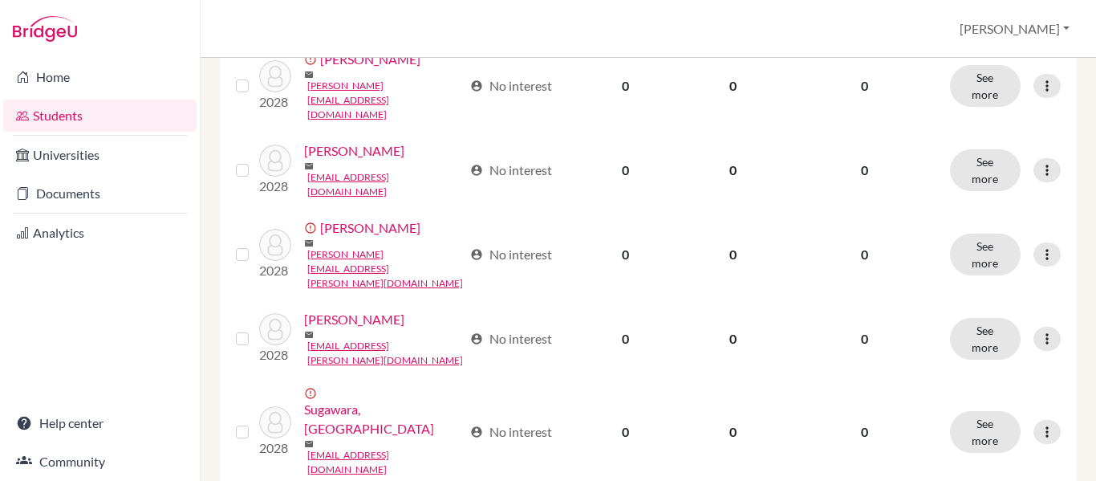
scroll to position [1203, 0]
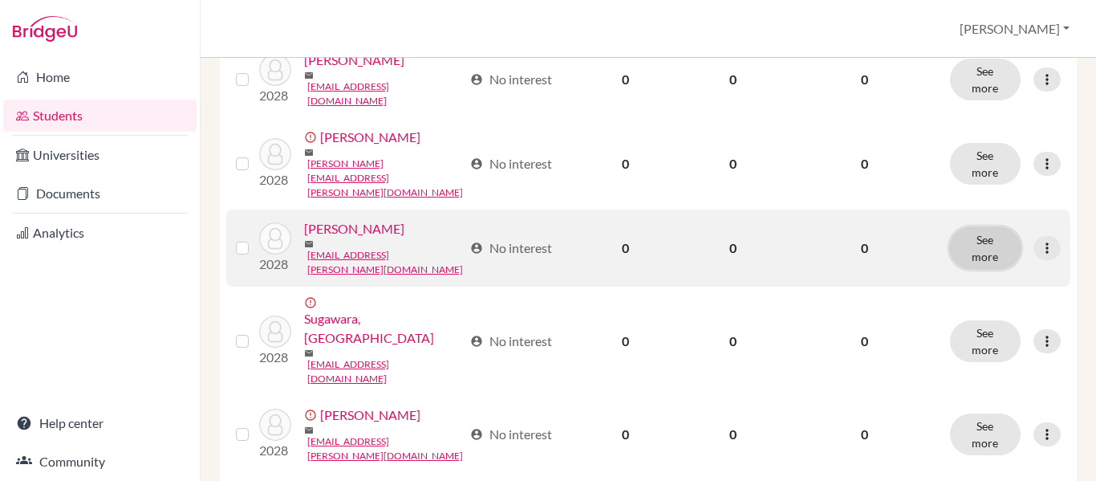
click at [984, 269] on button "See more" at bounding box center [985, 248] width 71 height 42
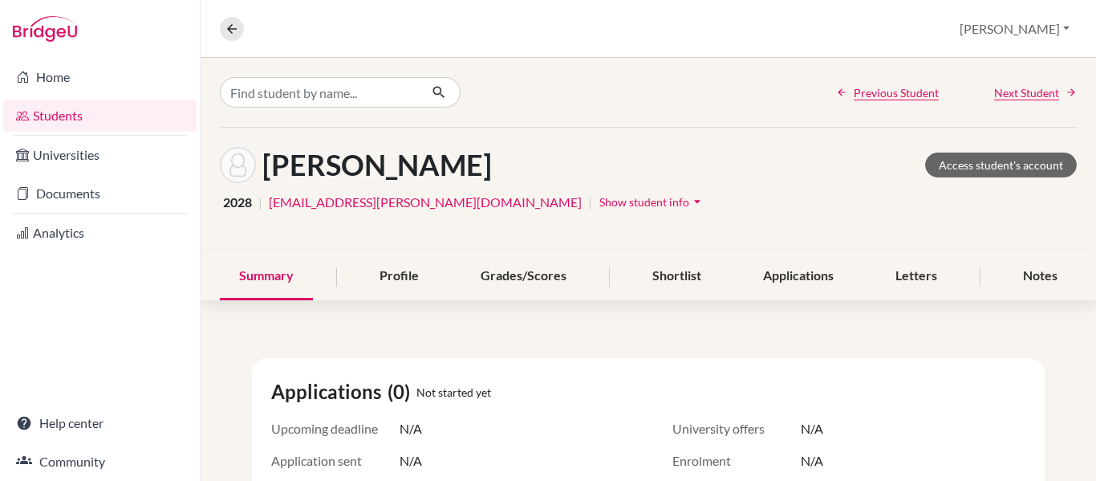
click at [599, 201] on span "Show student info" at bounding box center [644, 202] width 90 height 14
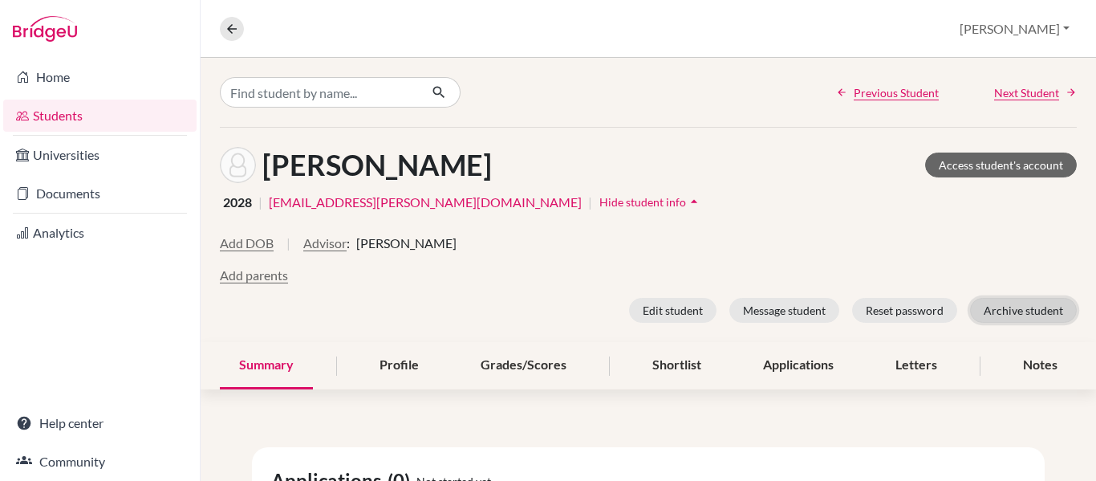
click at [1033, 315] on button "Archive student" at bounding box center [1023, 310] width 107 height 25
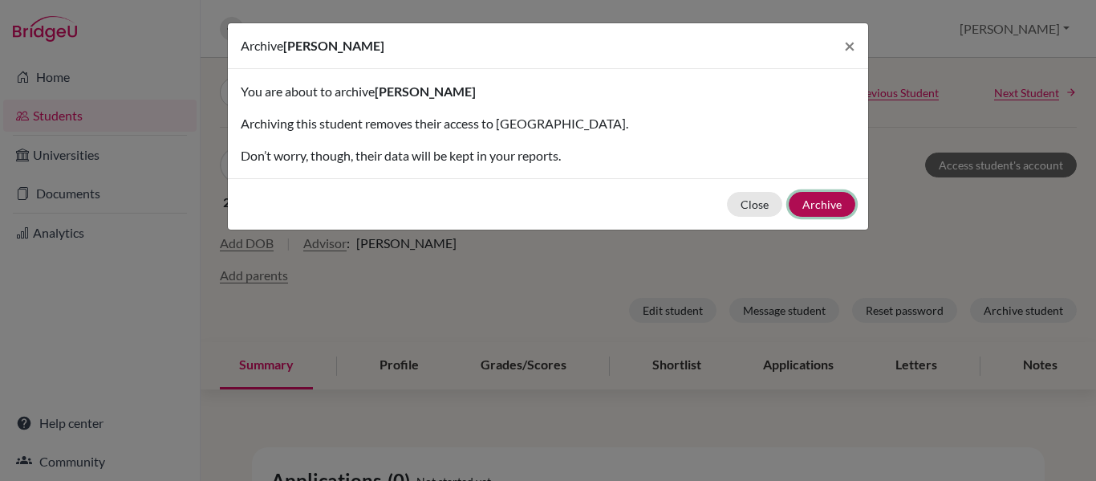
click at [805, 209] on button "Archive" at bounding box center [822, 204] width 67 height 25
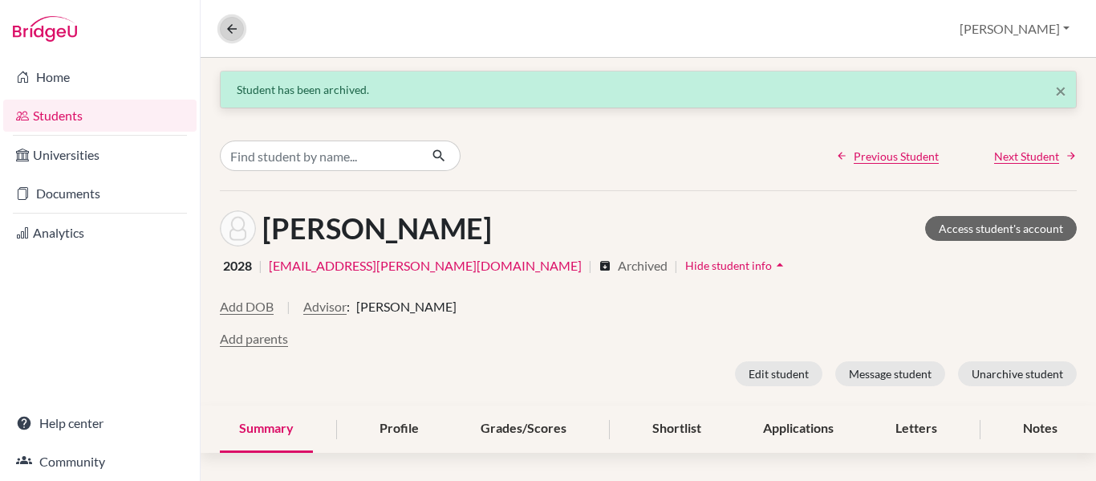
click at [232, 25] on icon at bounding box center [232, 29] width 14 height 14
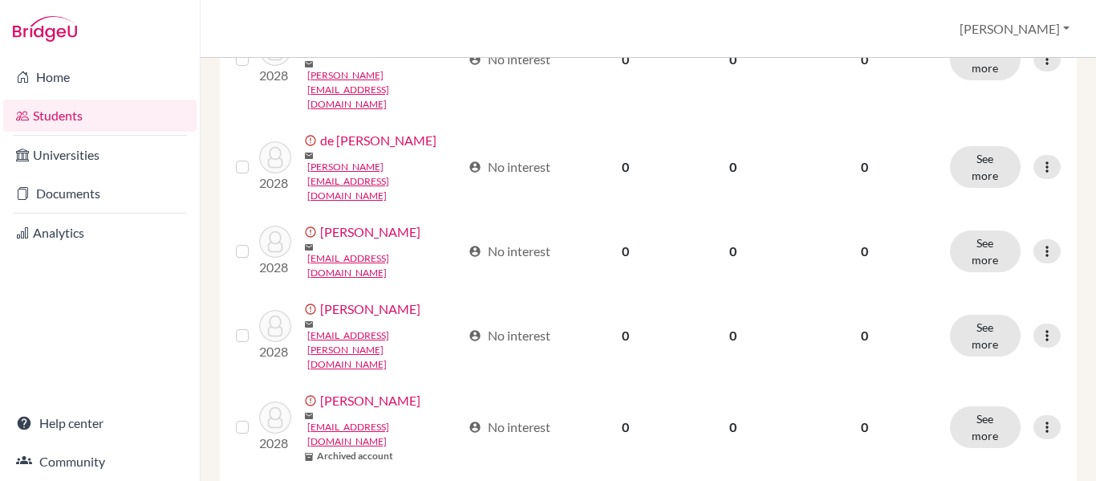
scroll to position [1930, 0]
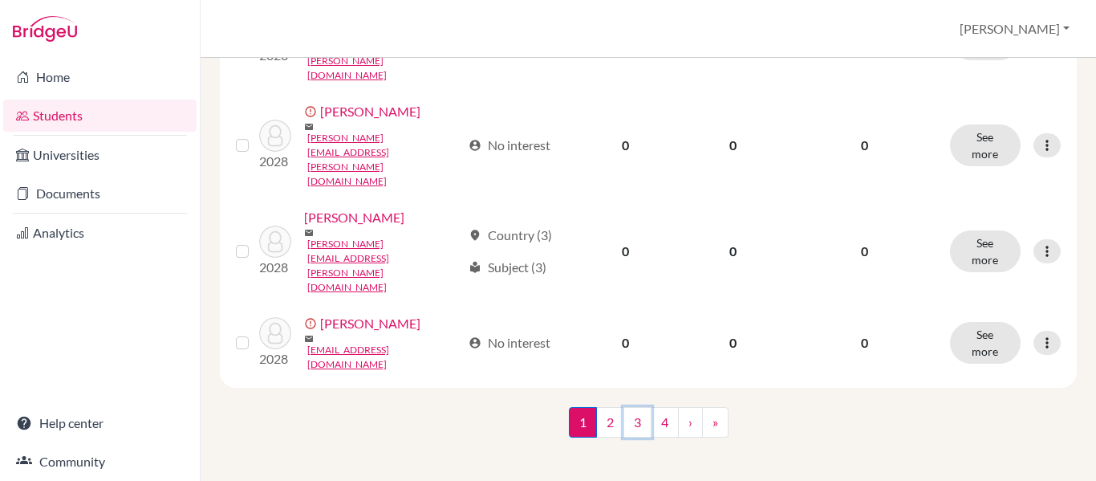
drag, startPoint x: 620, startPoint y: 420, endPoint x: 631, endPoint y: 400, distance: 23.0
click at [623, 420] on link "3" at bounding box center [637, 422] width 28 height 30
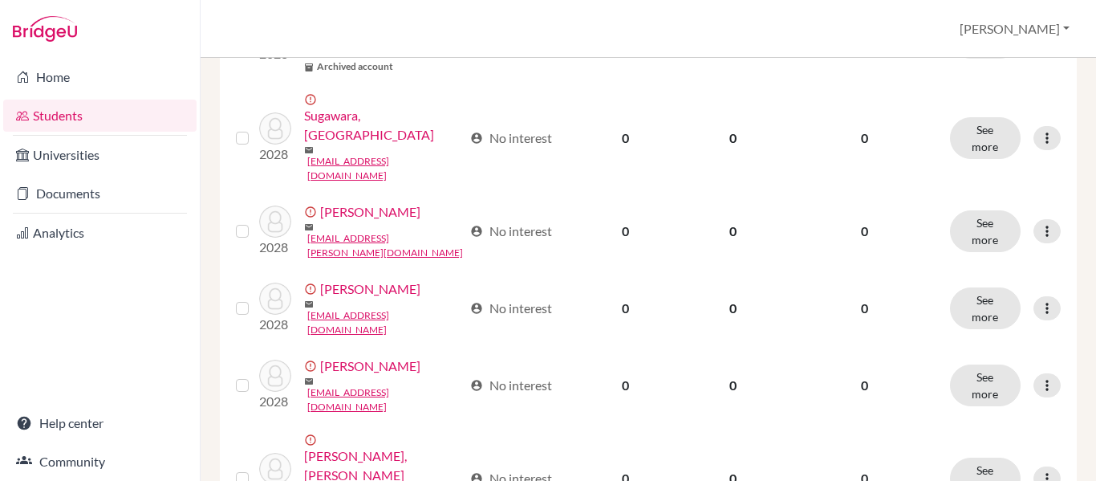
scroll to position [1444, 0]
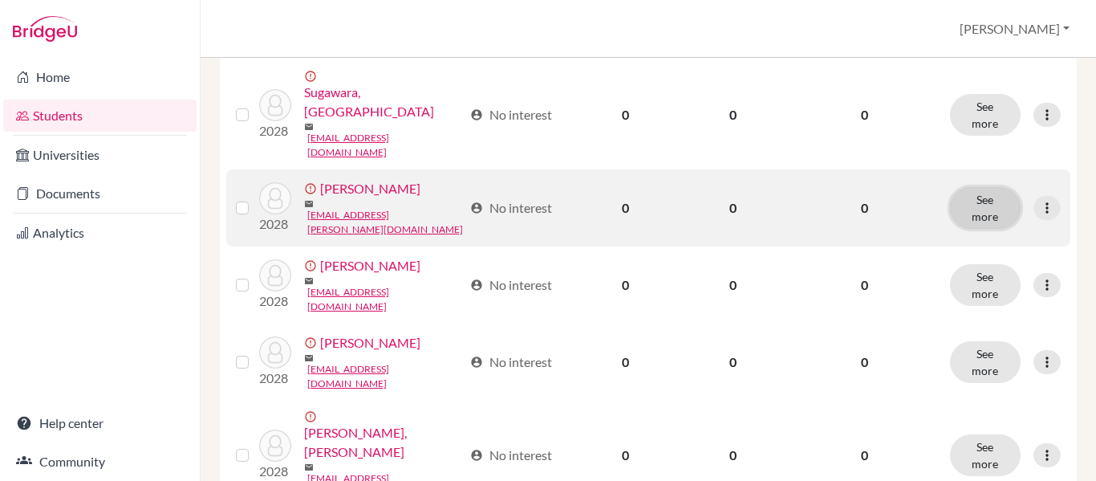
click at [982, 229] on button "See more" at bounding box center [985, 208] width 71 height 42
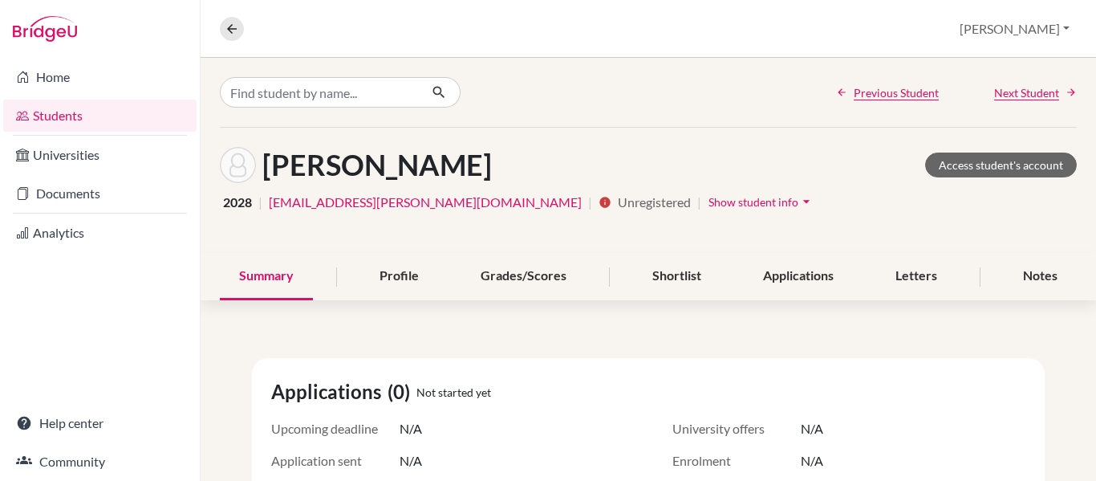
click at [708, 201] on span "Show student info" at bounding box center [753, 202] width 90 height 14
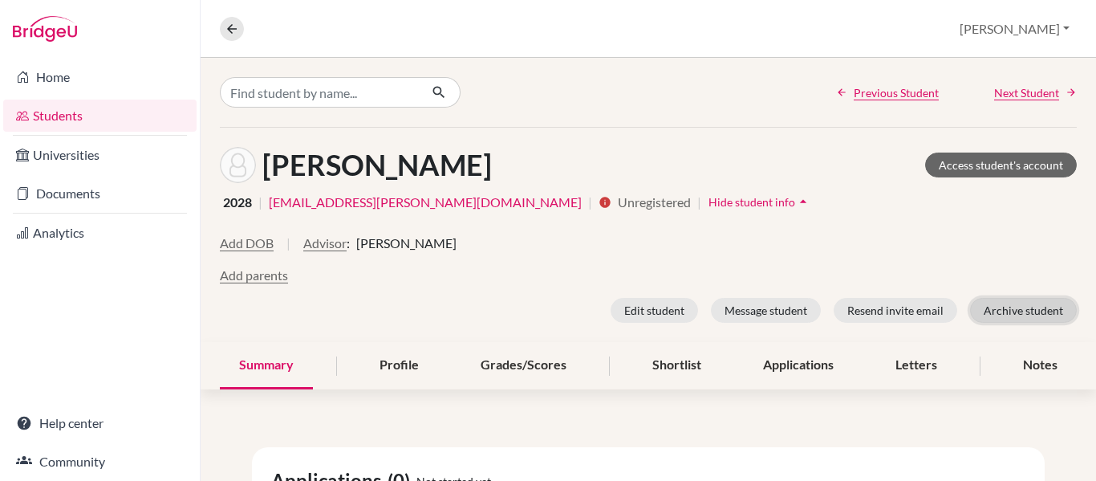
click at [1011, 310] on button "Archive student" at bounding box center [1023, 310] width 107 height 25
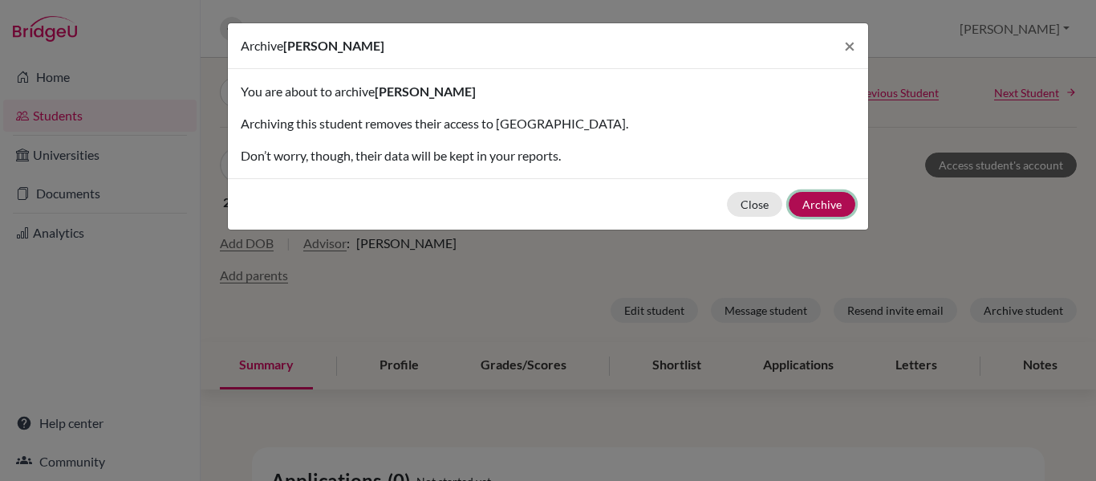
click at [817, 205] on button "Archive" at bounding box center [822, 204] width 67 height 25
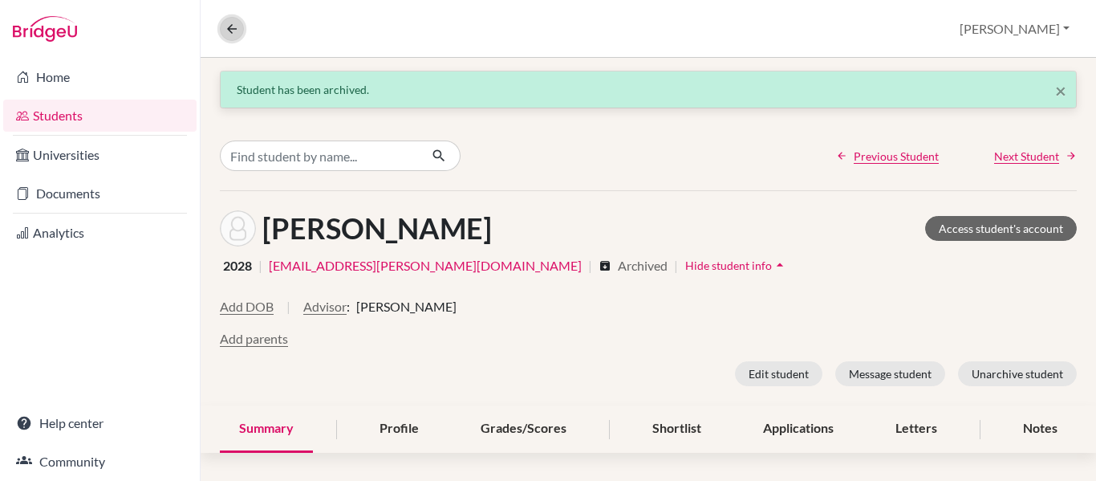
click at [233, 31] on icon at bounding box center [232, 29] width 14 height 14
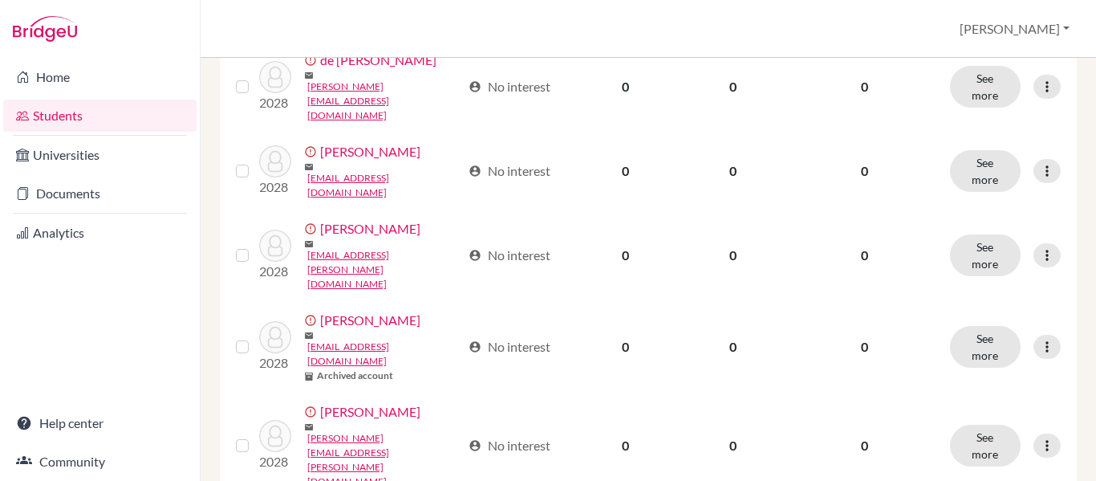
scroll to position [1930, 0]
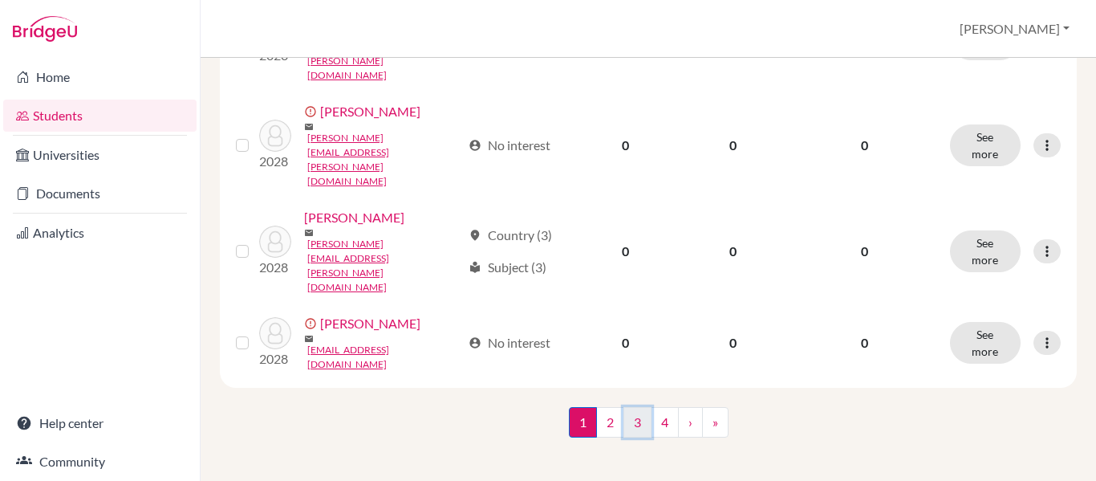
click at [639, 423] on link "3" at bounding box center [637, 422] width 28 height 30
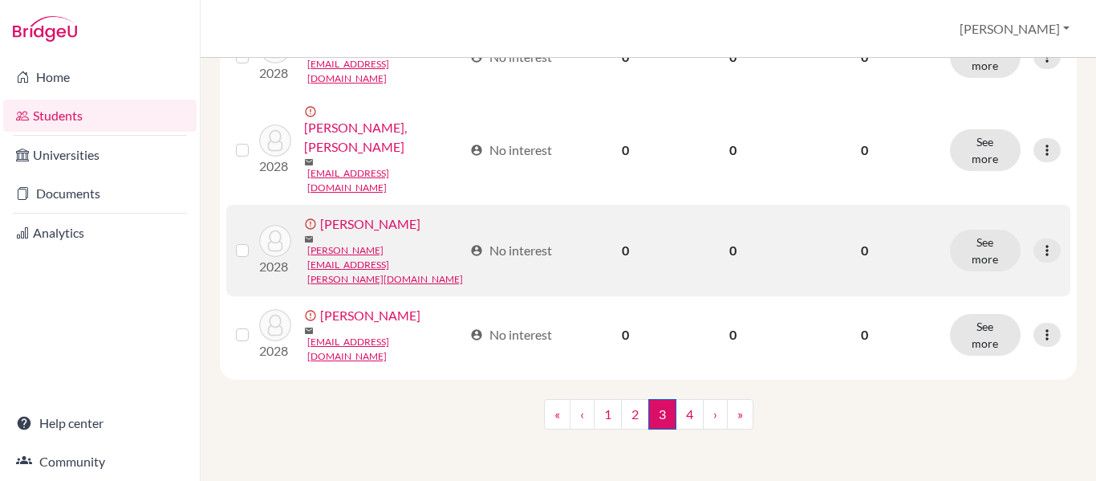
scroll to position [1982, 0]
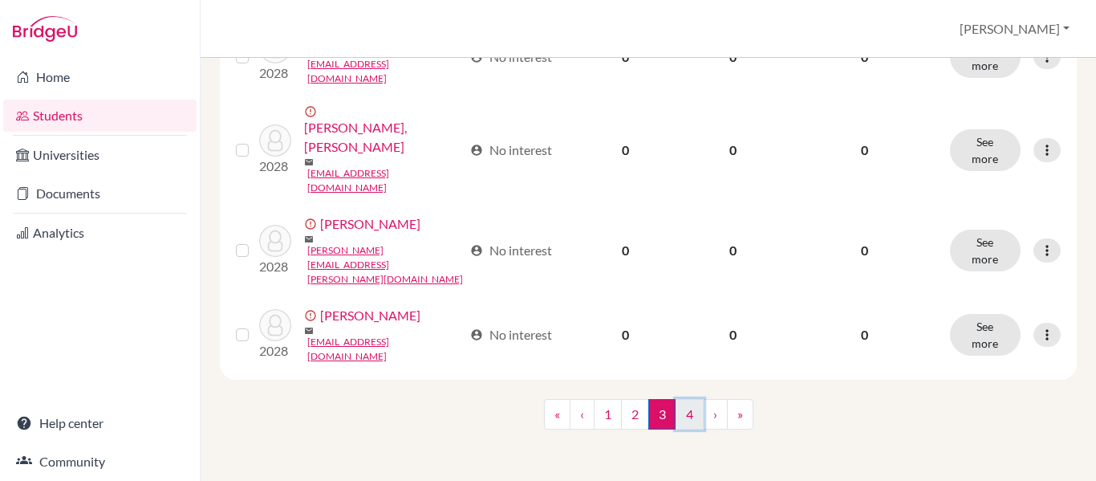
click at [679, 416] on link "4" at bounding box center [690, 414] width 28 height 30
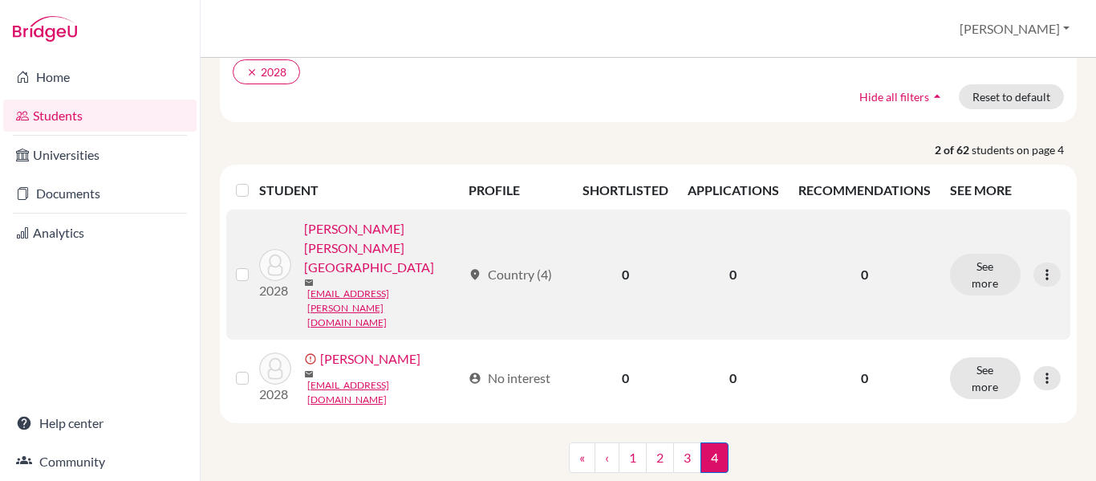
scroll to position [143, 0]
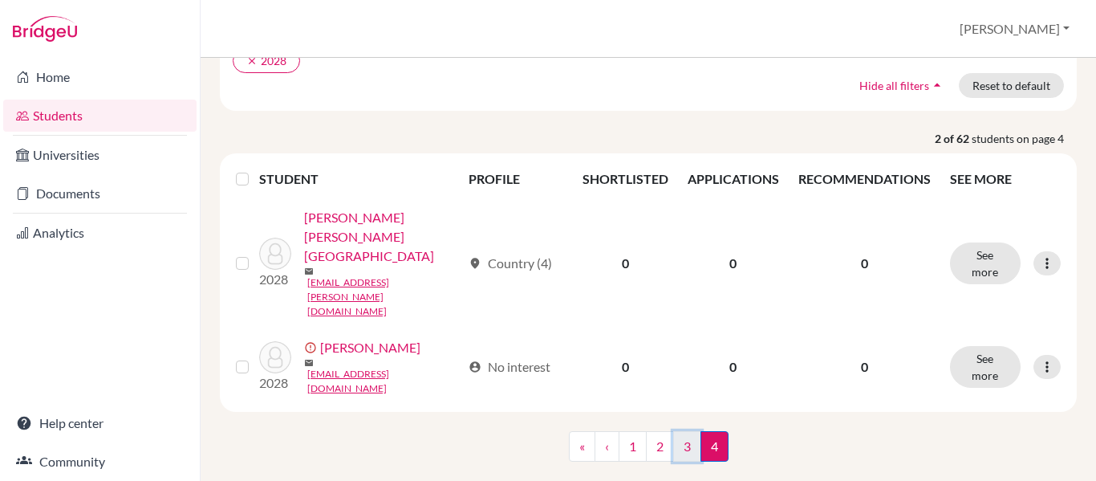
click at [676, 431] on link "3" at bounding box center [687, 446] width 28 height 30
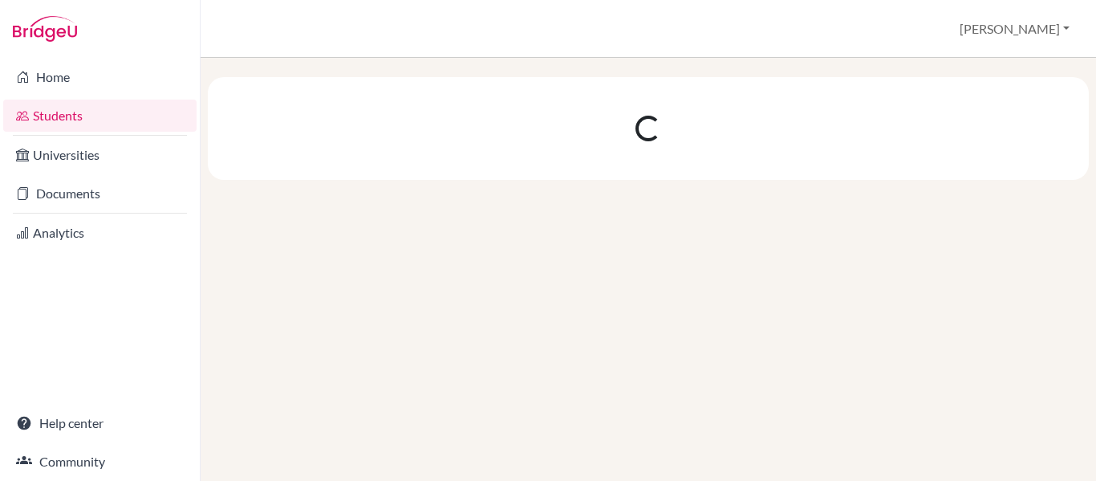
scroll to position [0, 0]
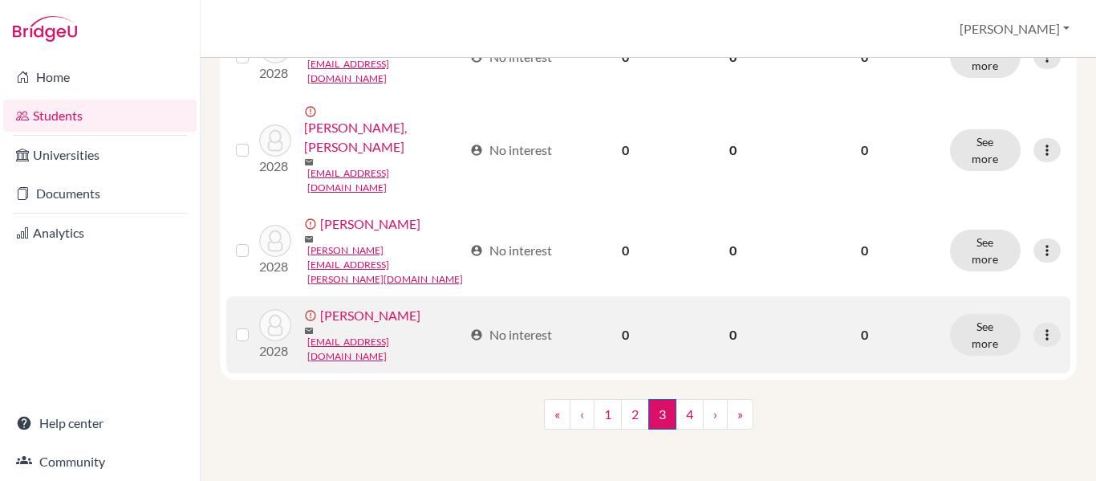
scroll to position [1902, 0]
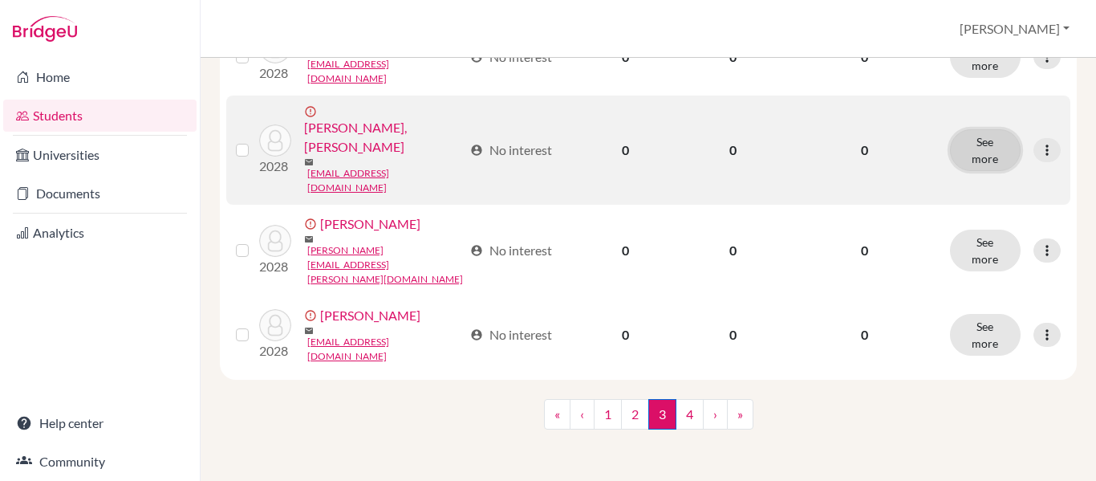
click at [998, 171] on button "See more" at bounding box center [985, 150] width 71 height 42
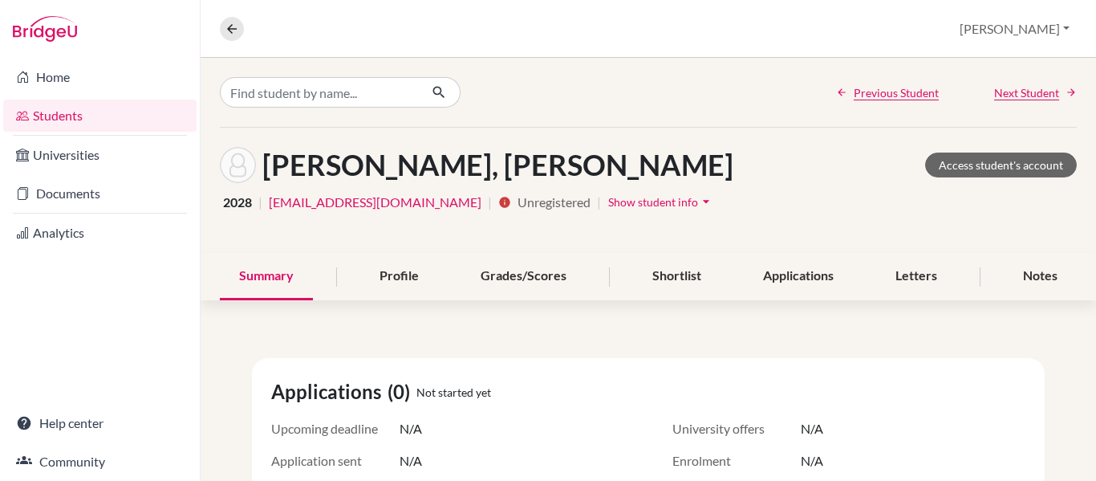
drag, startPoint x: 643, startPoint y: 197, endPoint x: 668, endPoint y: 200, distance: 25.8
click at [643, 197] on span "Show student info" at bounding box center [653, 202] width 90 height 14
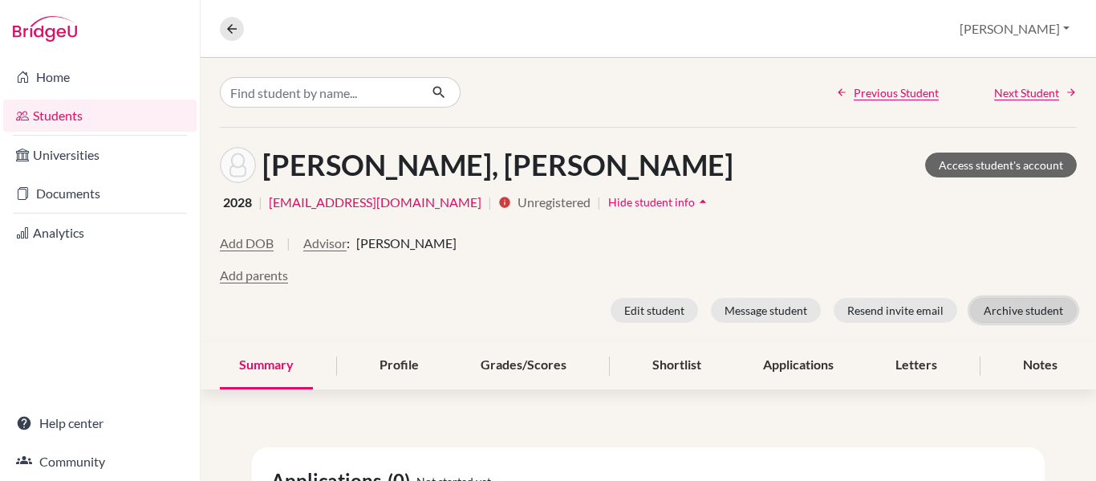
click at [1023, 306] on button "Archive student" at bounding box center [1023, 310] width 107 height 25
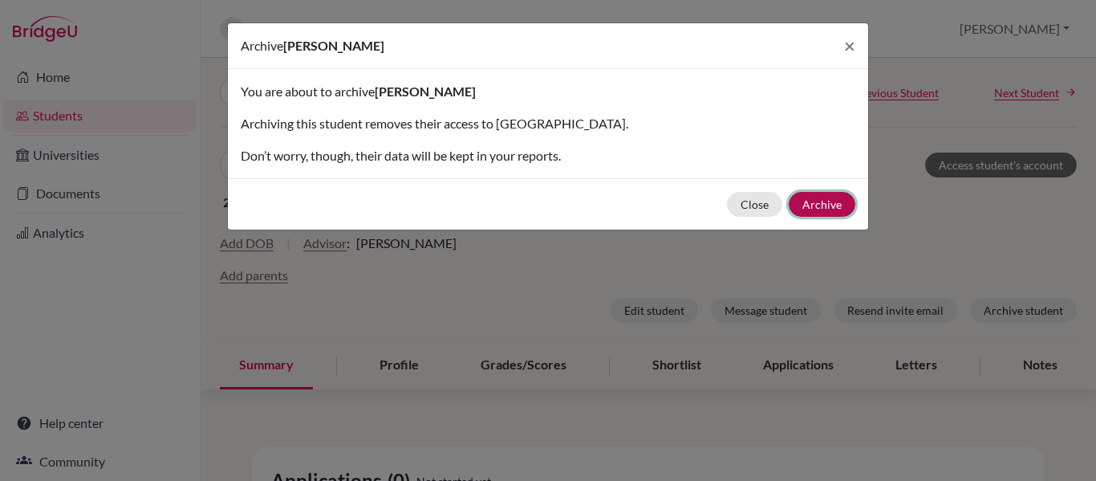
click at [830, 207] on button "Archive" at bounding box center [822, 204] width 67 height 25
